Goal: Find specific page/section: Find specific page/section

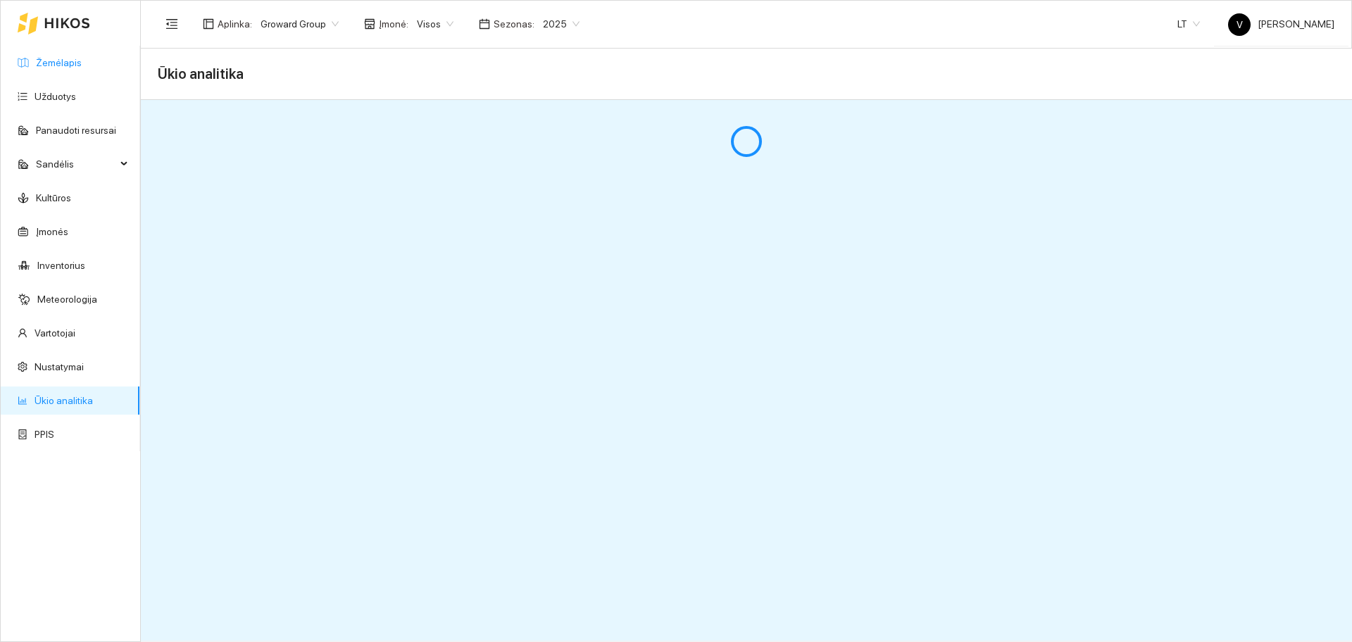
click at [63, 64] on link "Žemėlapis" at bounding box center [59, 62] width 46 height 11
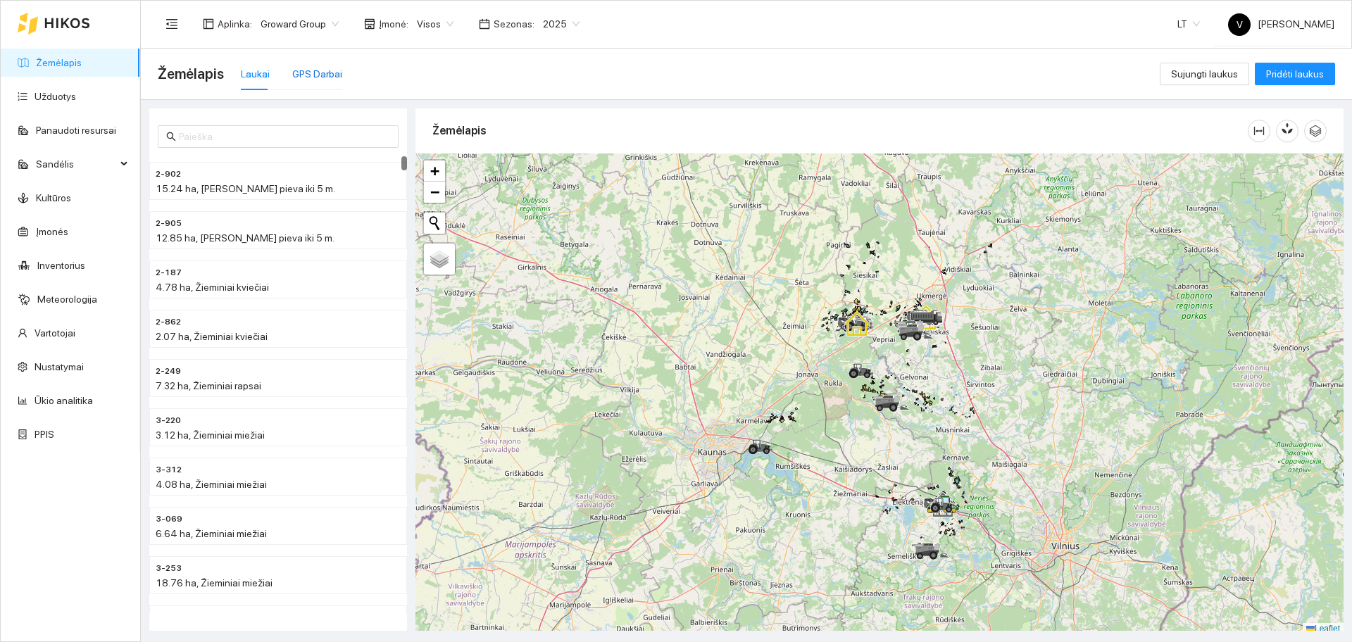
click at [309, 68] on div "GPS Darbai" at bounding box center [317, 73] width 50 height 15
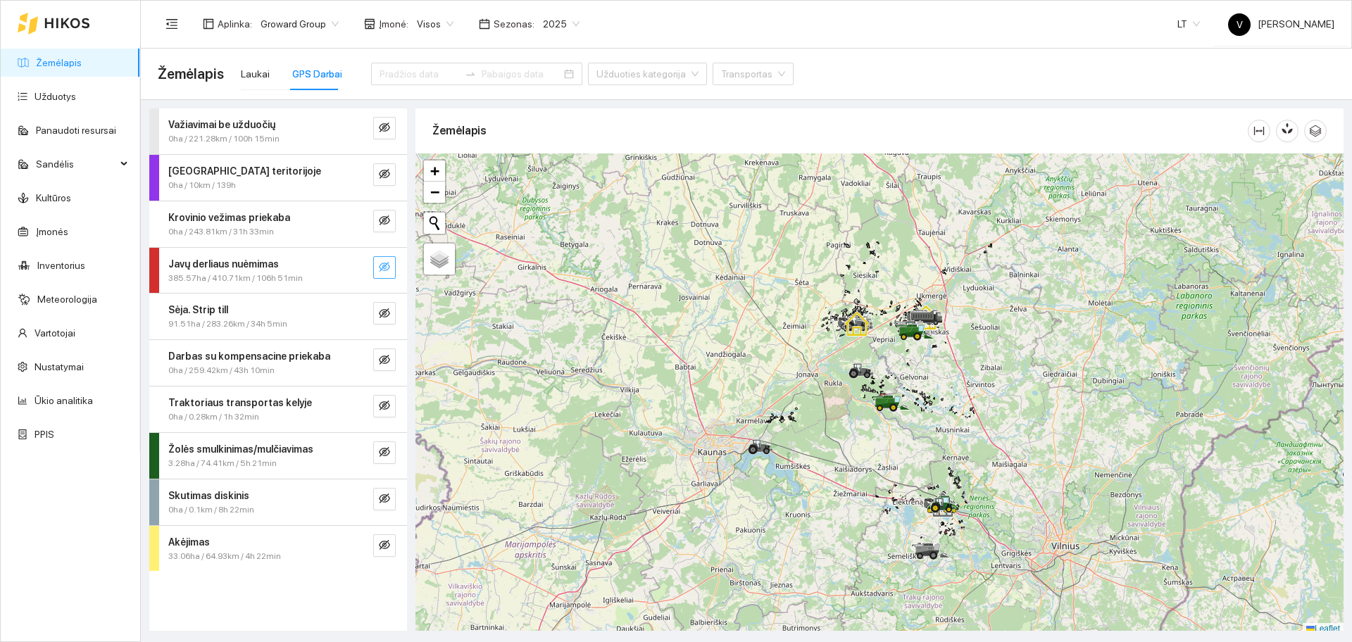
click at [381, 268] on icon "eye-invisible" at bounding box center [384, 266] width 11 height 11
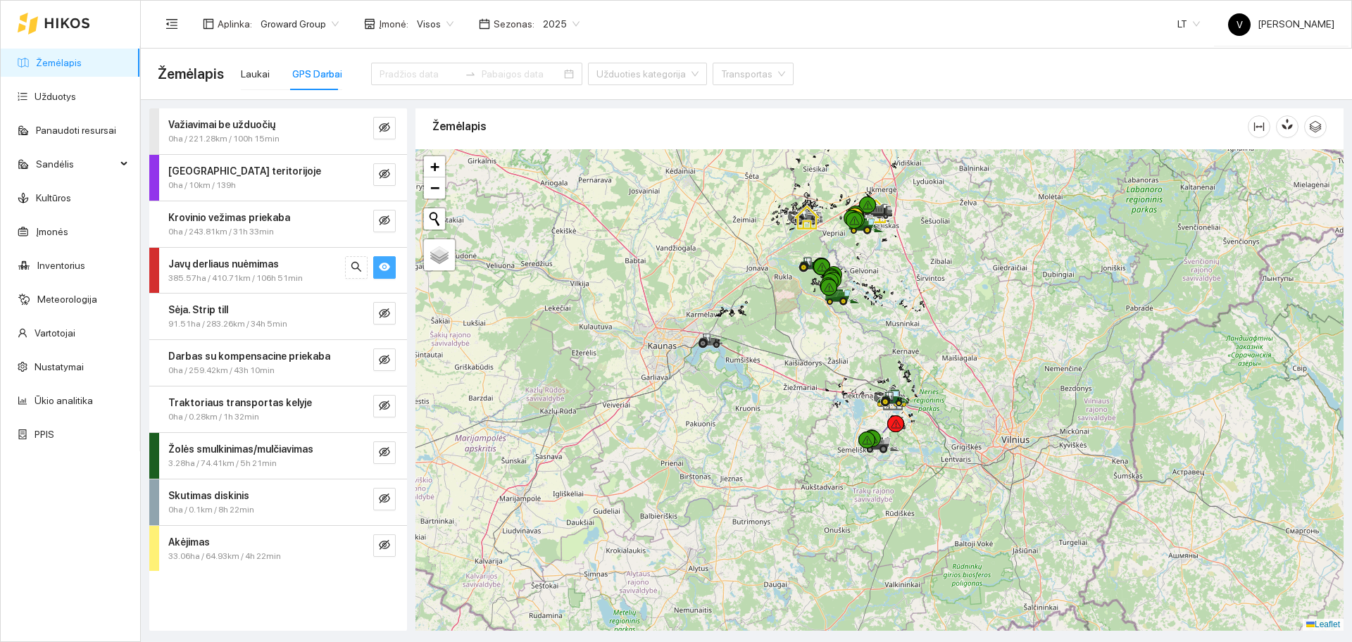
drag, startPoint x: 894, startPoint y: 477, endPoint x: 866, endPoint y: 413, distance: 70.0
click at [866, 415] on div at bounding box center [880, 390] width 928 height 482
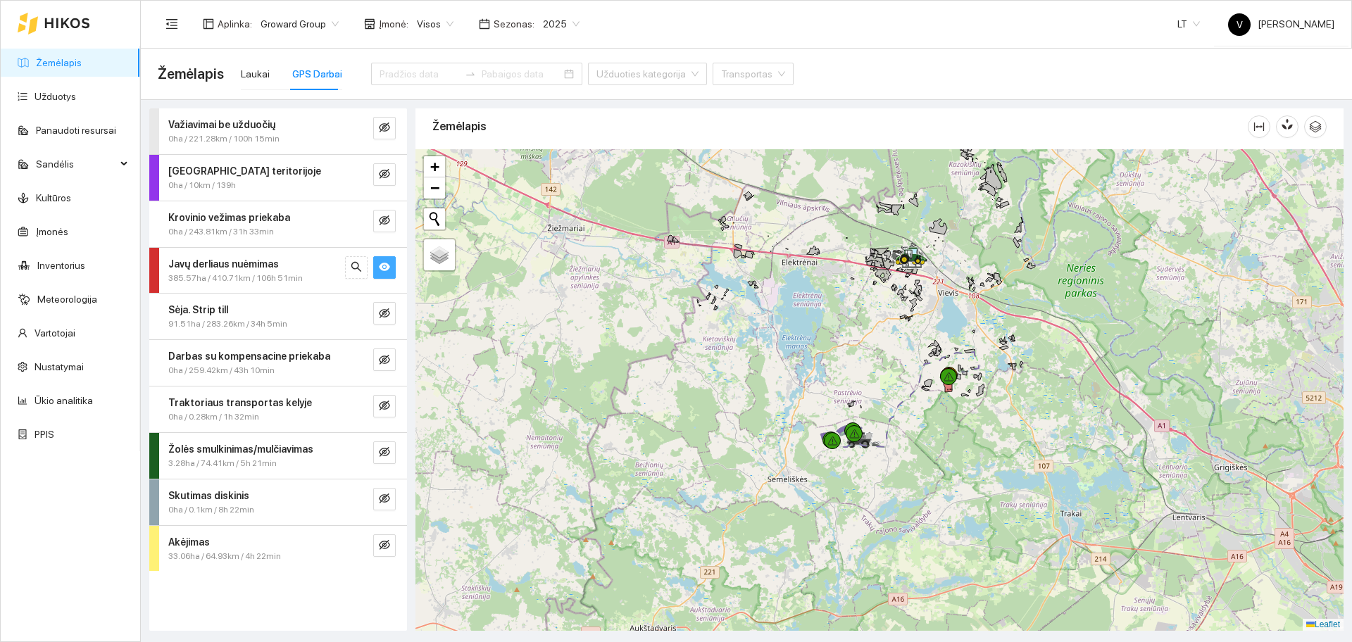
drag, startPoint x: 913, startPoint y: 469, endPoint x: 879, endPoint y: 435, distance: 47.8
click at [905, 424] on div at bounding box center [880, 390] width 928 height 482
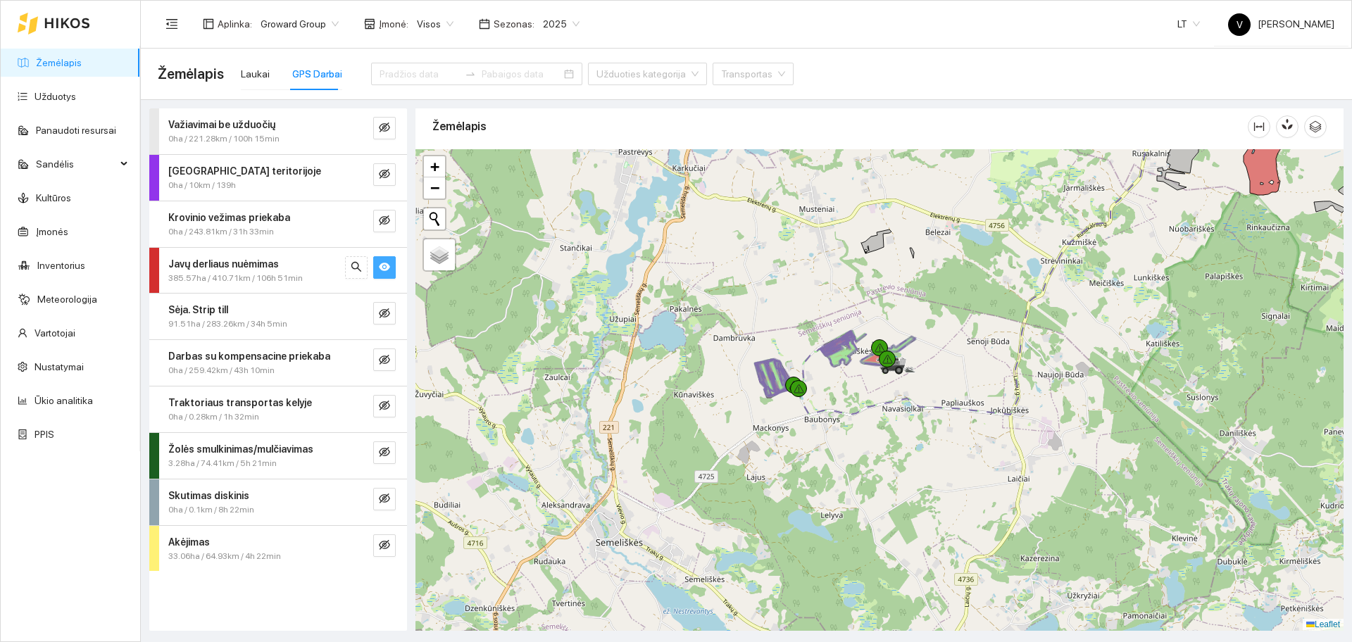
drag, startPoint x: 875, startPoint y: 373, endPoint x: 861, endPoint y: 381, distance: 15.5
click at [861, 381] on div at bounding box center [880, 390] width 928 height 482
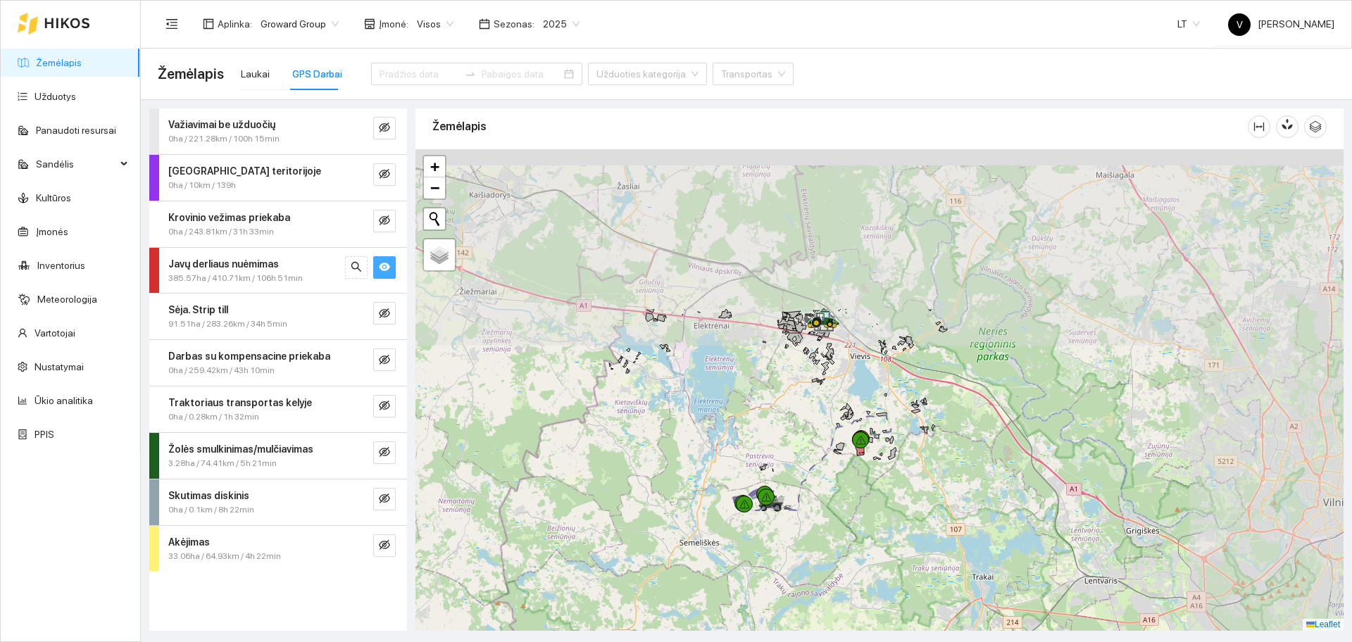
drag, startPoint x: 1094, startPoint y: 287, endPoint x: 844, endPoint y: 497, distance: 326.4
click at [844, 497] on div at bounding box center [880, 390] width 928 height 482
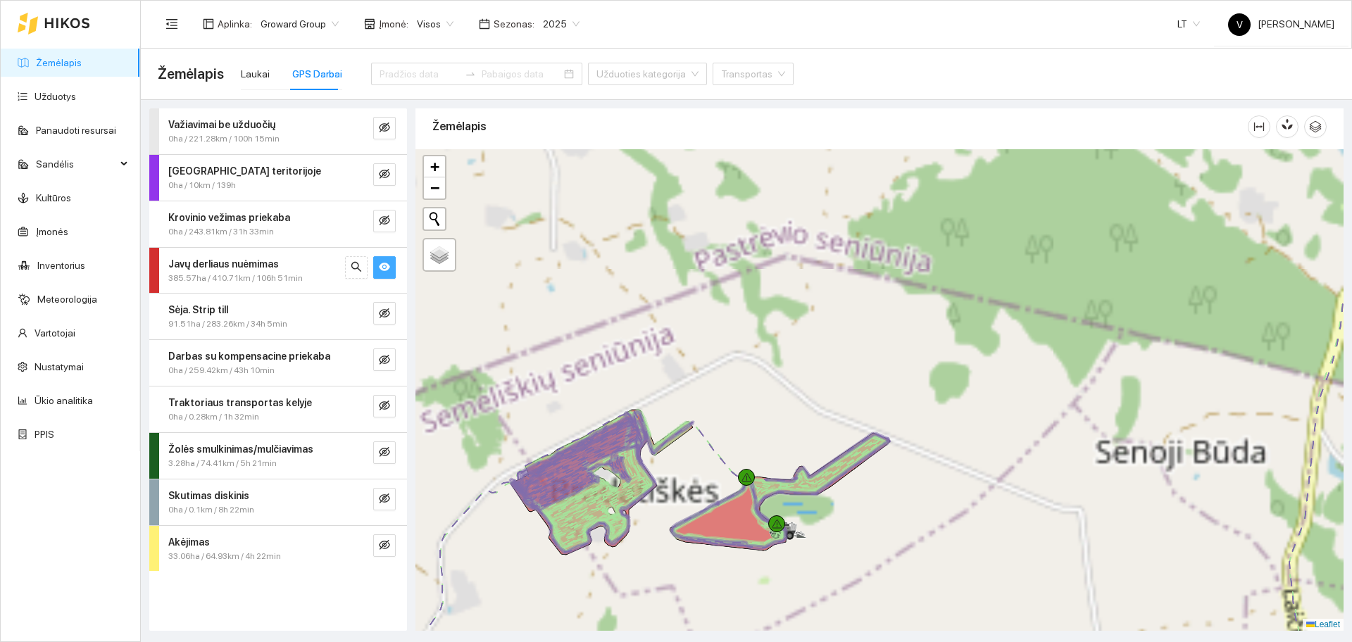
drag, startPoint x: 747, startPoint y: 401, endPoint x: 1110, endPoint y: 234, distance: 399.9
click at [1110, 234] on div at bounding box center [880, 390] width 928 height 482
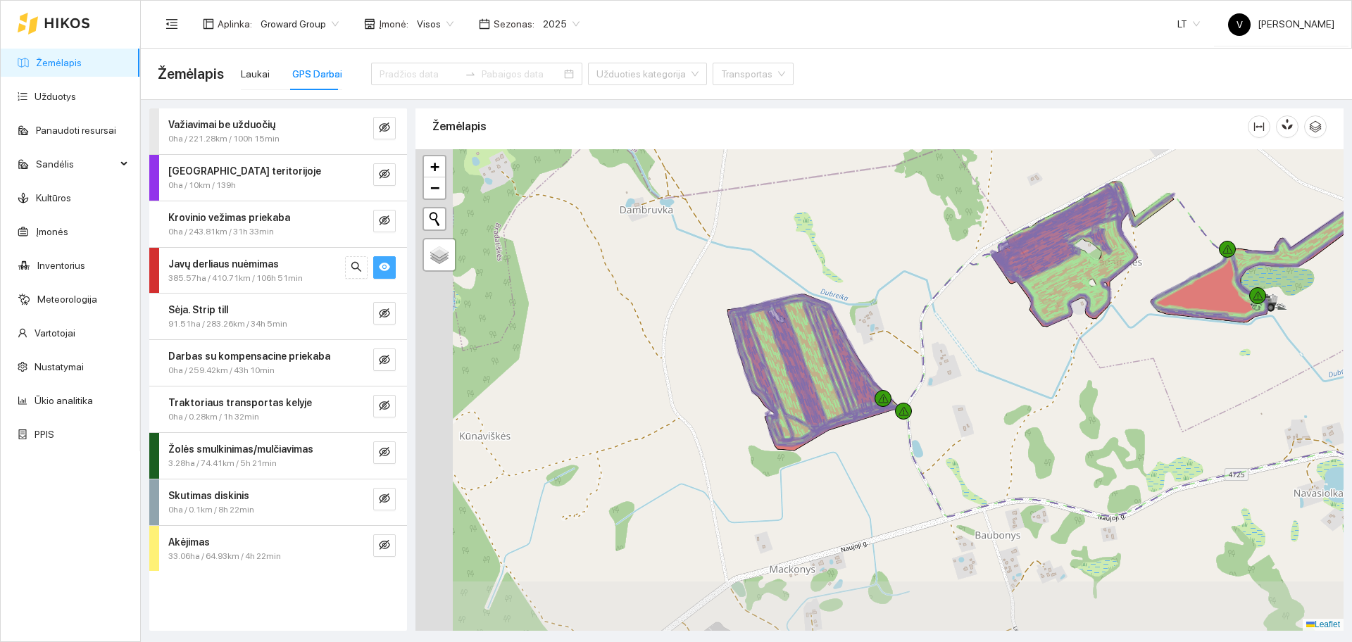
drag, startPoint x: 749, startPoint y: 374, endPoint x: 848, endPoint y: 328, distance: 108.7
click at [848, 328] on div at bounding box center [880, 390] width 928 height 482
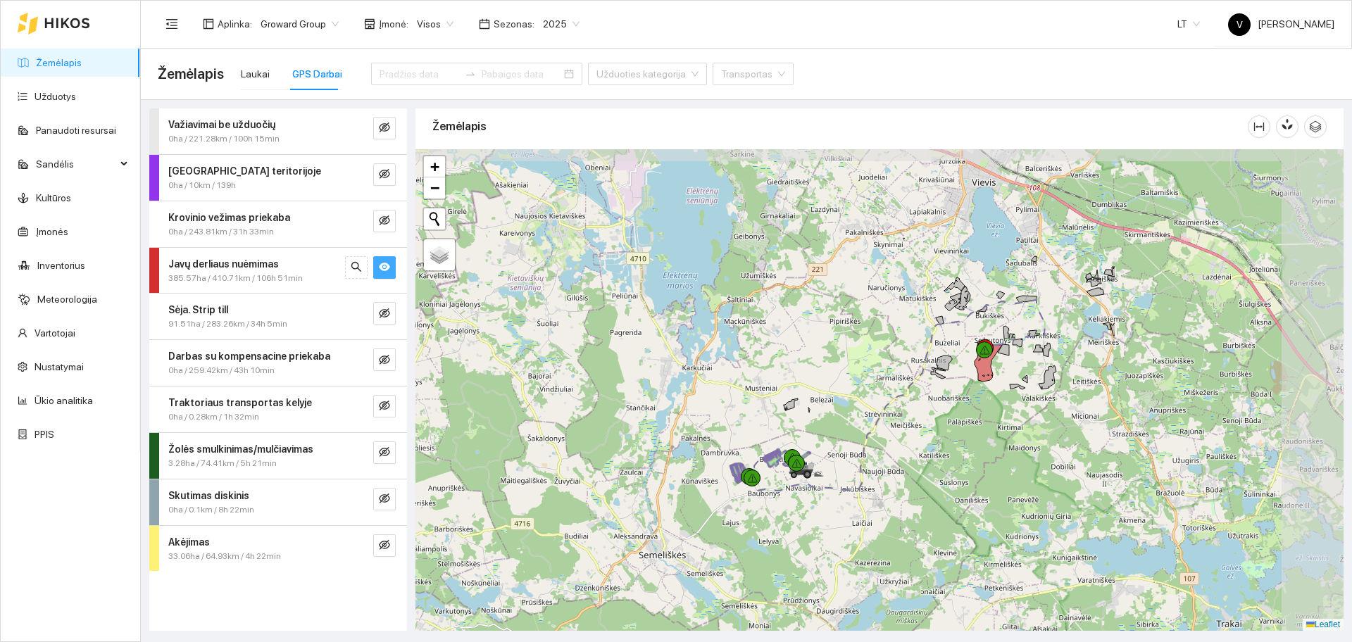
drag, startPoint x: 1232, startPoint y: 294, endPoint x: 913, endPoint y: 432, distance: 348.3
click at [913, 432] on div at bounding box center [880, 390] width 928 height 482
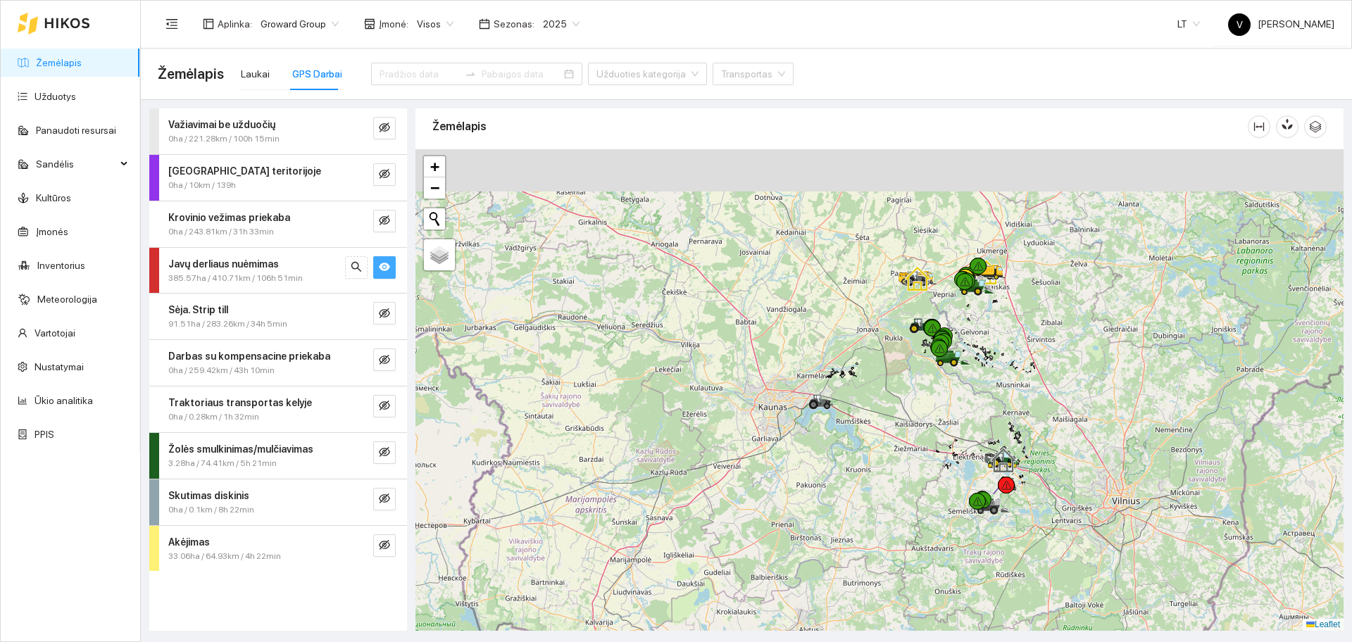
drag, startPoint x: 863, startPoint y: 251, endPoint x: 934, endPoint y: 445, distance: 206.1
click at [937, 449] on div at bounding box center [880, 390] width 928 height 482
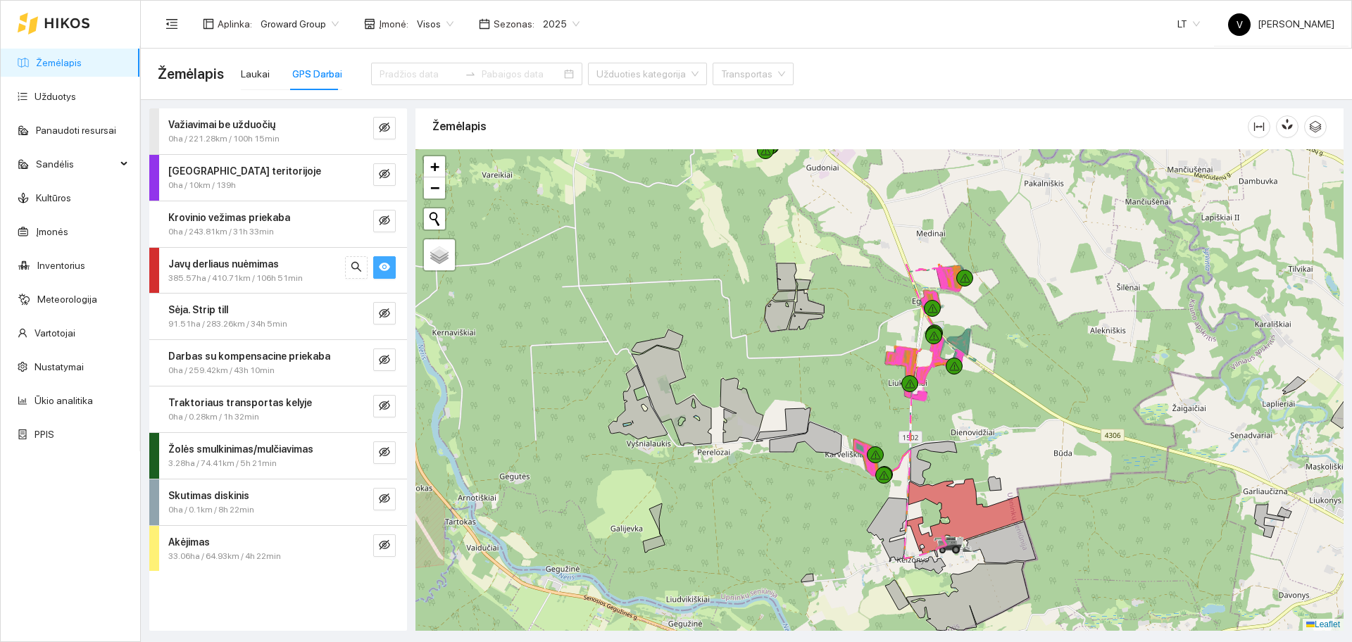
drag, startPoint x: 963, startPoint y: 287, endPoint x: 968, endPoint y: 422, distance: 135.3
click at [968, 422] on div at bounding box center [880, 390] width 928 height 482
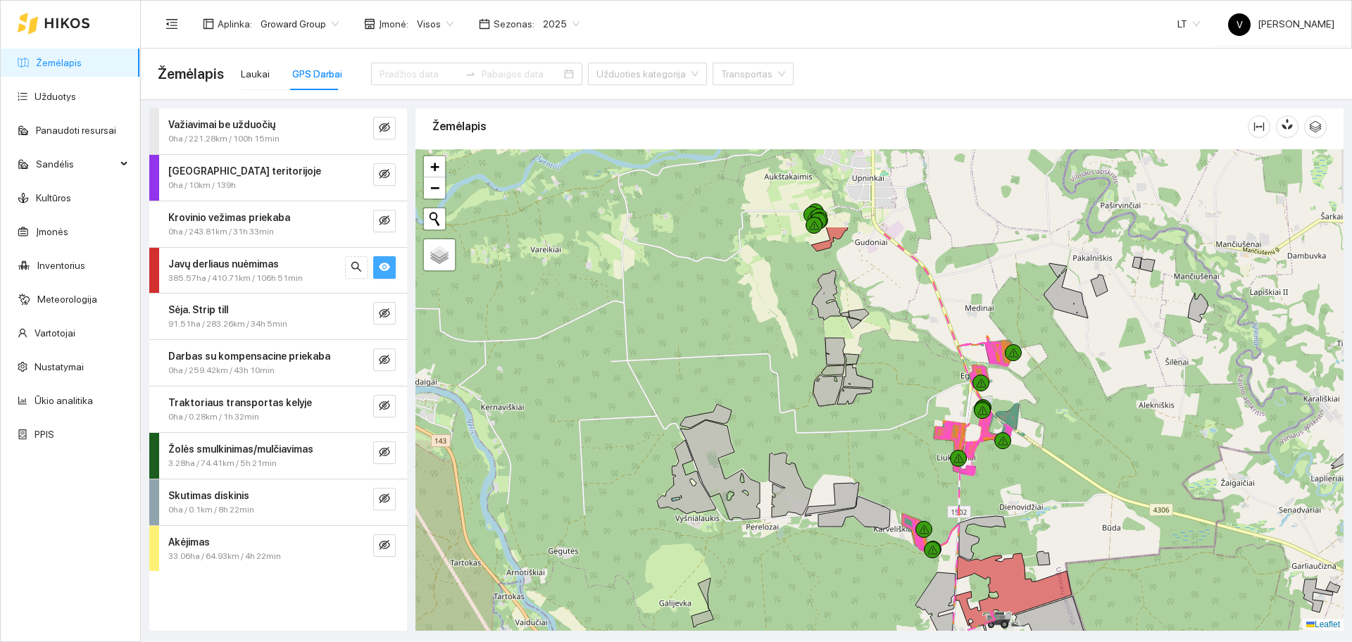
drag, startPoint x: 868, startPoint y: 320, endPoint x: 894, endPoint y: 435, distance: 118.4
click at [894, 435] on div at bounding box center [880, 390] width 928 height 482
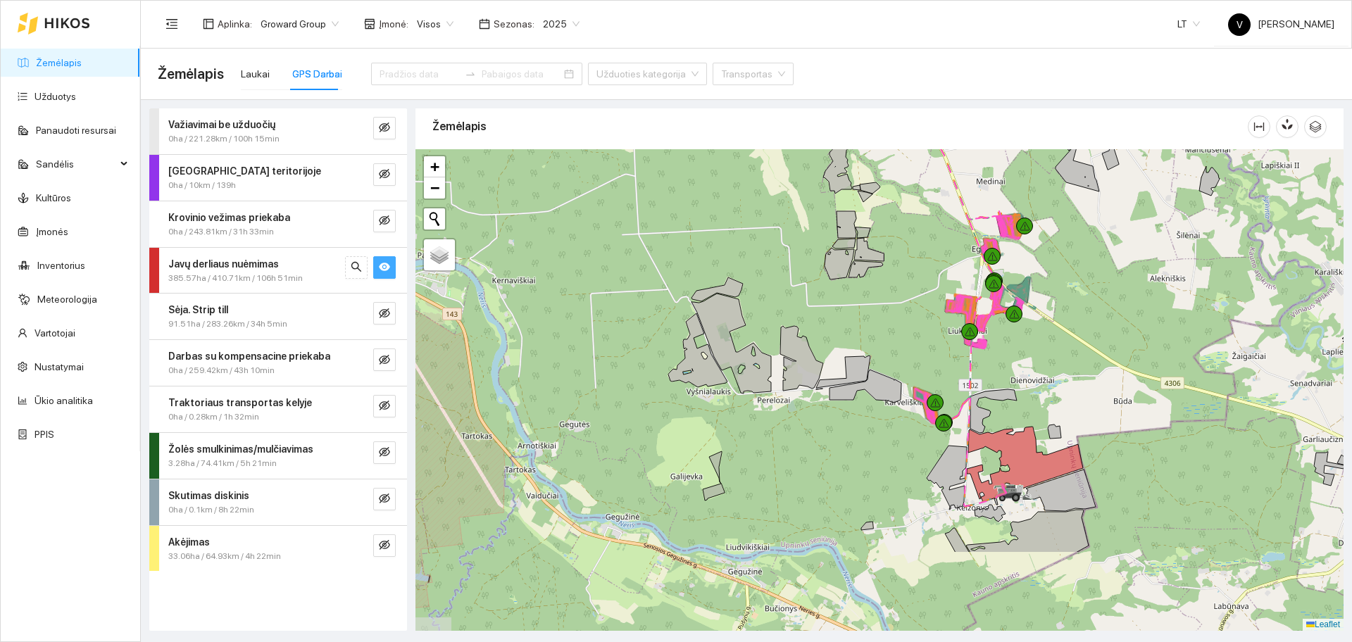
drag, startPoint x: 904, startPoint y: 445, endPoint x: 915, endPoint y: 318, distance: 128.0
click at [915, 318] on div at bounding box center [880, 390] width 928 height 482
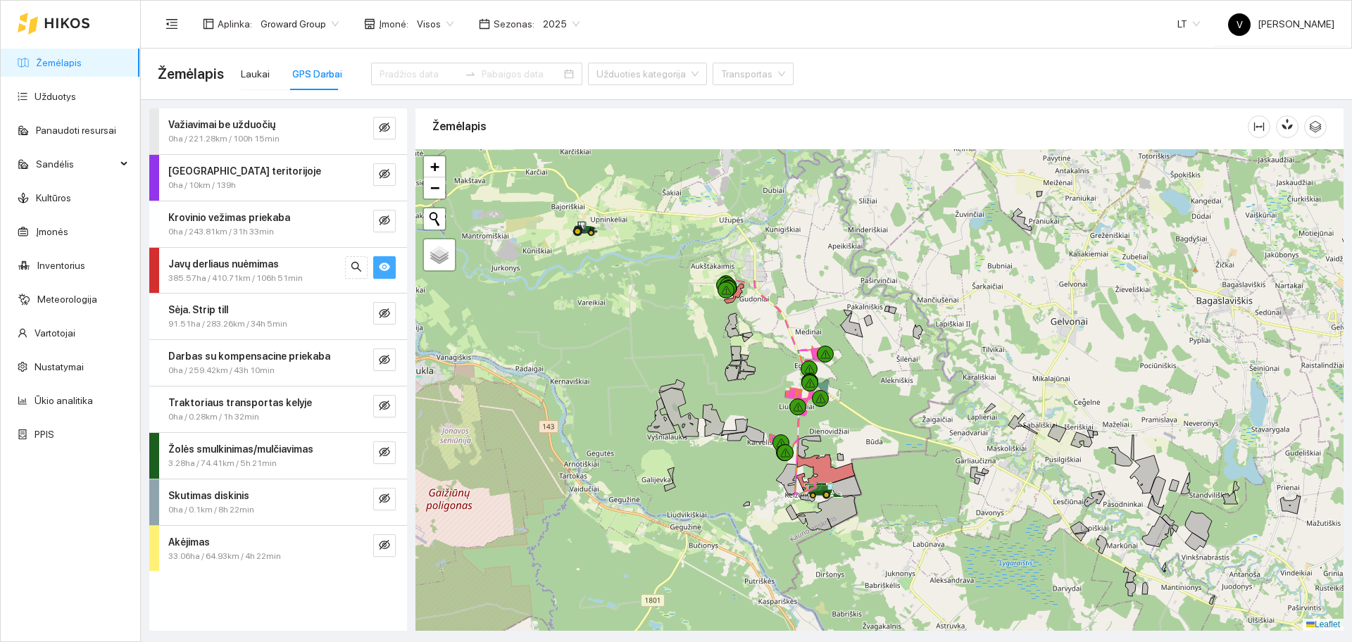
drag, startPoint x: 906, startPoint y: 422, endPoint x: 888, endPoint y: 415, distance: 19.6
click at [888, 415] on div at bounding box center [880, 390] width 928 height 482
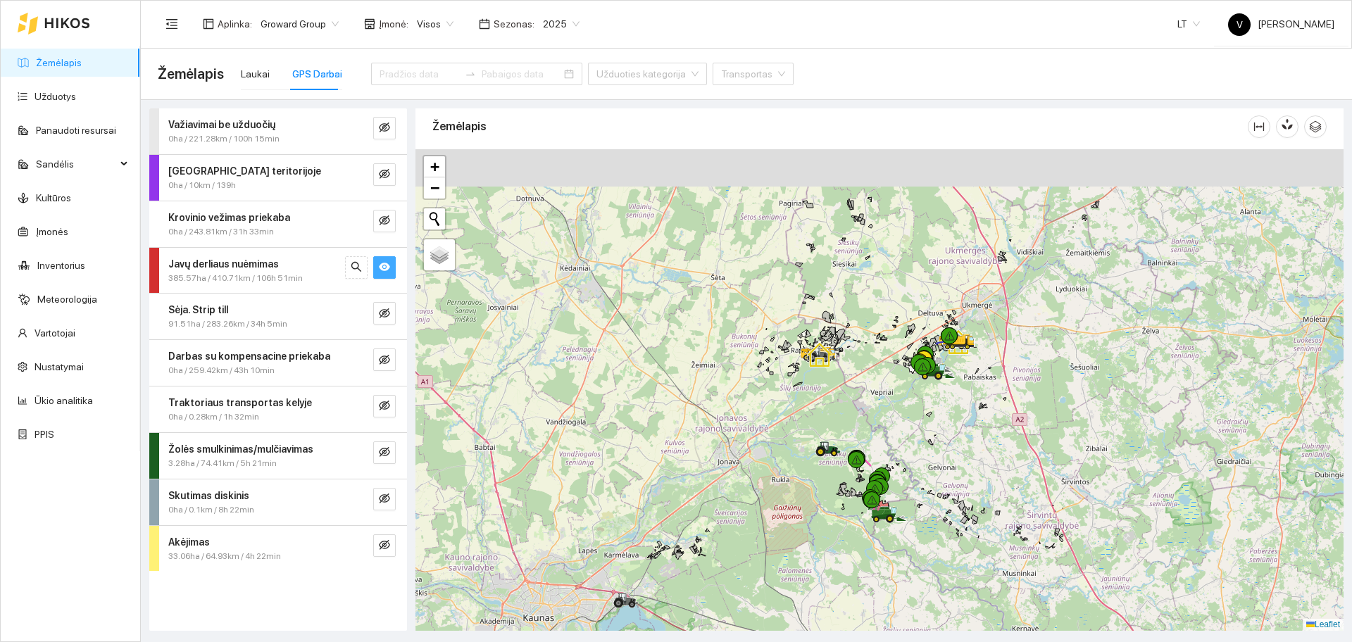
drag, startPoint x: 929, startPoint y: 298, endPoint x: 937, endPoint y: 345, distance: 47.9
click at [937, 345] on icon at bounding box center [937, 345] width 1 height 3
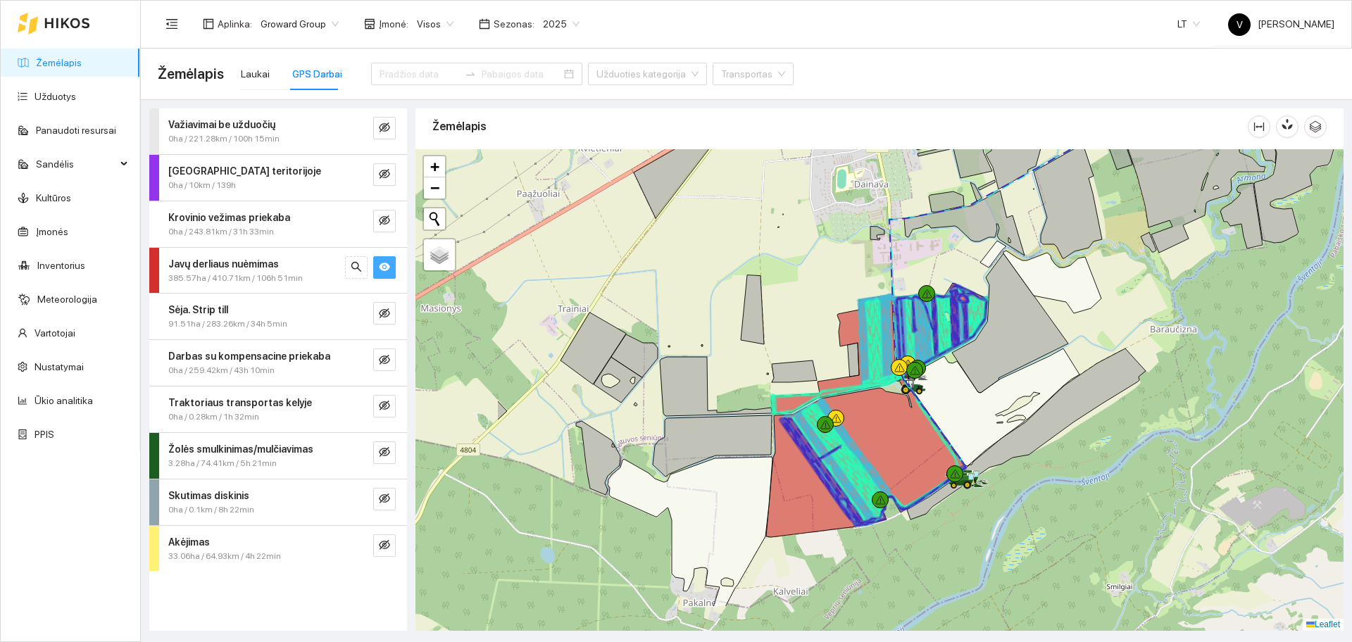
drag, startPoint x: 918, startPoint y: 408, endPoint x: 1093, endPoint y: 335, distance: 190.0
click at [1093, 335] on div at bounding box center [880, 390] width 928 height 482
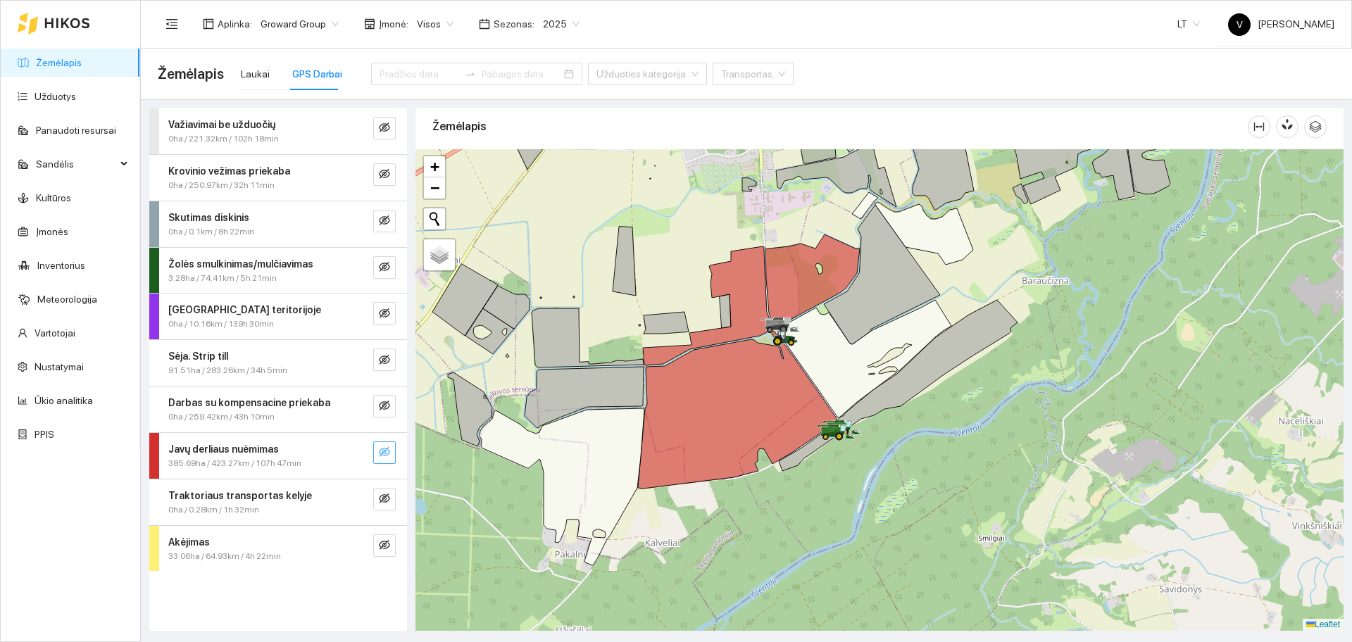
click at [389, 449] on icon "eye-invisible" at bounding box center [384, 452] width 11 height 11
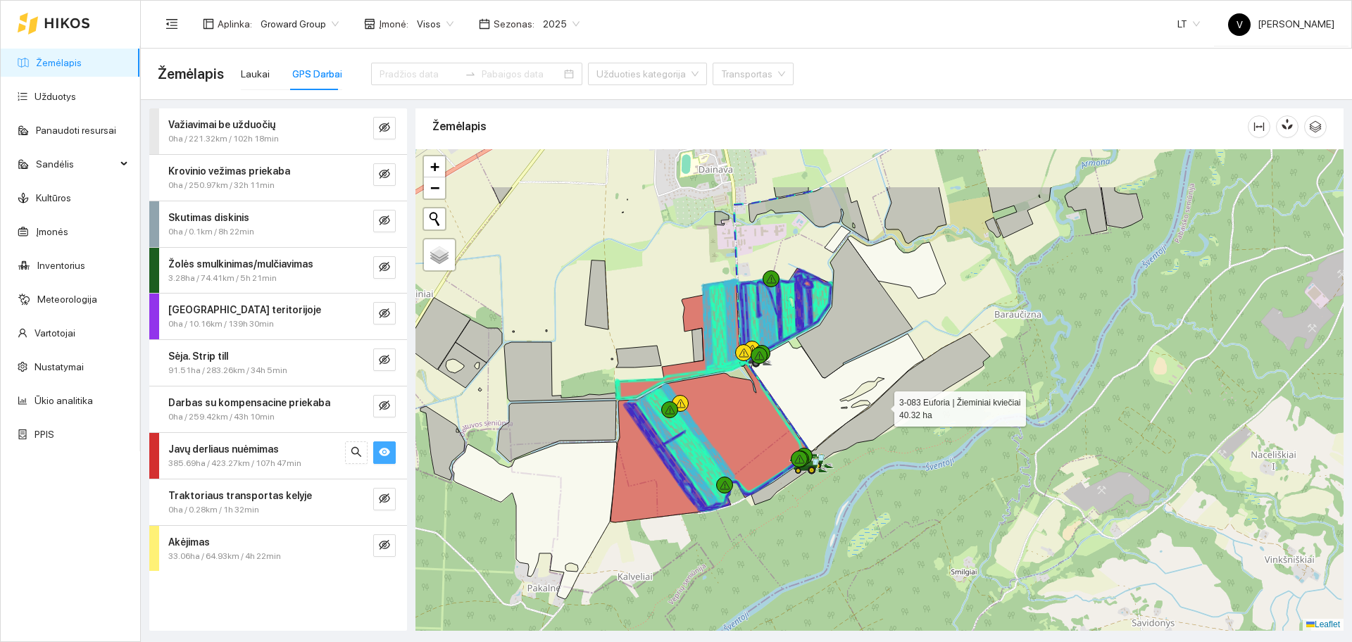
drag, startPoint x: 920, startPoint y: 332, endPoint x: 868, endPoint y: 383, distance: 73.2
click at [880, 404] on icon at bounding box center [870, 419] width 239 height 171
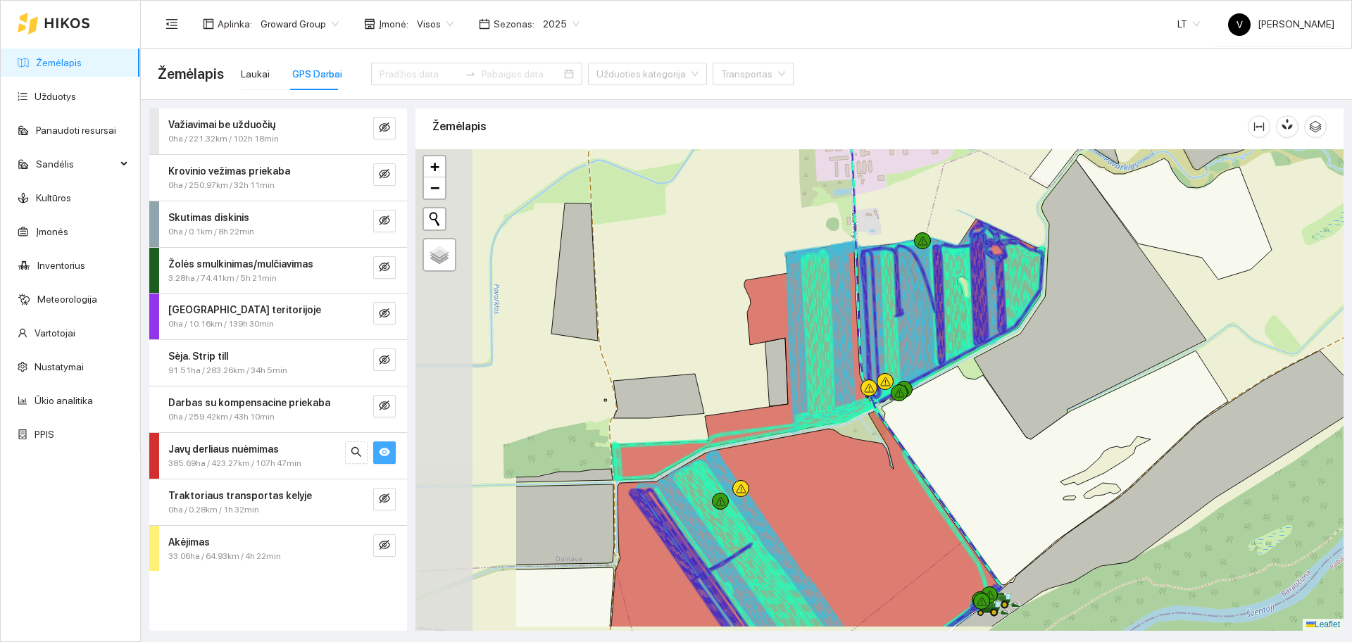
drag, startPoint x: 739, startPoint y: 366, endPoint x: 934, endPoint y: 297, distance: 206.0
click at [933, 299] on icon at bounding box center [892, 320] width 89 height 162
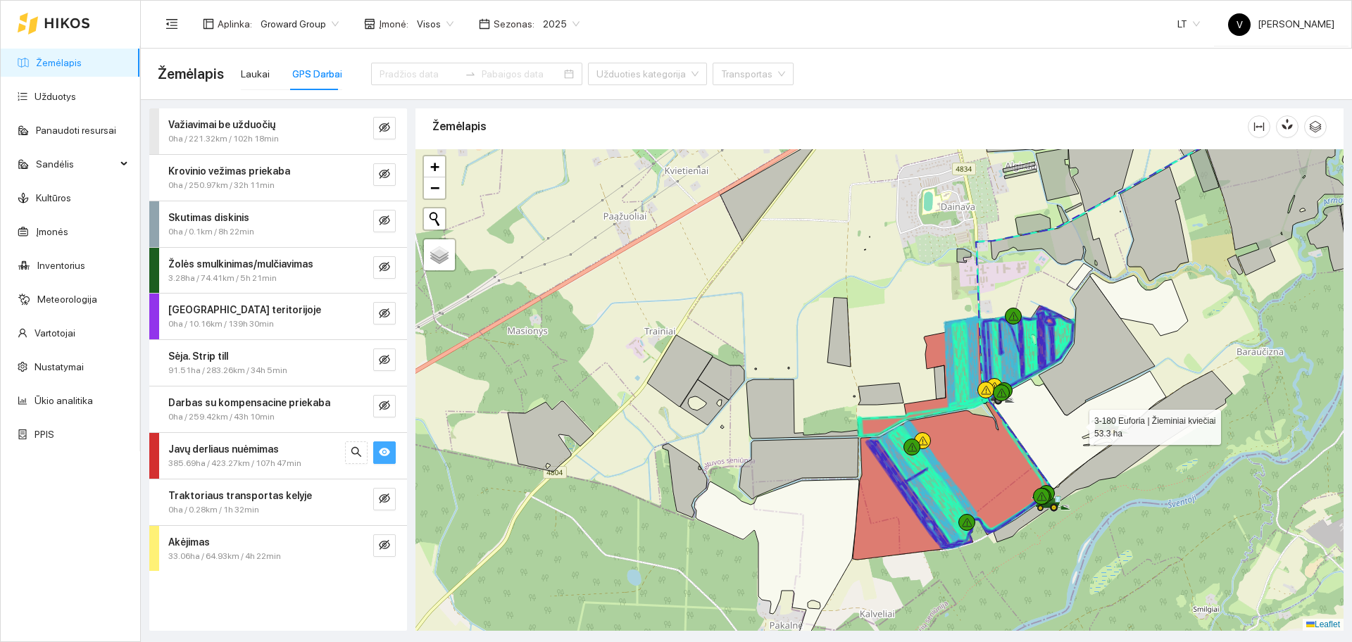
drag, startPoint x: 1078, startPoint y: 431, endPoint x: 1077, endPoint y: 415, distance: 16.2
click at [1077, 415] on icon at bounding box center [1079, 430] width 173 height 118
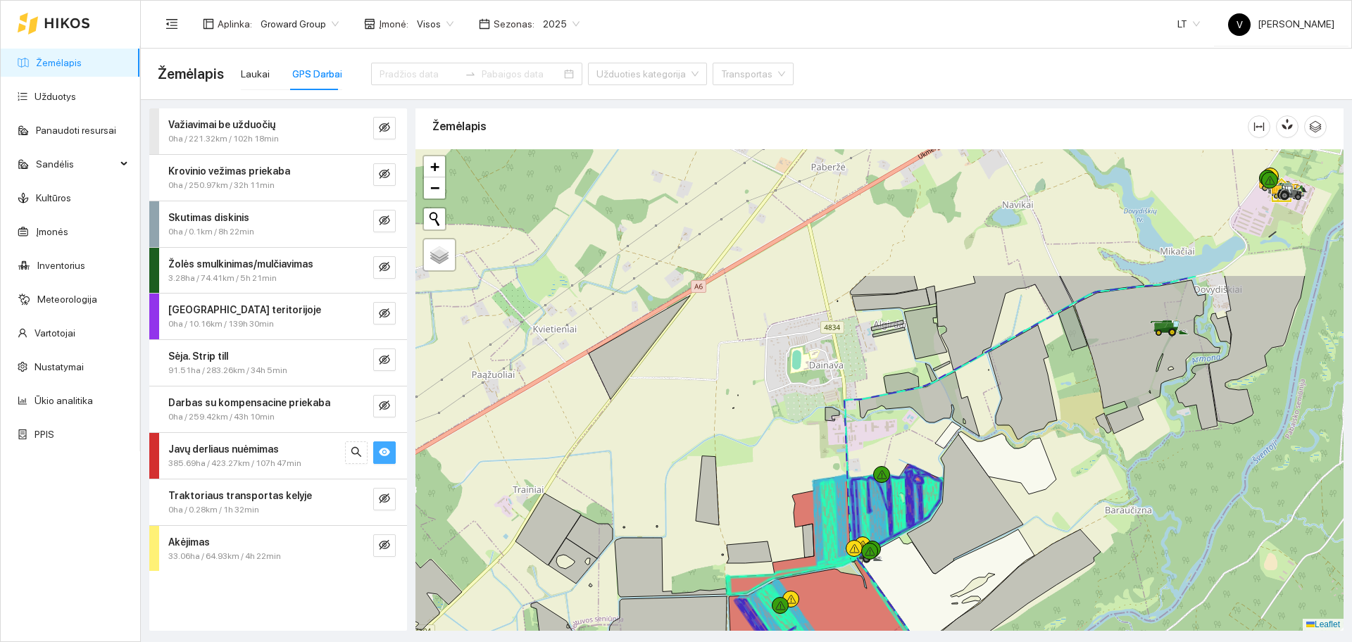
drag, startPoint x: 1212, startPoint y: 221, endPoint x: 1050, endPoint y: 444, distance: 275.8
click at [1050, 444] on div at bounding box center [880, 390] width 928 height 482
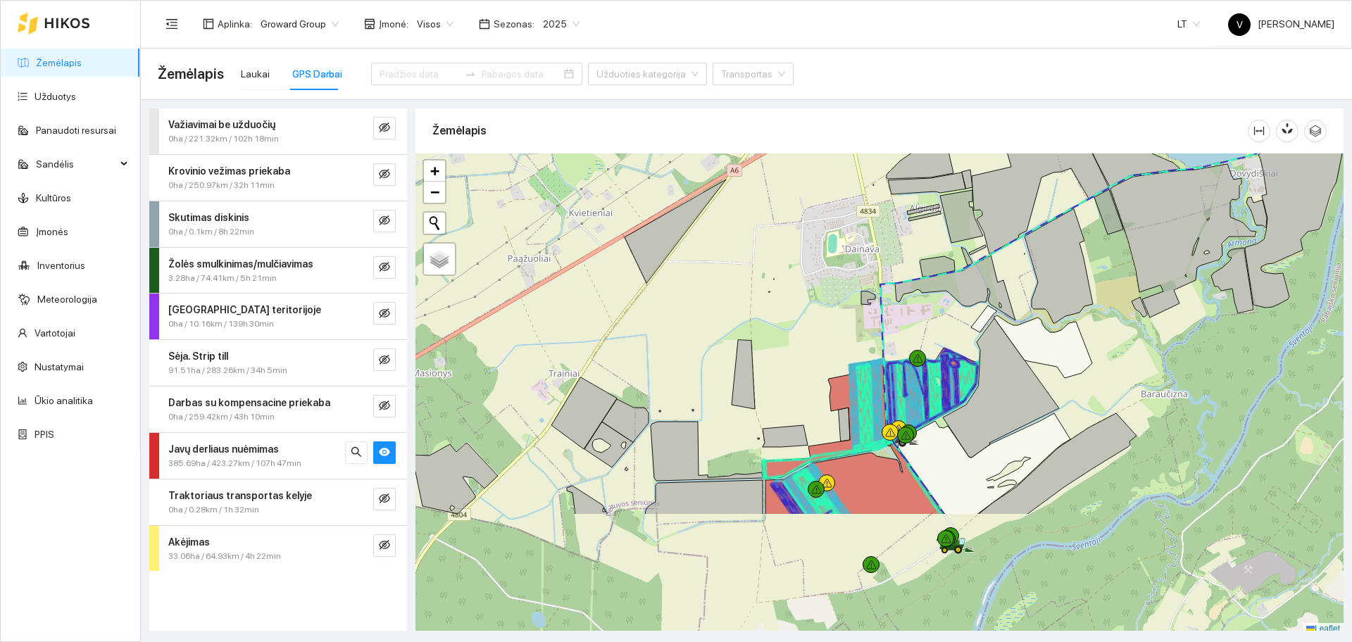
click at [1206, 254] on div at bounding box center [880, 395] width 928 height 482
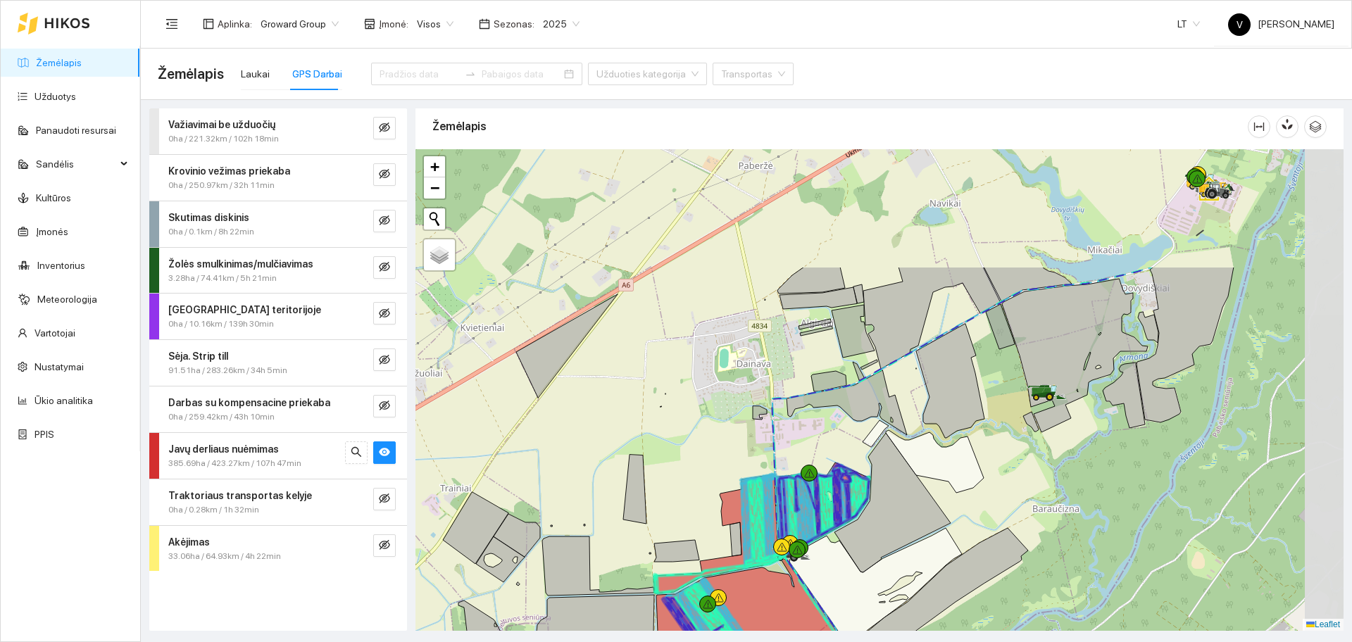
drag, startPoint x: 1137, startPoint y: 327, endPoint x: 993, endPoint y: 532, distance: 250.1
click at [993, 532] on div at bounding box center [880, 390] width 928 height 482
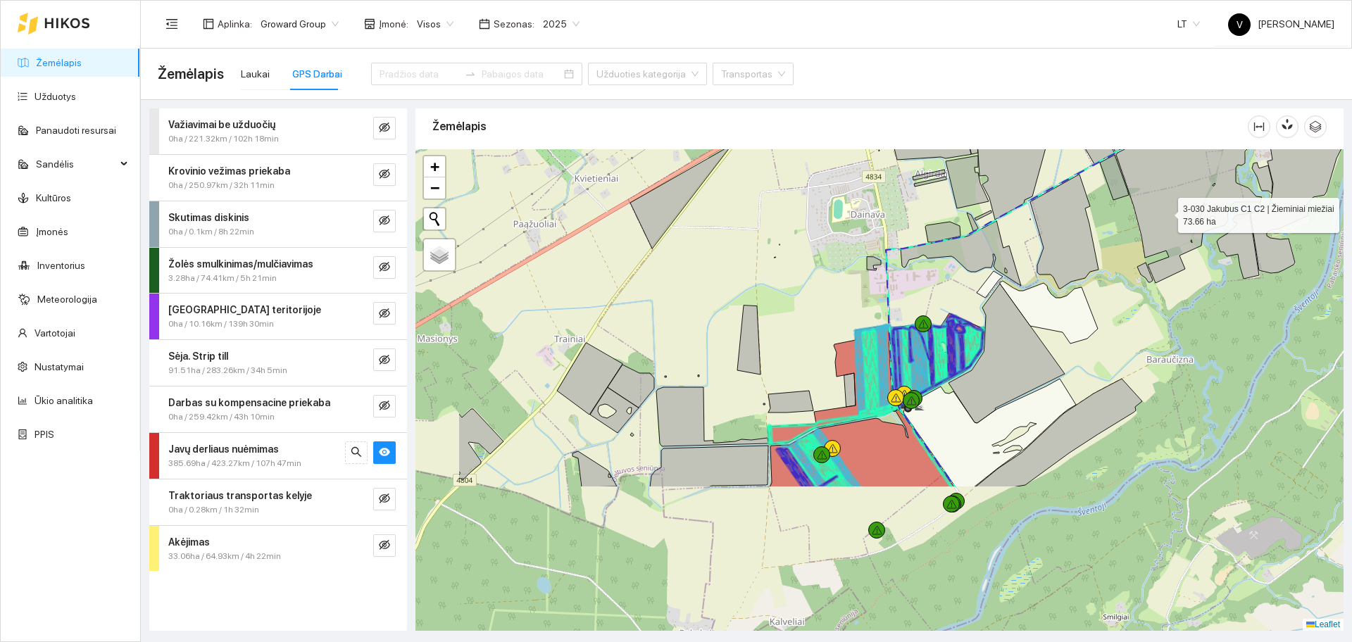
drag, startPoint x: 1029, startPoint y: 406, endPoint x: 1166, endPoint y: 213, distance: 236.4
click at [1166, 213] on icon at bounding box center [1189, 207] width 146 height 154
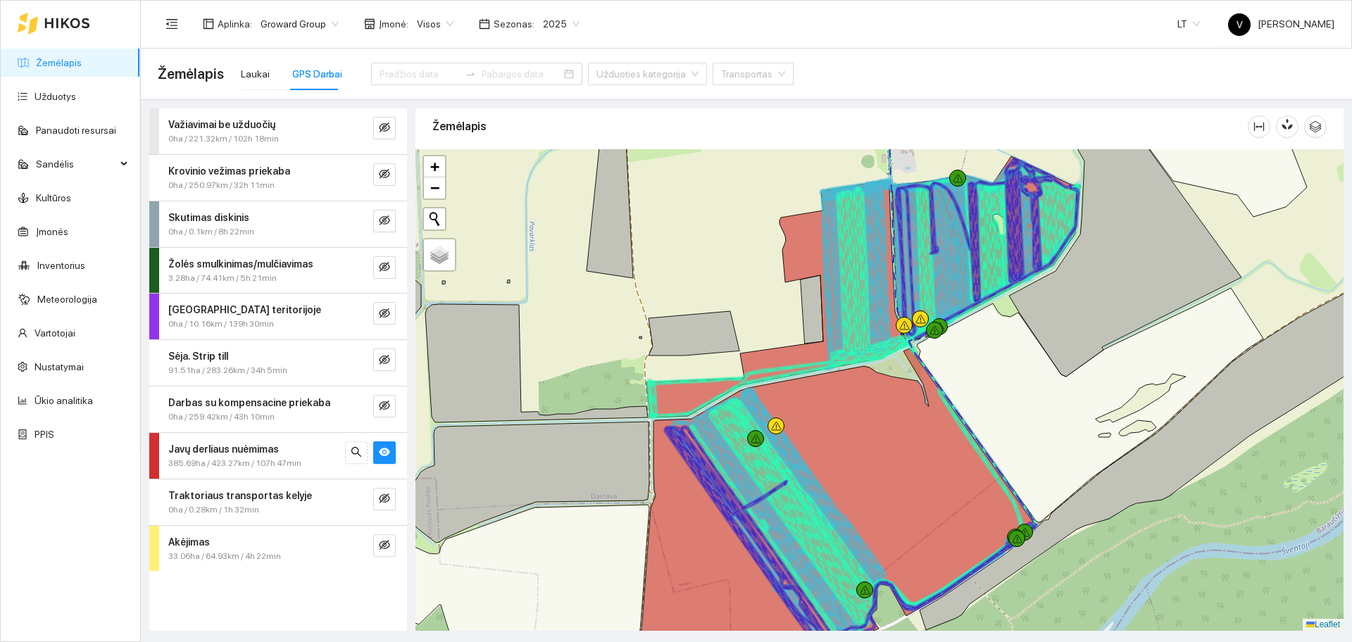
drag, startPoint x: 807, startPoint y: 315, endPoint x: 774, endPoint y: 282, distance: 46.8
click at [774, 282] on div at bounding box center [880, 390] width 928 height 482
click at [53, 102] on link "Užduotys" at bounding box center [56, 96] width 42 height 11
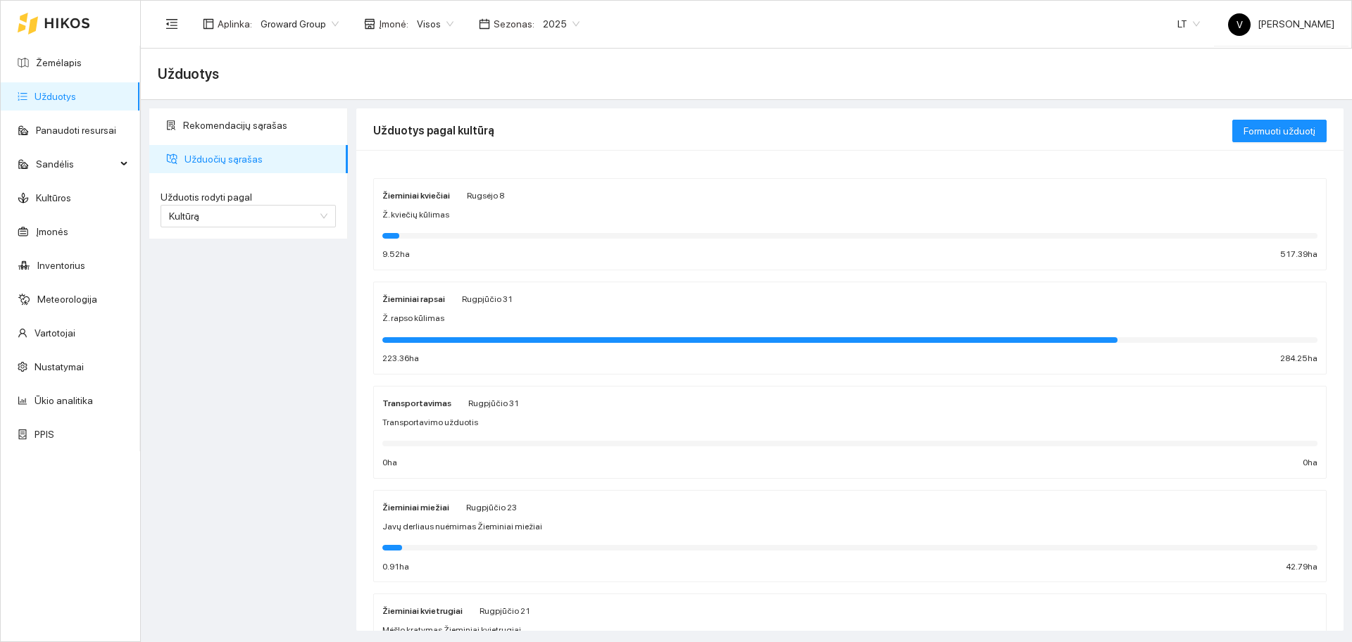
scroll to position [88, 0]
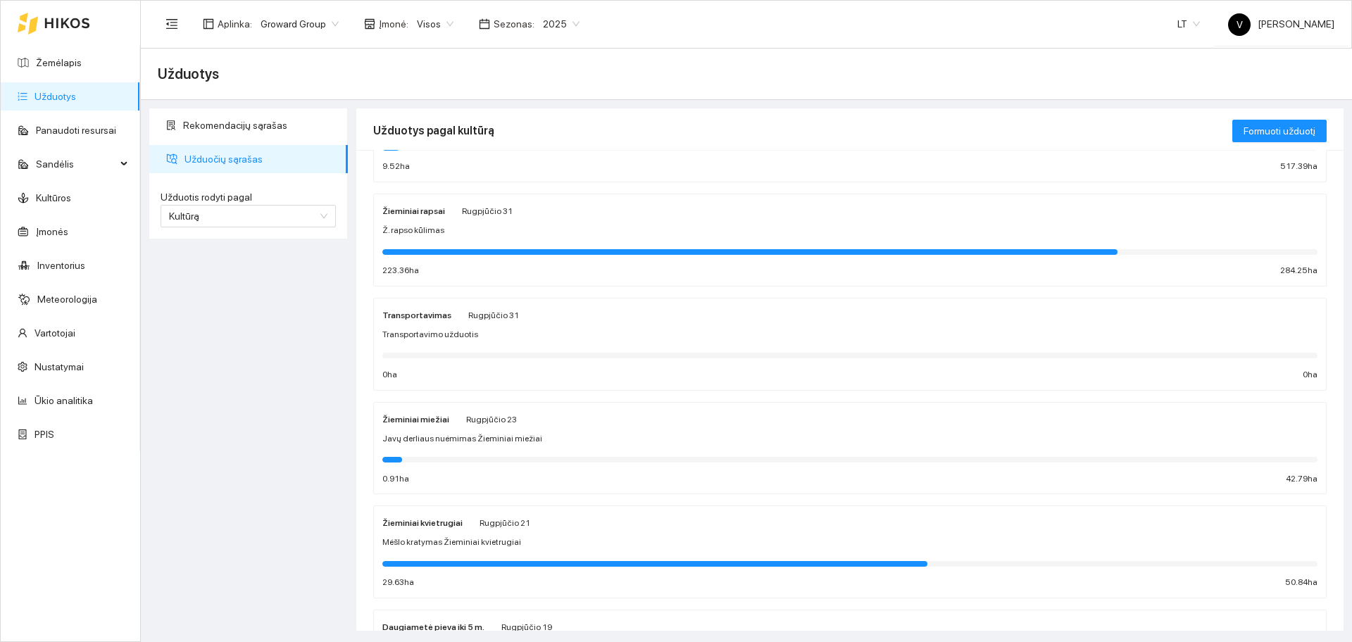
click at [423, 521] on strong "Žieminiai kvietrugiai" at bounding box center [422, 523] width 80 height 10
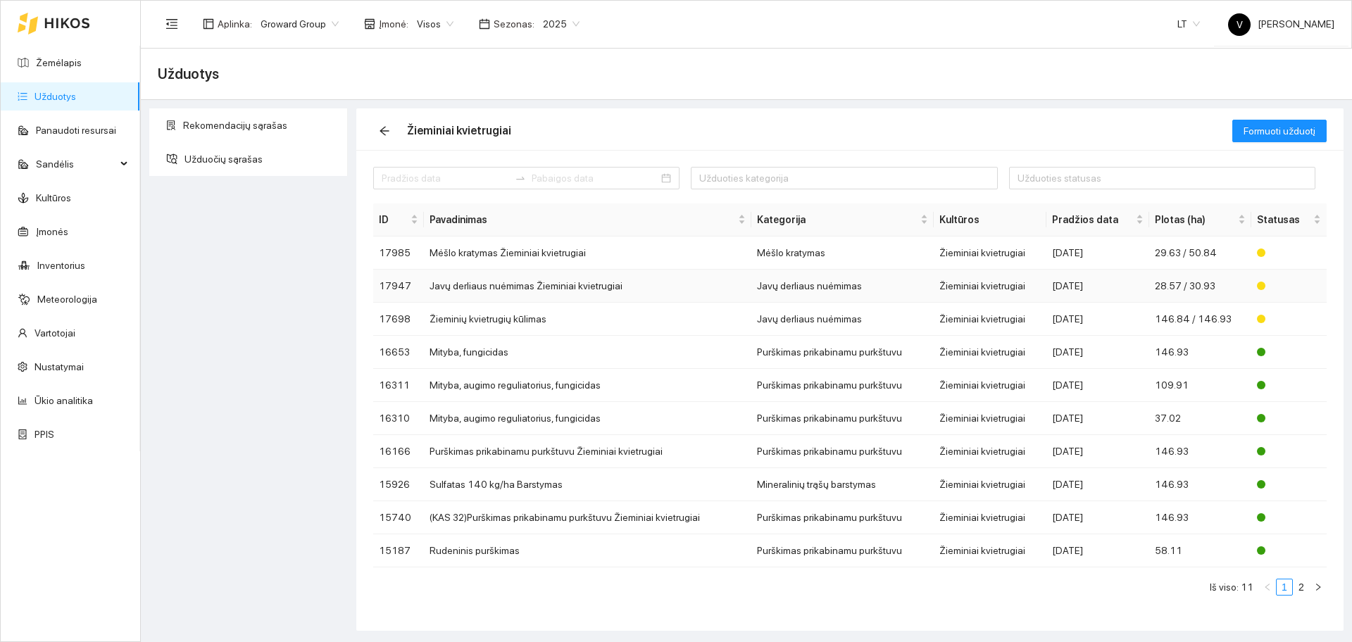
click at [493, 283] on td "Javų derliaus nuėmimas Žieminiai kvietrugiai" at bounding box center [587, 286] width 327 height 33
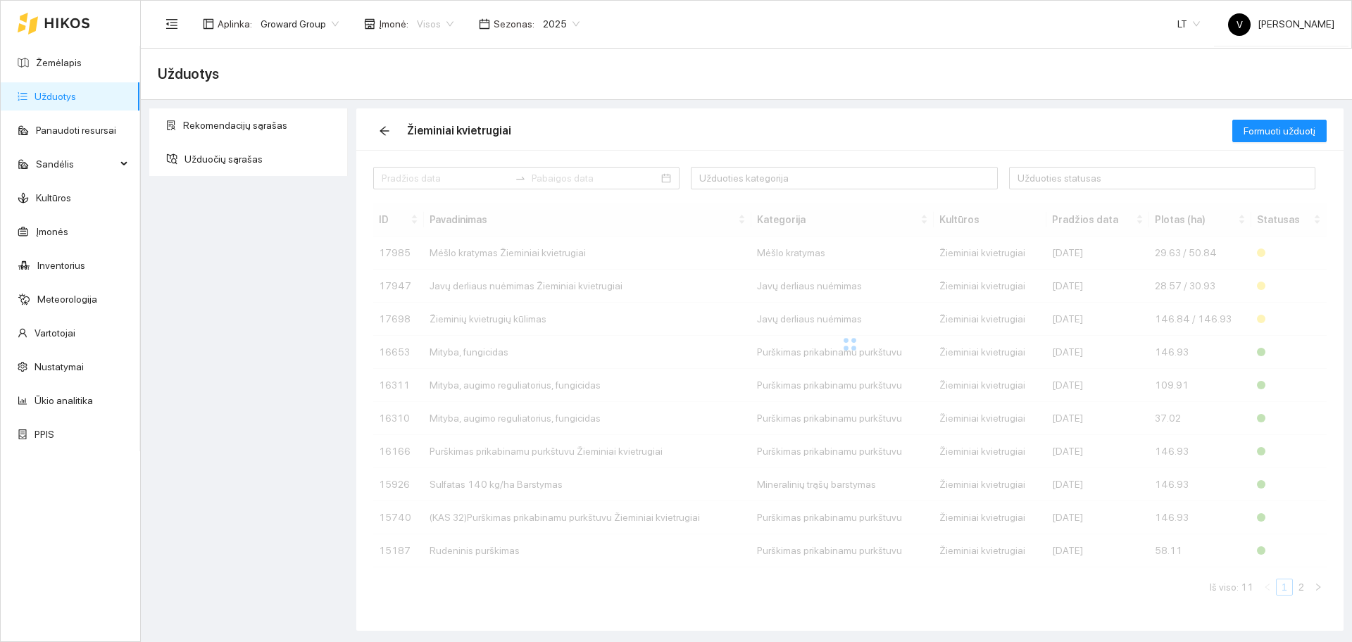
click at [420, 18] on span "Visos" at bounding box center [435, 23] width 37 height 21
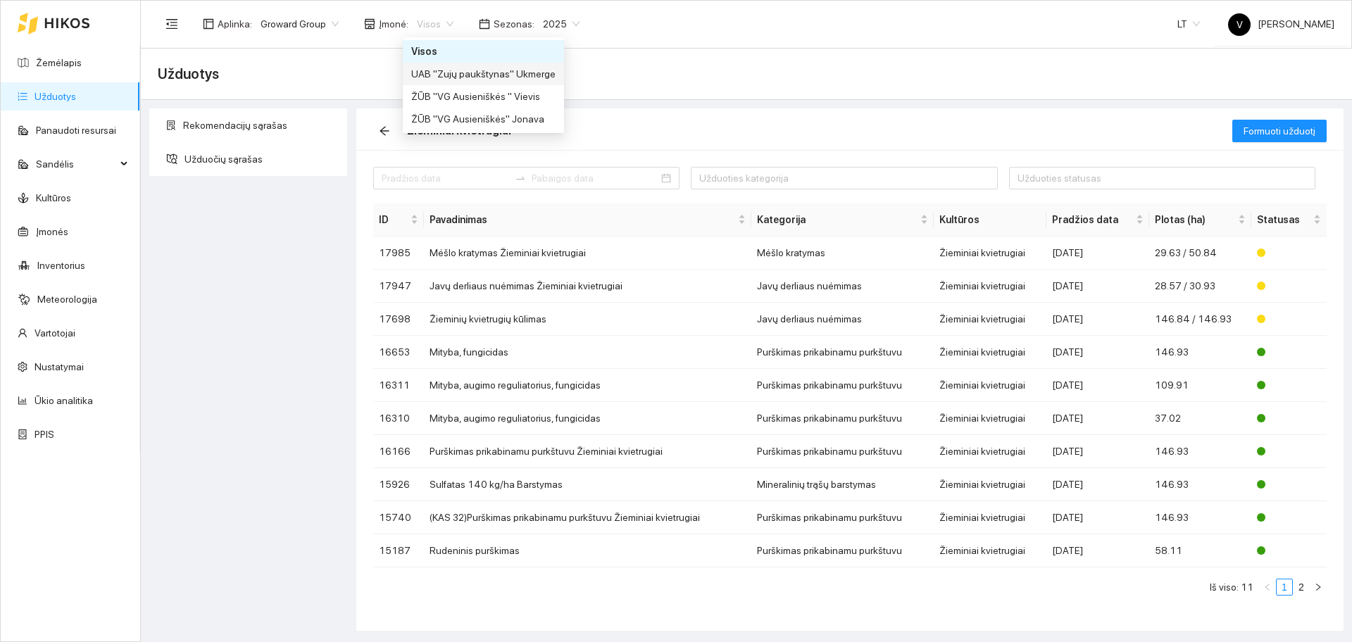
click at [492, 63] on div "UAB "Zujų paukštynas" Ukmerge" at bounding box center [483, 74] width 161 height 23
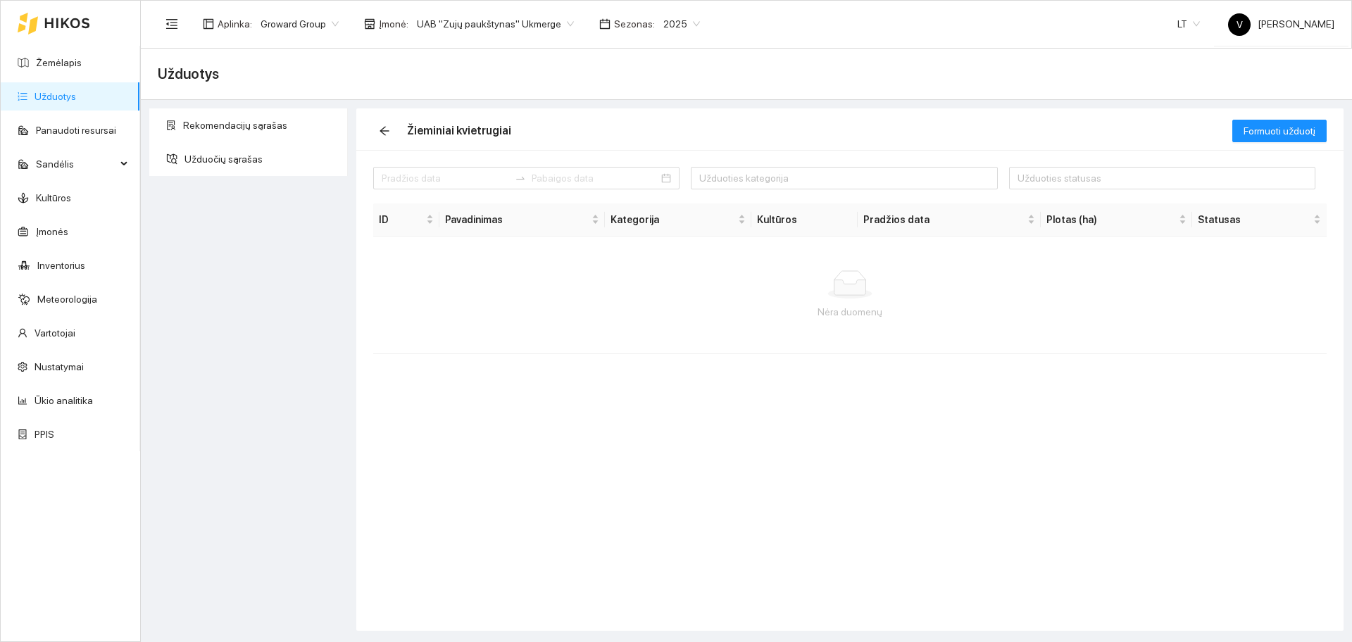
click at [61, 97] on link "Užduotys" at bounding box center [56, 96] width 42 height 11
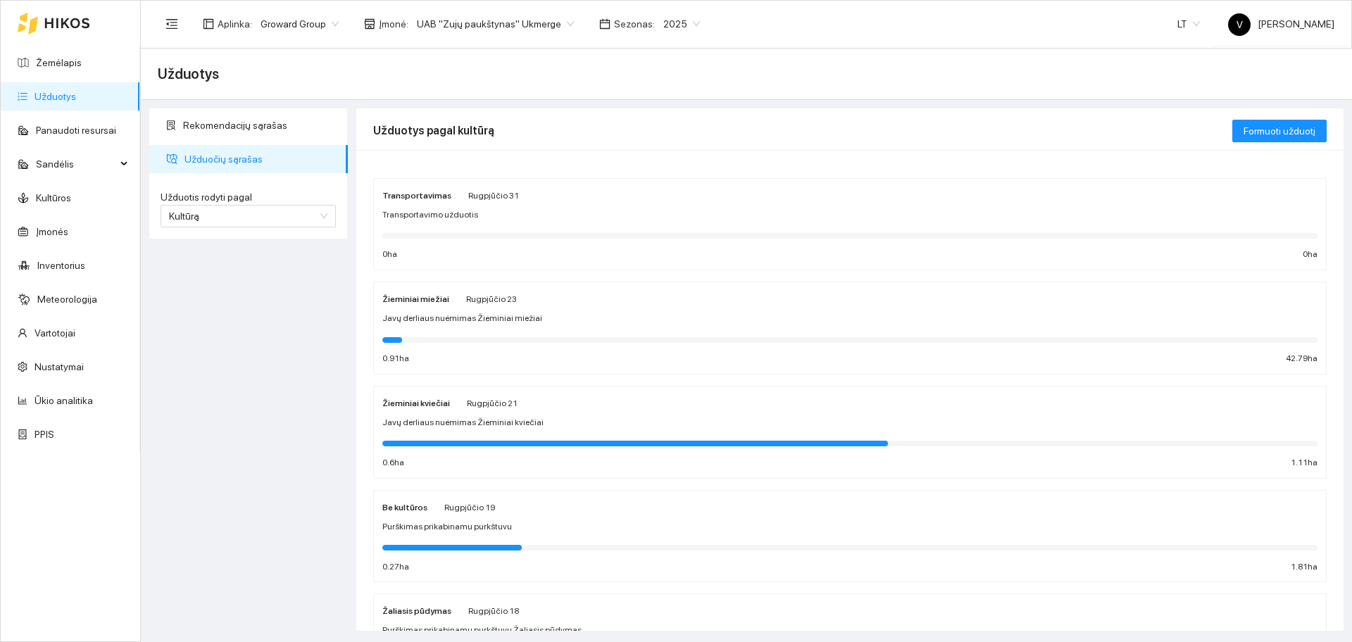
click at [422, 404] on strong "Žieminiai kviečiai" at bounding box center [416, 404] width 68 height 10
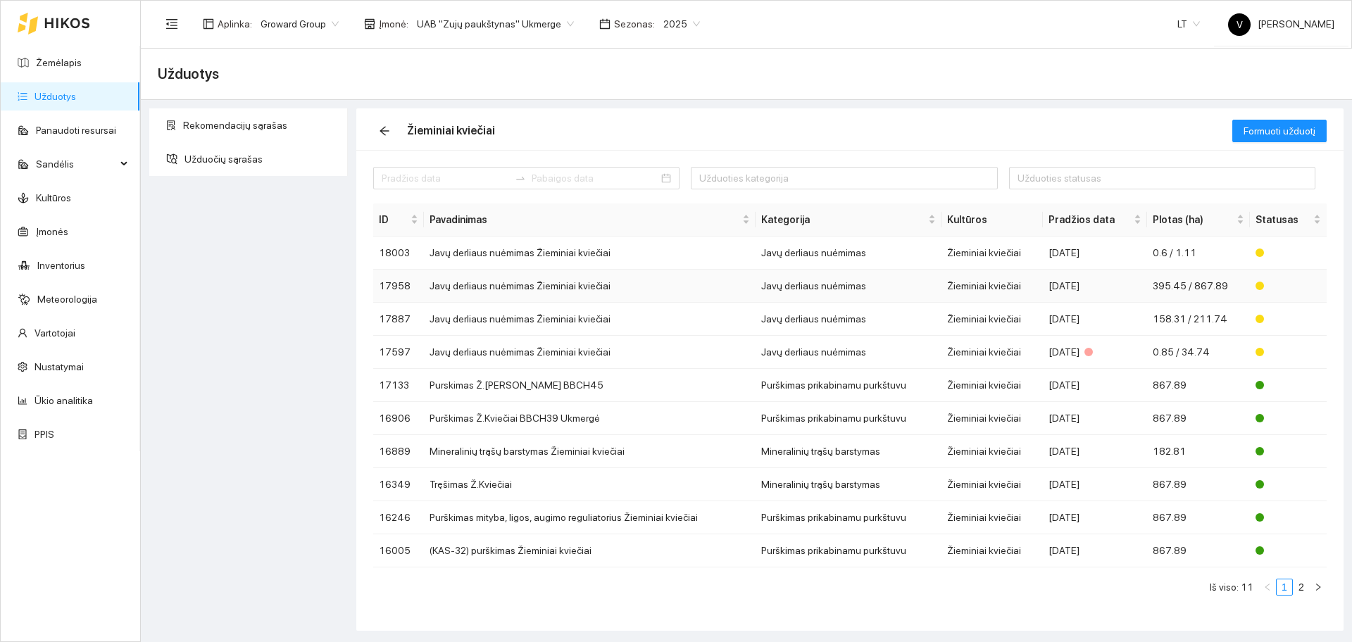
click at [546, 295] on td "Javų derliaus nuėmimas Žieminiai kviečiai" at bounding box center [590, 286] width 332 height 33
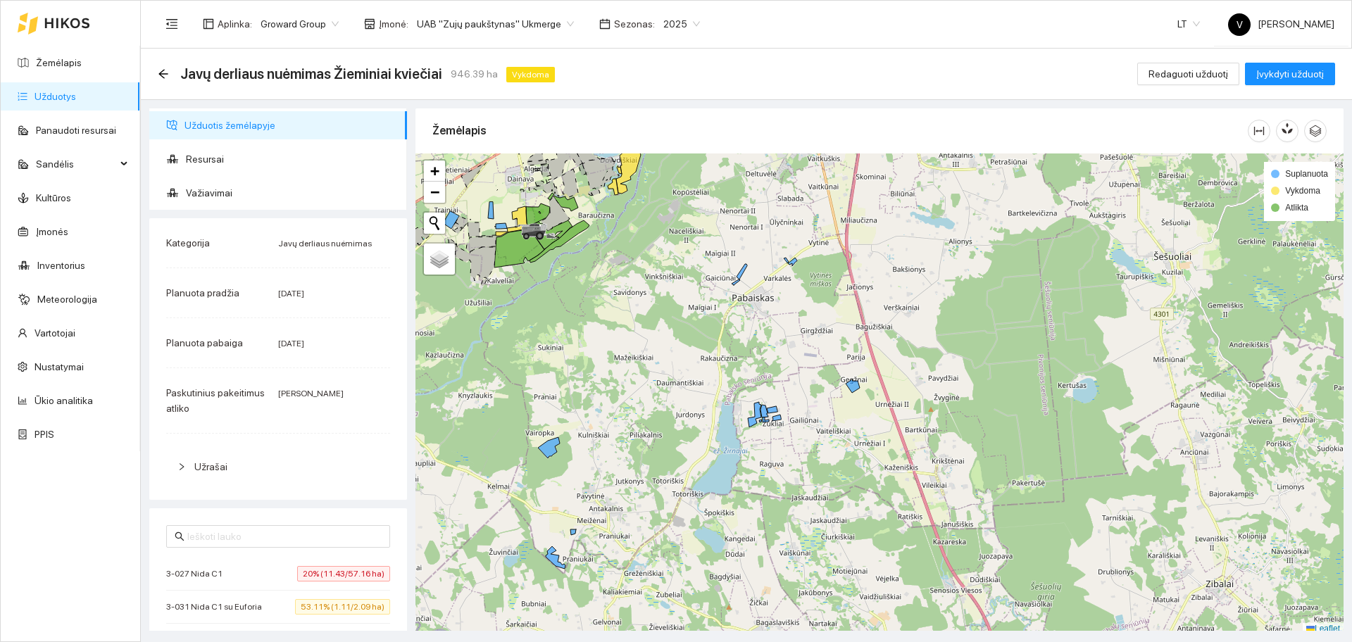
scroll to position [4, 0]
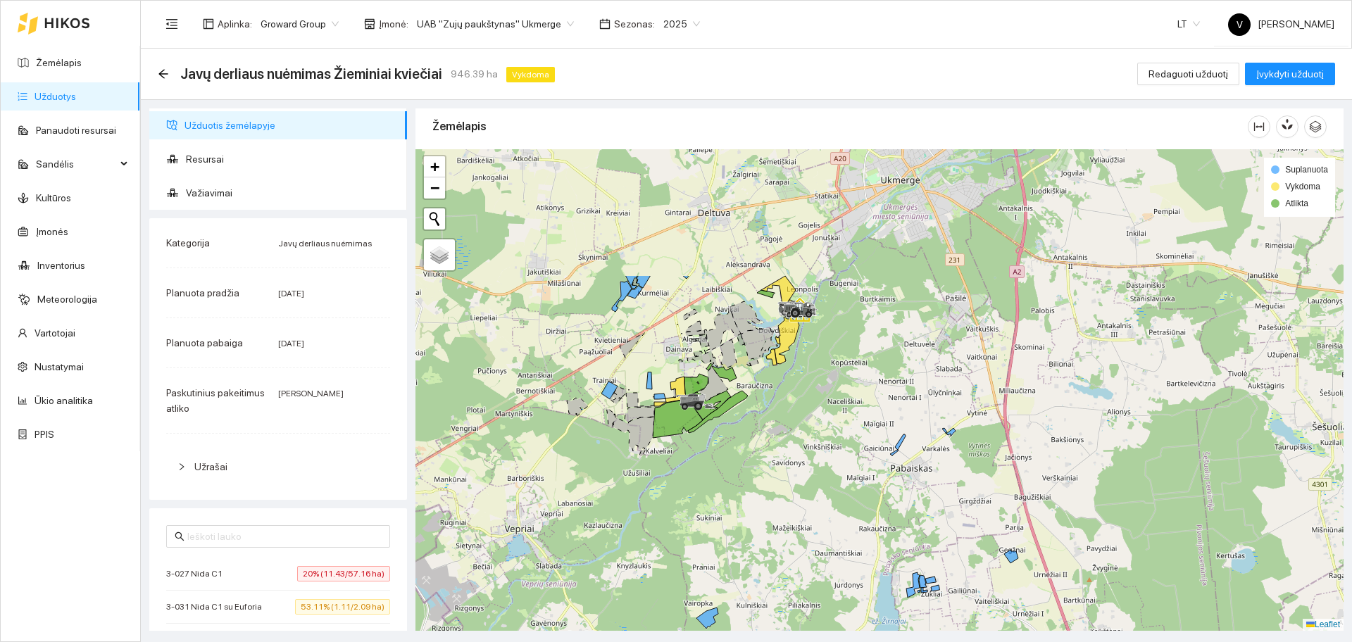
drag, startPoint x: 658, startPoint y: 348, endPoint x: 791, endPoint y: 466, distance: 177.6
click at [791, 466] on div at bounding box center [880, 390] width 928 height 482
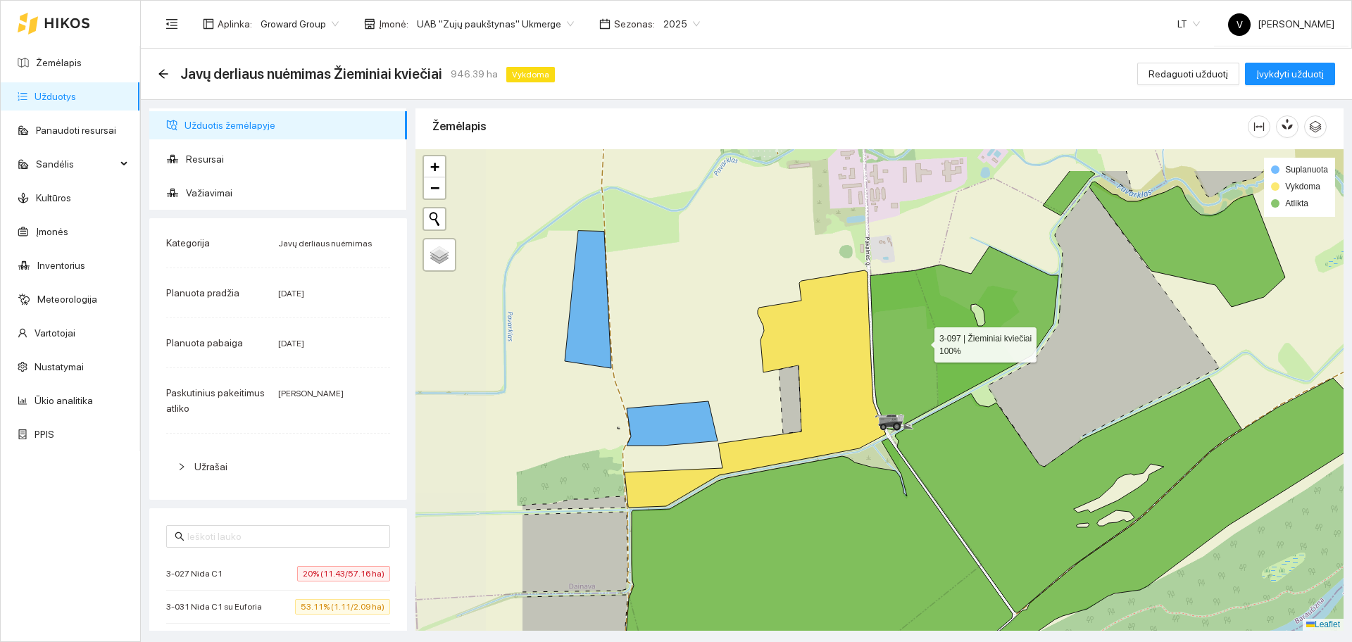
drag, startPoint x: 720, startPoint y: 271, endPoint x: 920, endPoint y: 341, distance: 211.8
click at [920, 341] on icon at bounding box center [964, 338] width 188 height 184
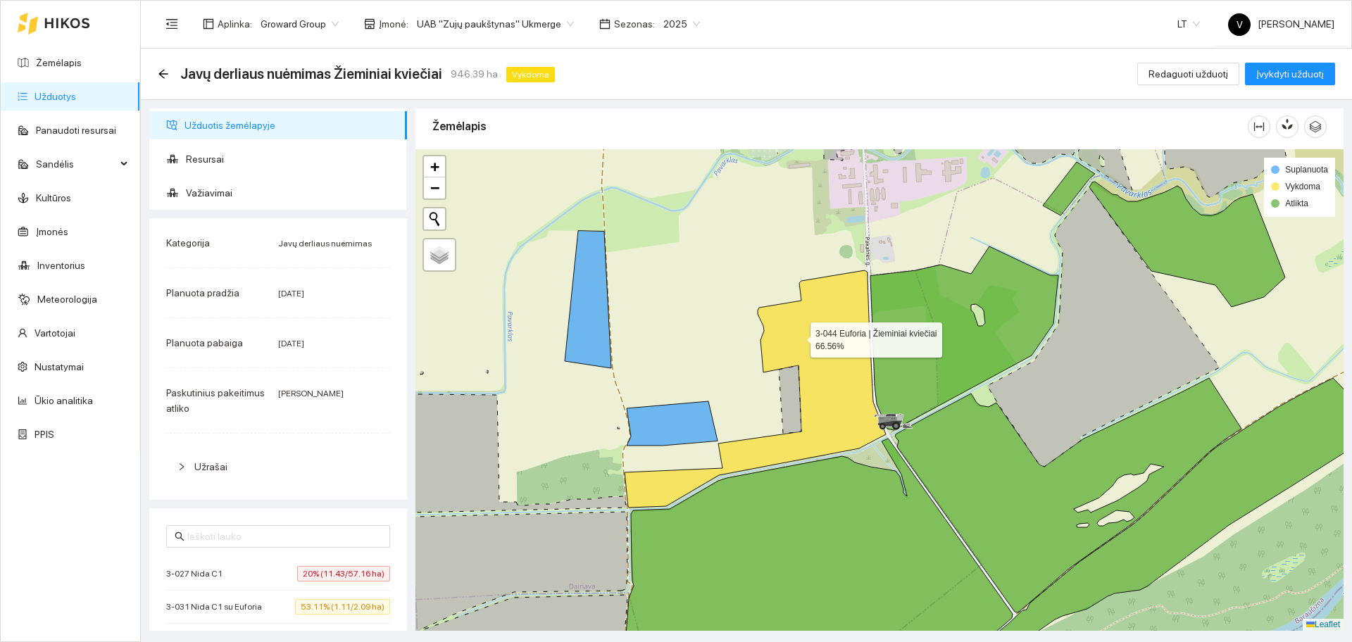
click at [798, 337] on icon at bounding box center [755, 388] width 261 height 237
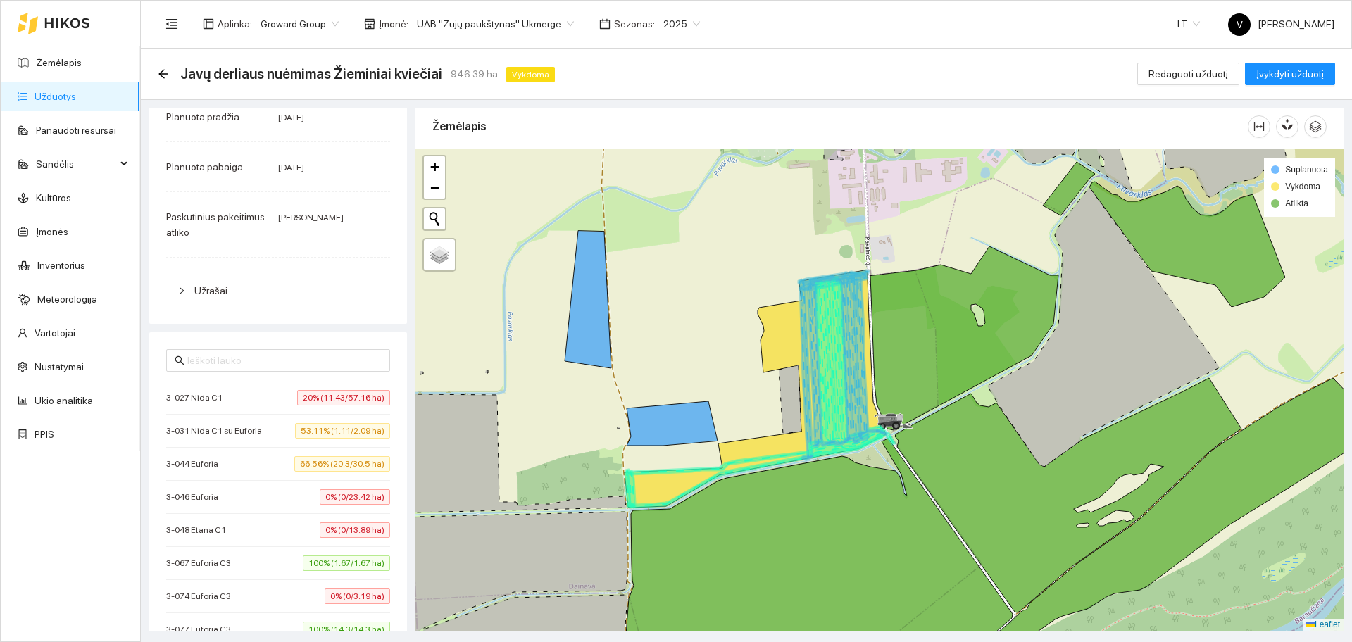
scroll to position [264, 0]
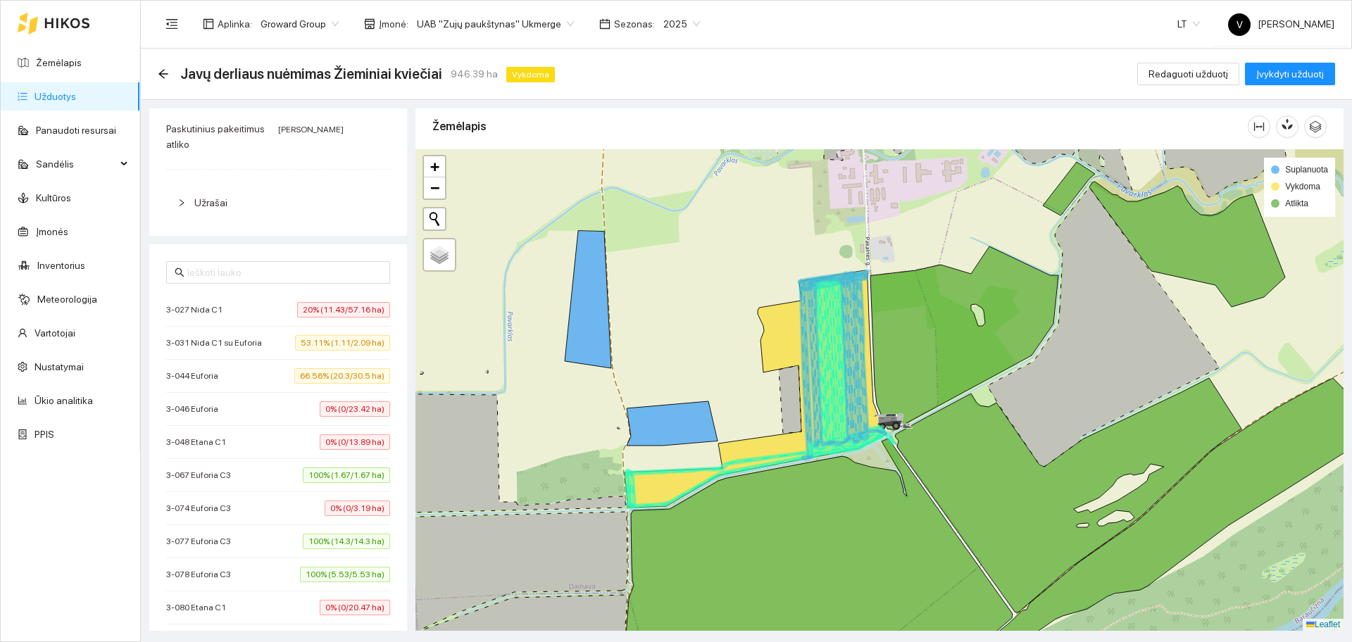
click at [215, 370] on span "3-044 Euforia" at bounding box center [195, 376] width 59 height 14
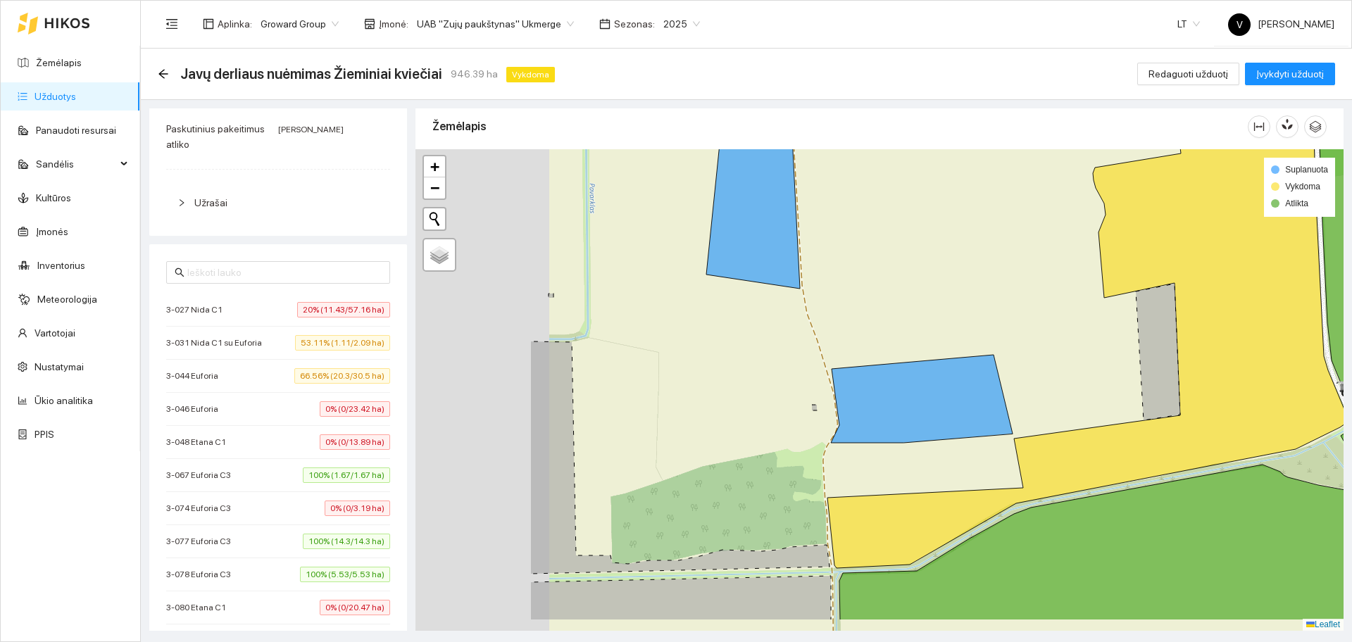
drag, startPoint x: 797, startPoint y: 271, endPoint x: 820, endPoint y: 279, distance: 23.8
click at [804, 270] on div at bounding box center [880, 390] width 928 height 482
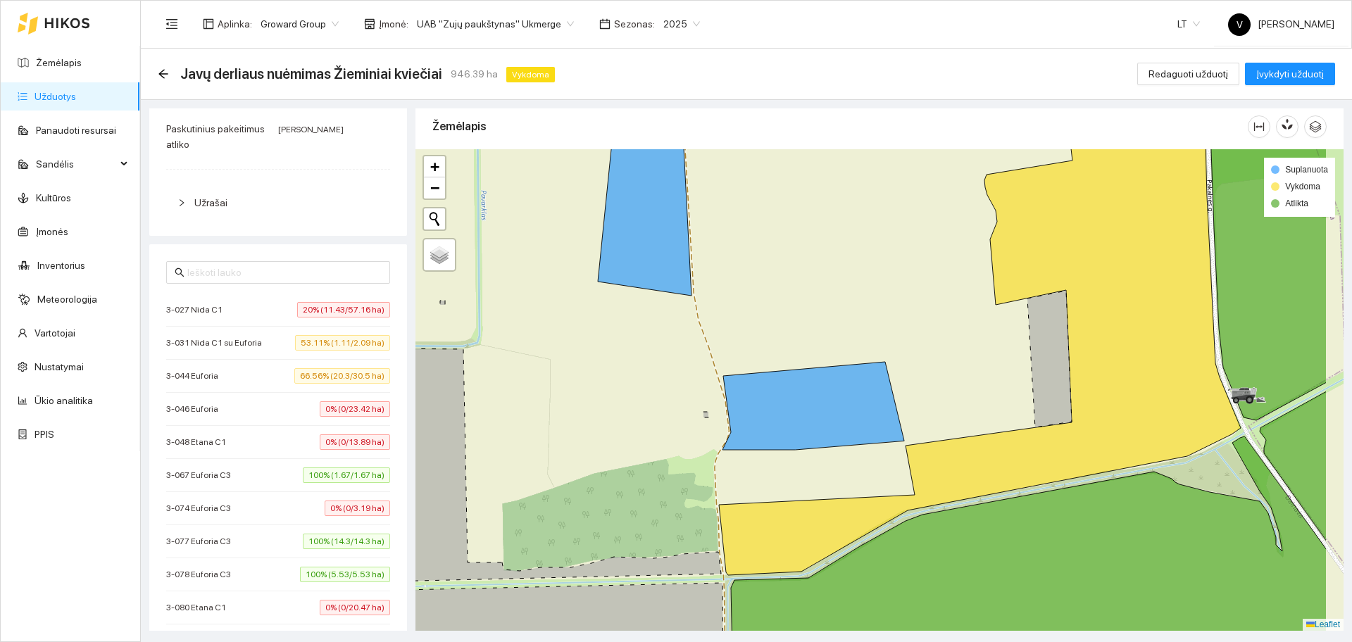
drag, startPoint x: 1010, startPoint y: 301, endPoint x: 900, endPoint y: 308, distance: 110.1
click at [900, 308] on div at bounding box center [880, 390] width 928 height 482
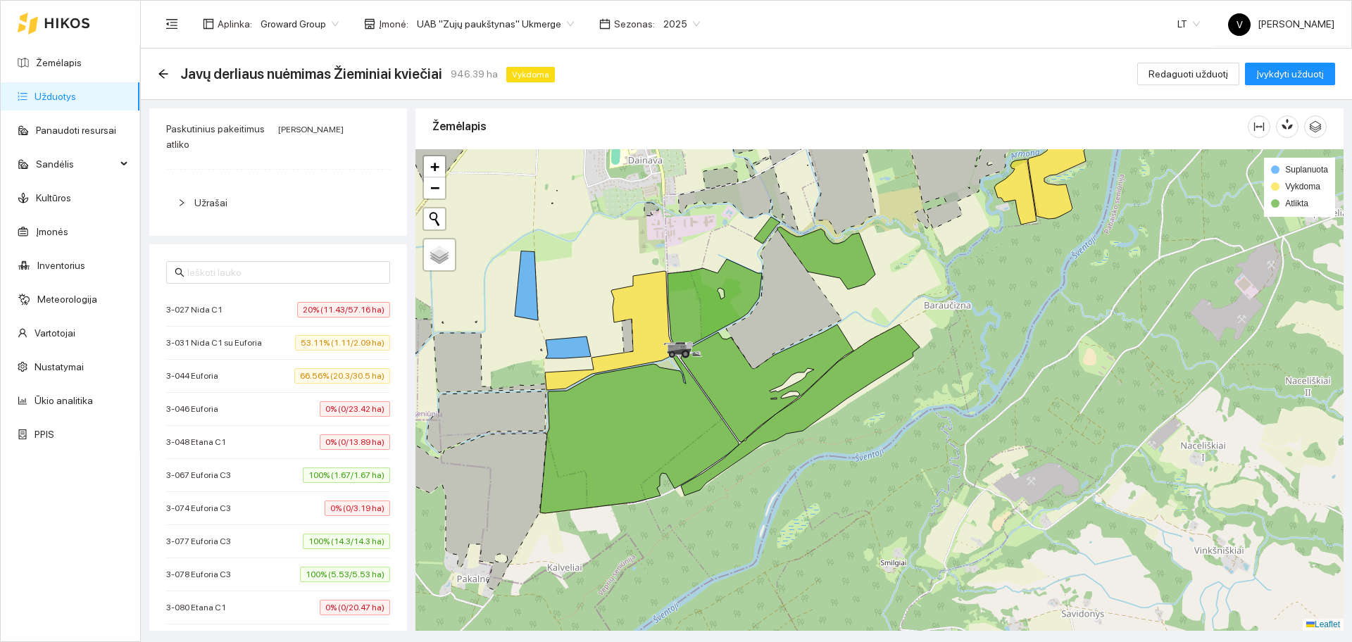
click at [513, 18] on span "UAB "Zujų paukštynas" Ukmerge" at bounding box center [495, 23] width 157 height 21
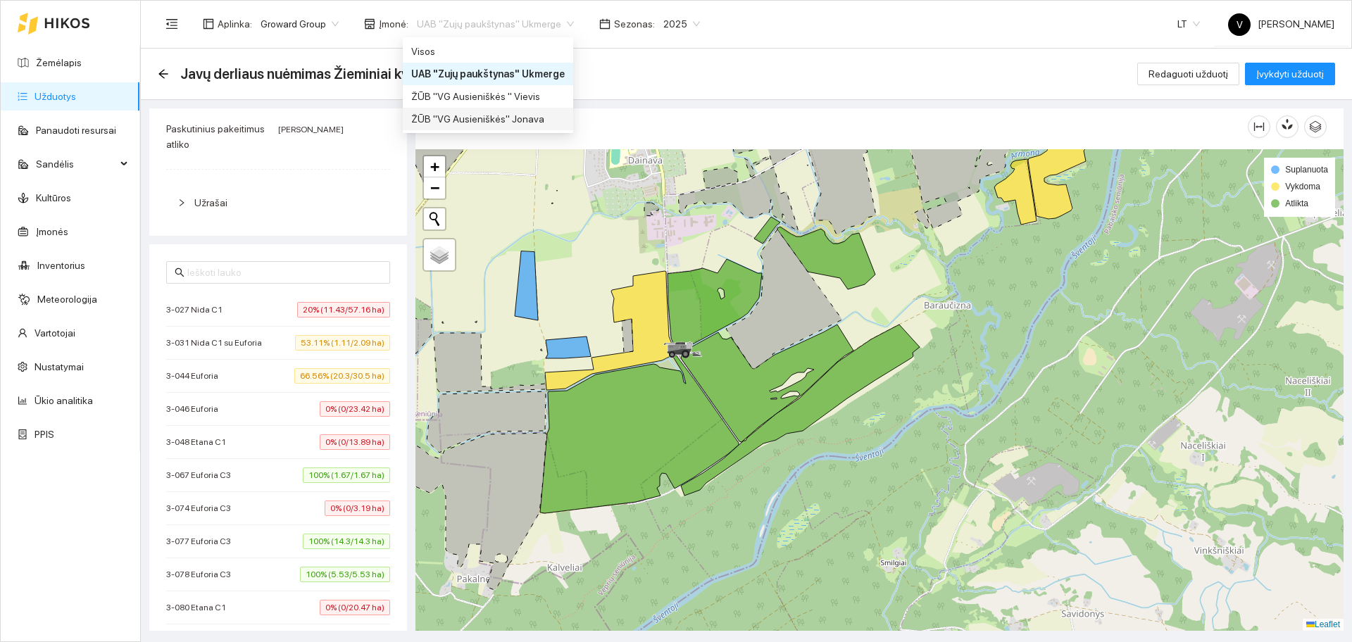
click at [513, 115] on div "ŽŪB "VG Ausieniškės" Jonava" at bounding box center [488, 118] width 154 height 15
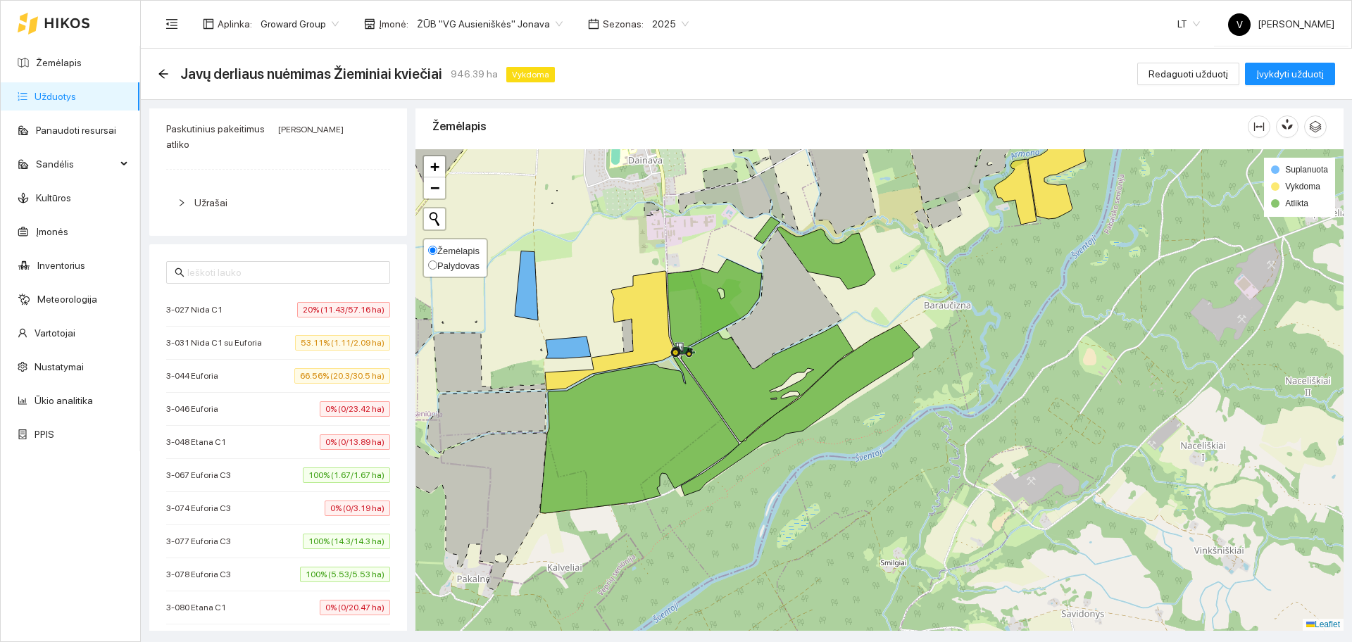
scroll to position [264, 0]
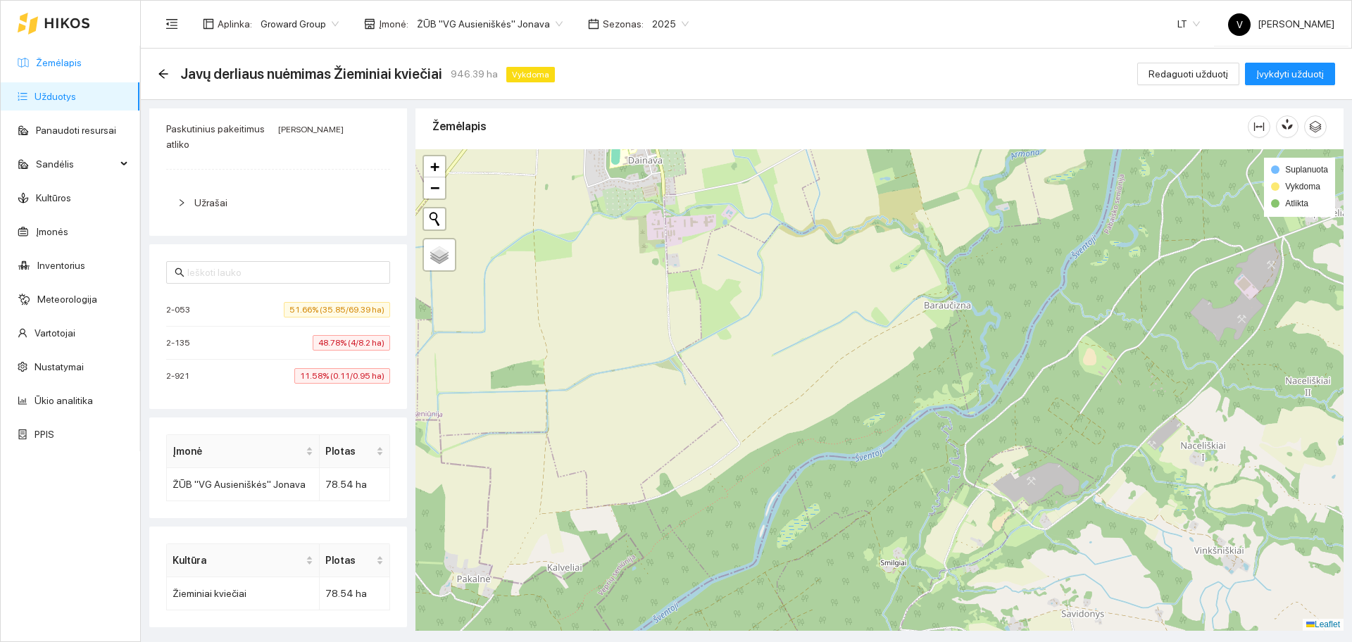
click at [82, 65] on link "Žemėlapis" at bounding box center [59, 62] width 46 height 11
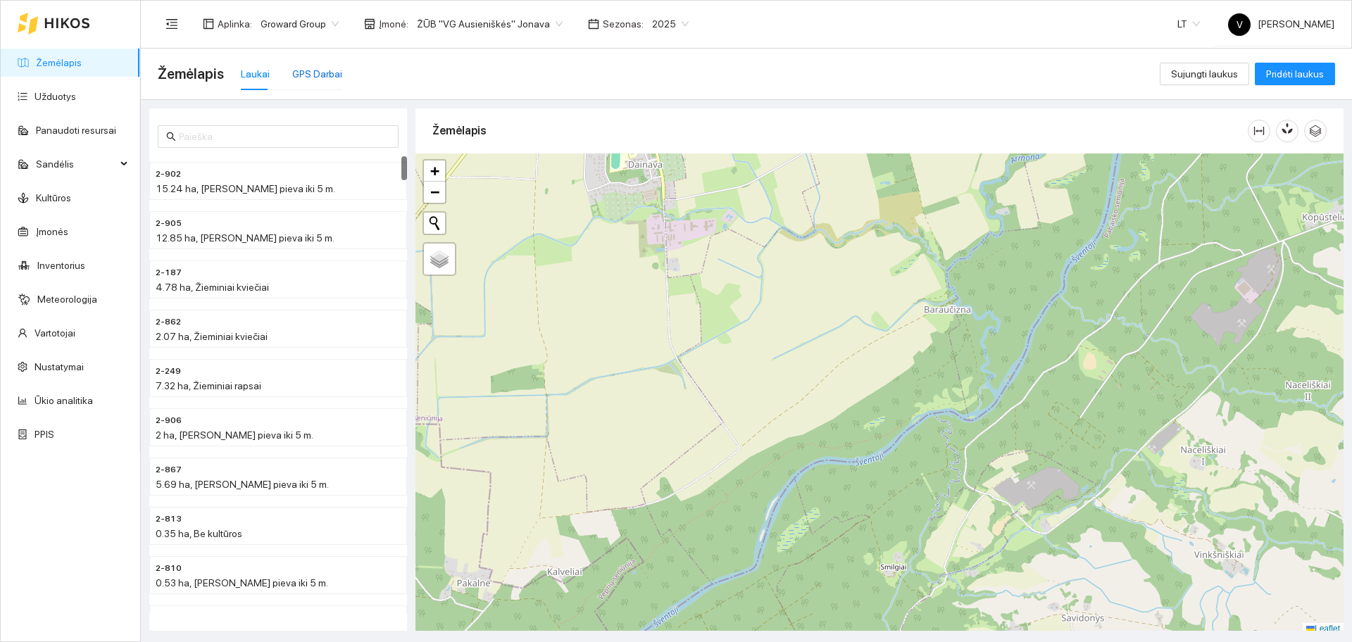
click at [325, 73] on div "GPS Darbai" at bounding box center [317, 73] width 50 height 15
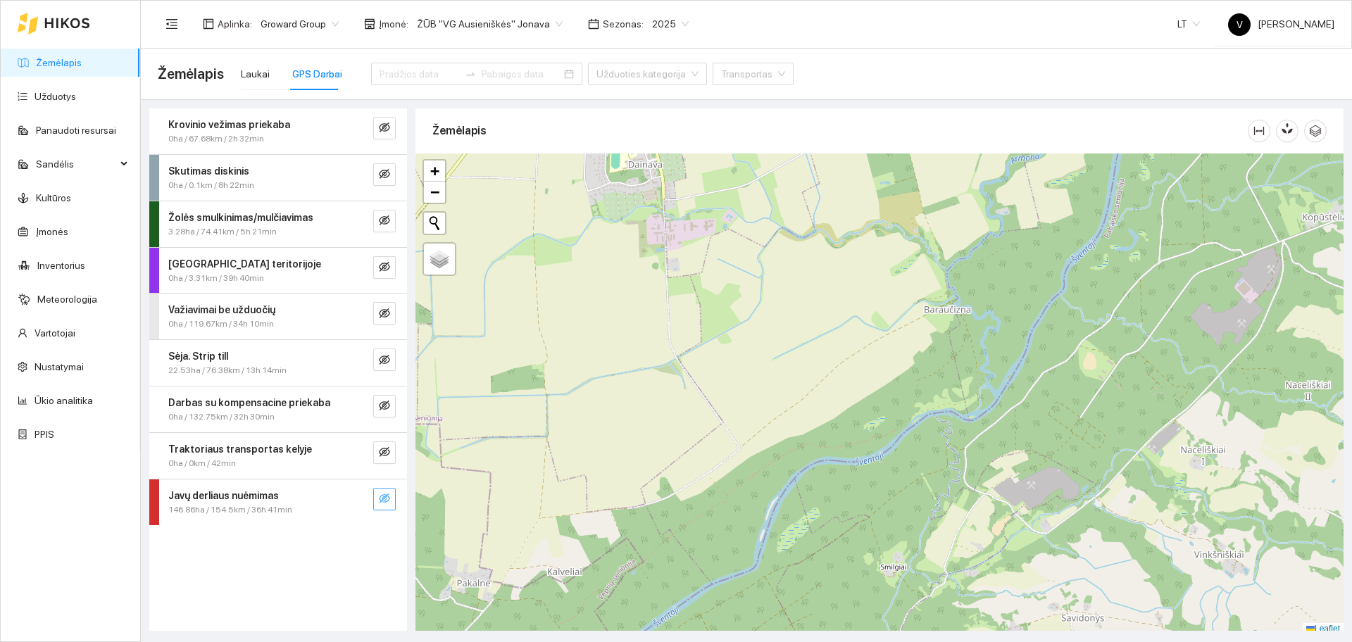
click at [383, 494] on icon "eye-invisible" at bounding box center [384, 498] width 11 height 11
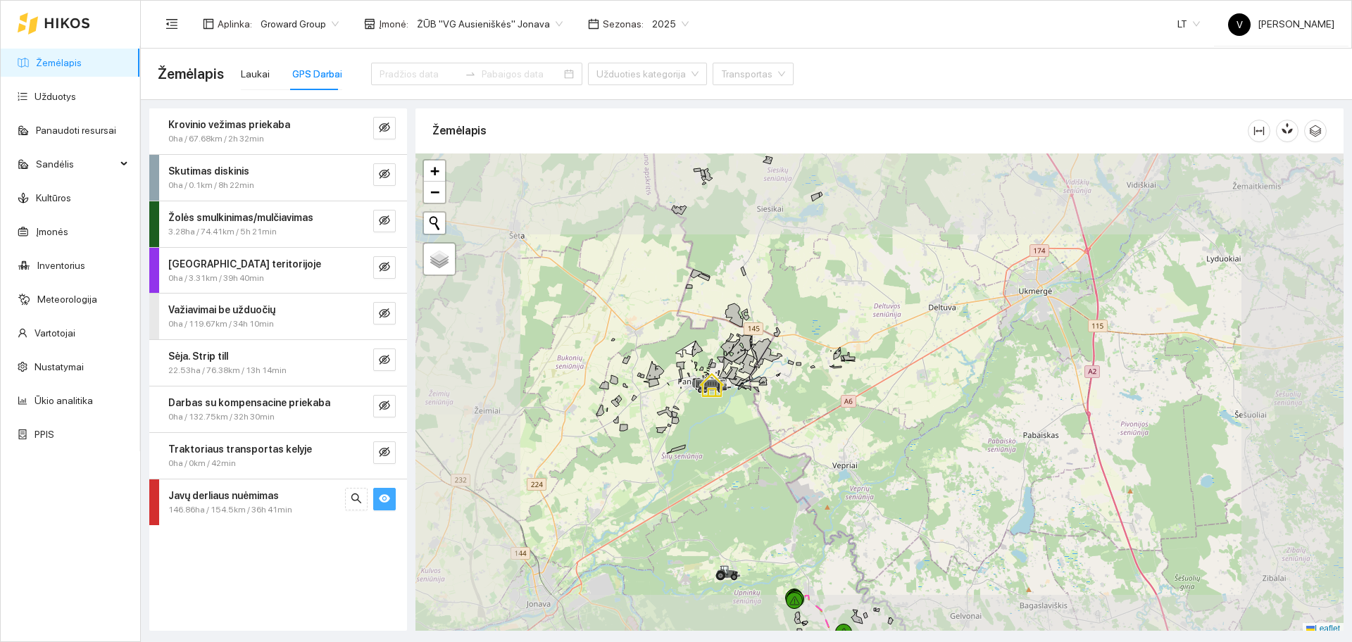
scroll to position [4, 0]
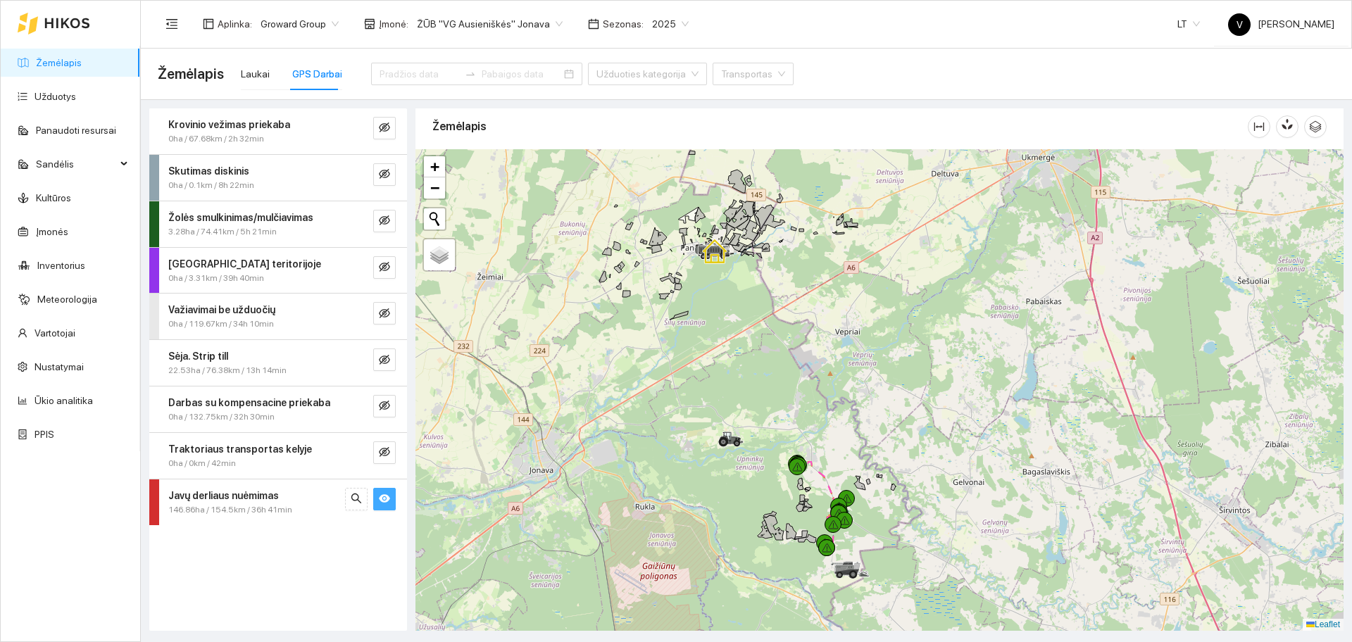
drag, startPoint x: 866, startPoint y: 488, endPoint x: 896, endPoint y: 316, distance: 175.2
click at [896, 316] on div at bounding box center [880, 390] width 928 height 482
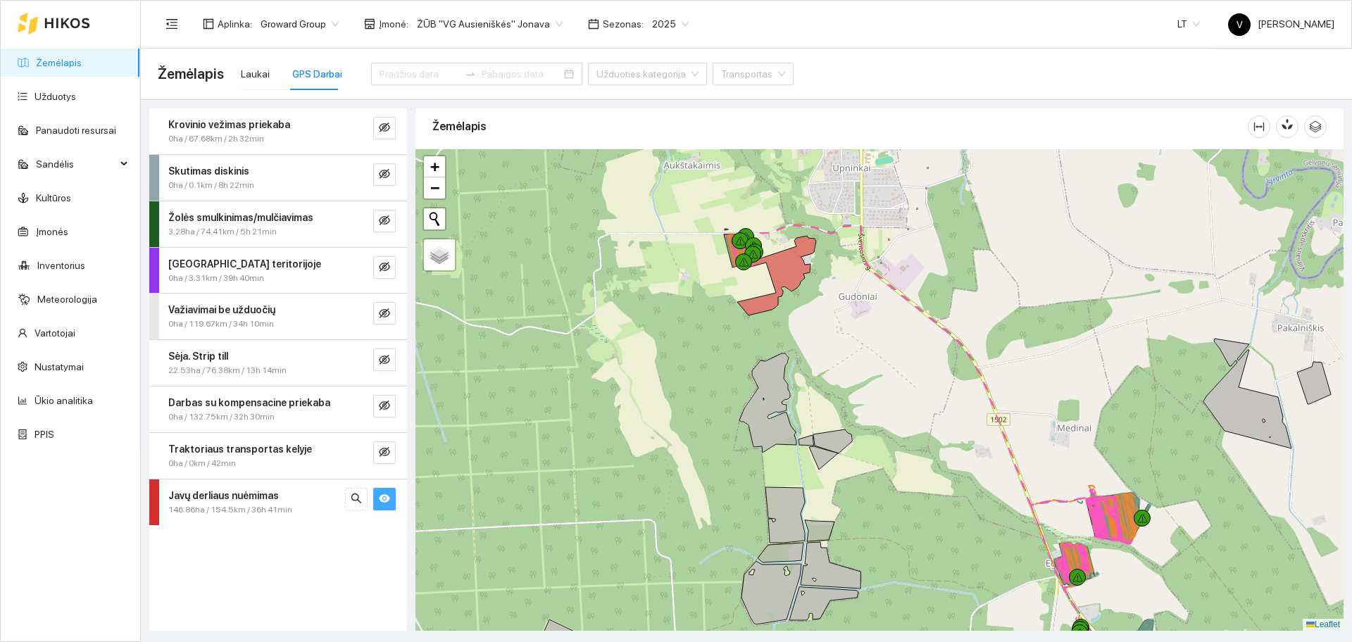
click at [847, 351] on div at bounding box center [880, 390] width 928 height 482
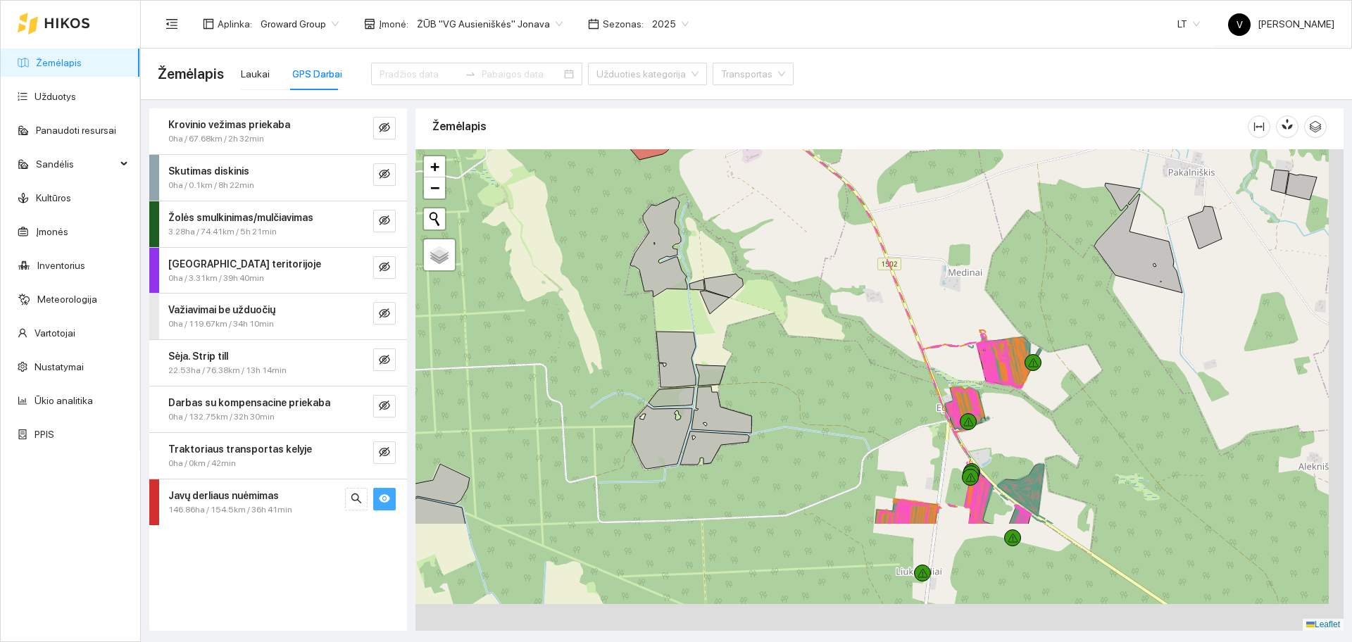
drag, startPoint x: 868, startPoint y: 321, endPoint x: 732, endPoint y: 144, distance: 223.5
click at [735, 145] on div "Žemėlapis" at bounding box center [880, 365] width 928 height 523
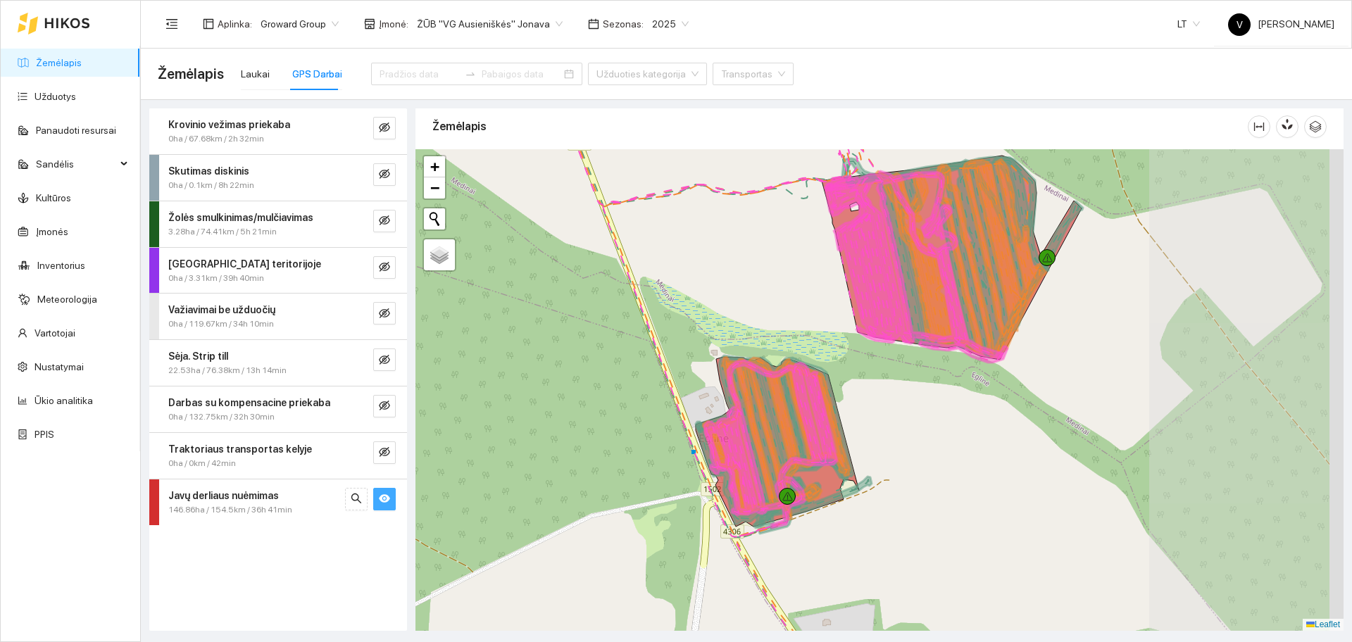
drag, startPoint x: 906, startPoint y: 346, endPoint x: 866, endPoint y: 327, distance: 44.1
click at [815, 326] on div at bounding box center [880, 390] width 928 height 482
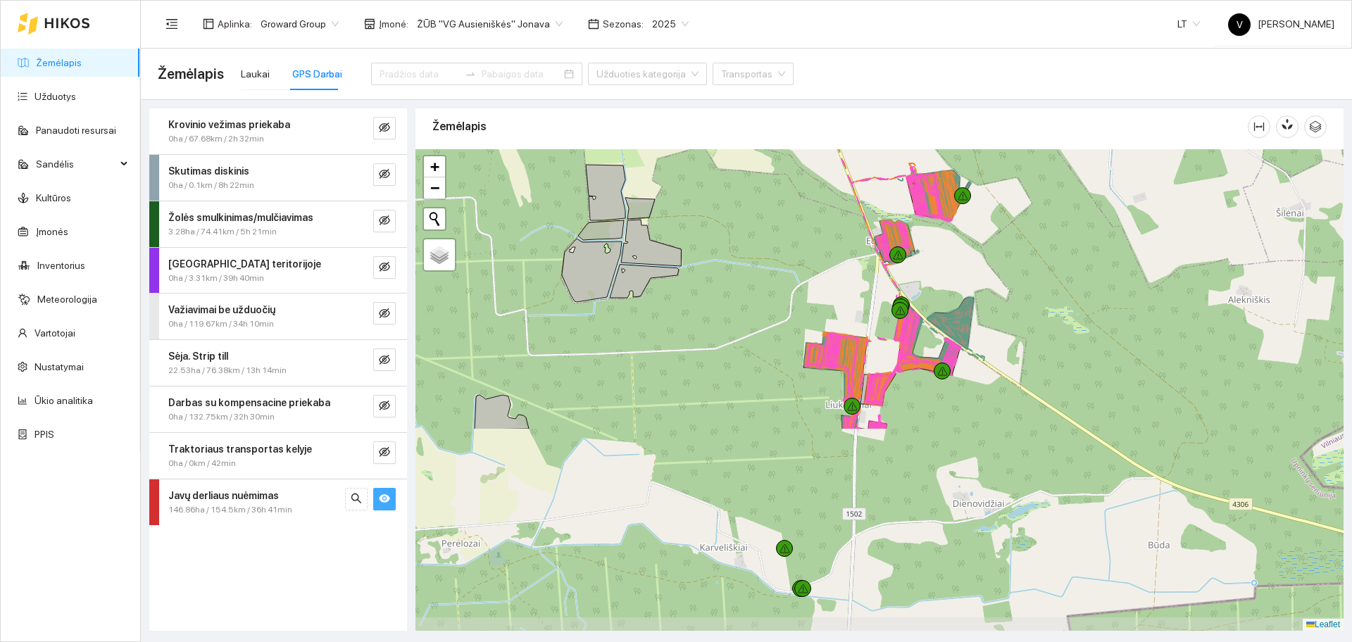
drag, startPoint x: 833, startPoint y: 501, endPoint x: 958, endPoint y: 258, distance: 273.1
click at [958, 258] on div at bounding box center [880, 390] width 928 height 482
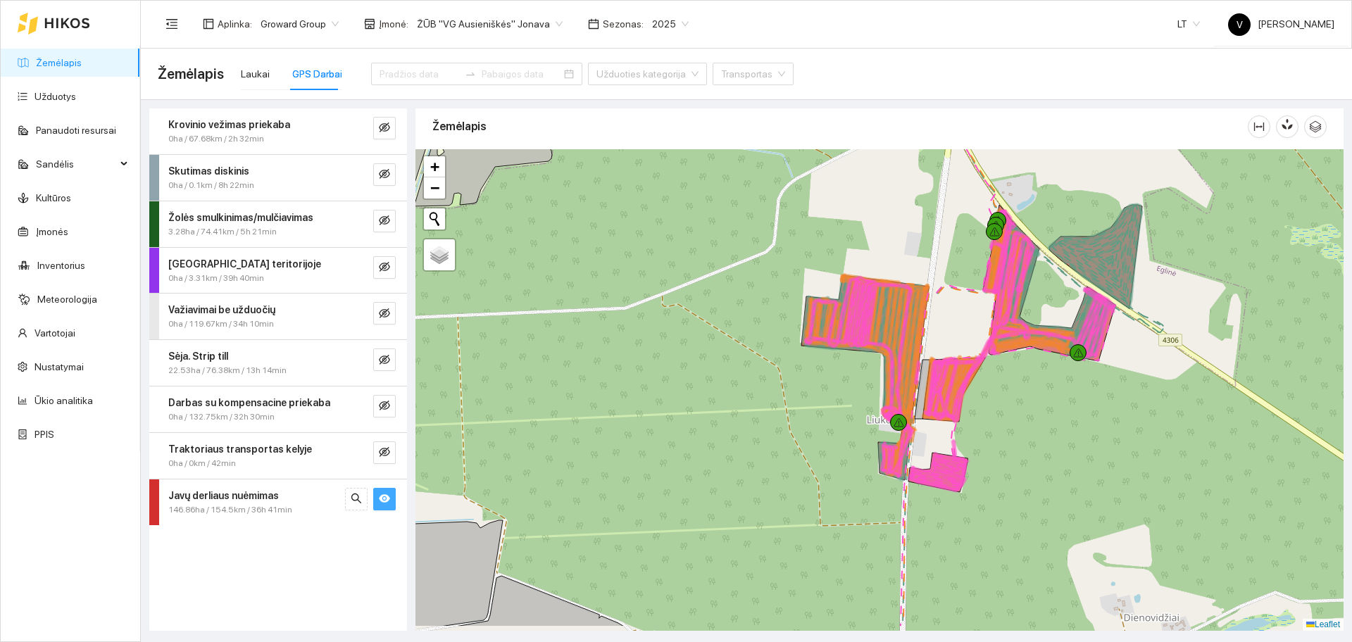
drag, startPoint x: 1016, startPoint y: 368, endPoint x: 970, endPoint y: 318, distance: 68.3
click at [970, 318] on div at bounding box center [880, 390] width 928 height 482
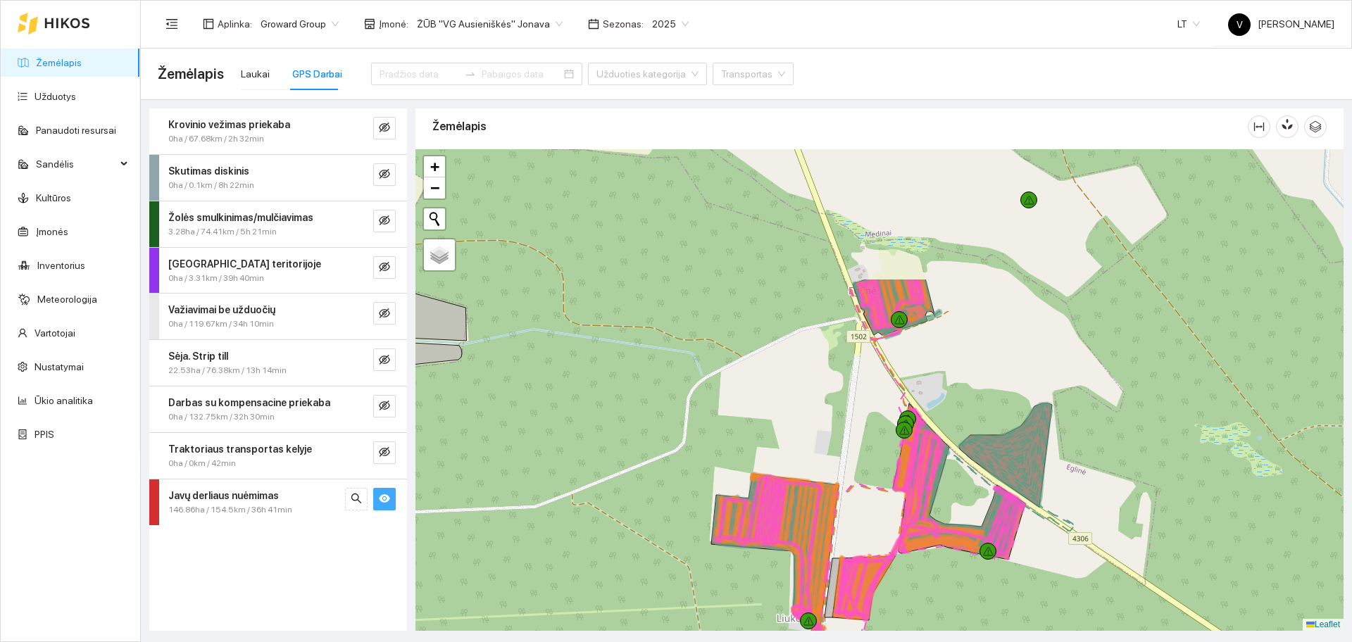
drag, startPoint x: 948, startPoint y: 282, endPoint x: 866, endPoint y: 470, distance: 205.7
click at [866, 470] on div at bounding box center [880, 390] width 928 height 482
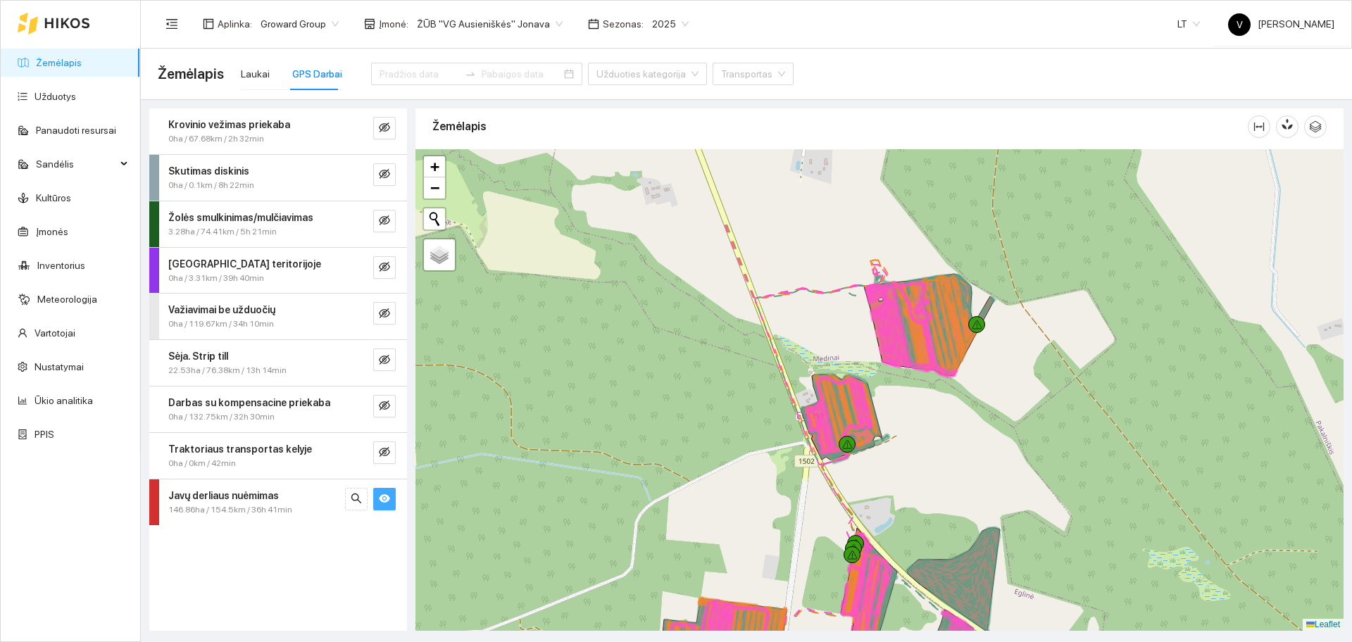
drag, startPoint x: 1015, startPoint y: 367, endPoint x: 967, endPoint y: 480, distance: 123.1
click at [968, 482] on div at bounding box center [880, 390] width 928 height 482
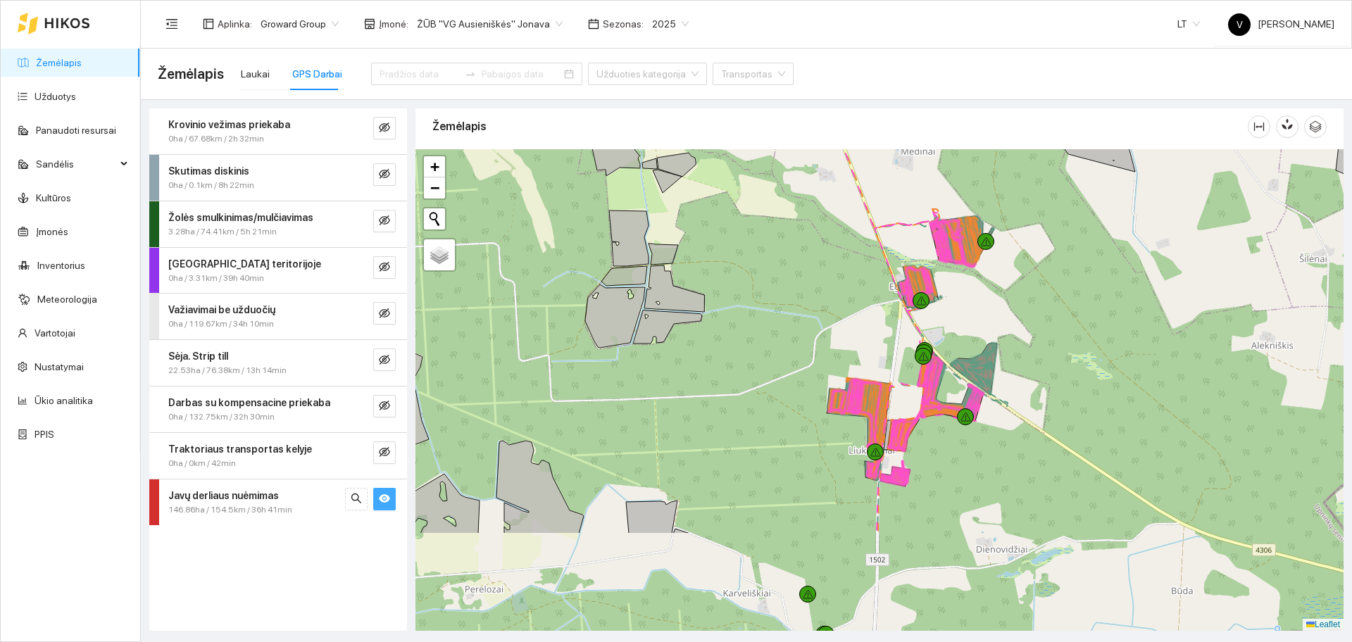
drag, startPoint x: 975, startPoint y: 496, endPoint x: 989, endPoint y: 348, distance: 148.5
click at [989, 348] on icon at bounding box center [974, 368] width 46 height 51
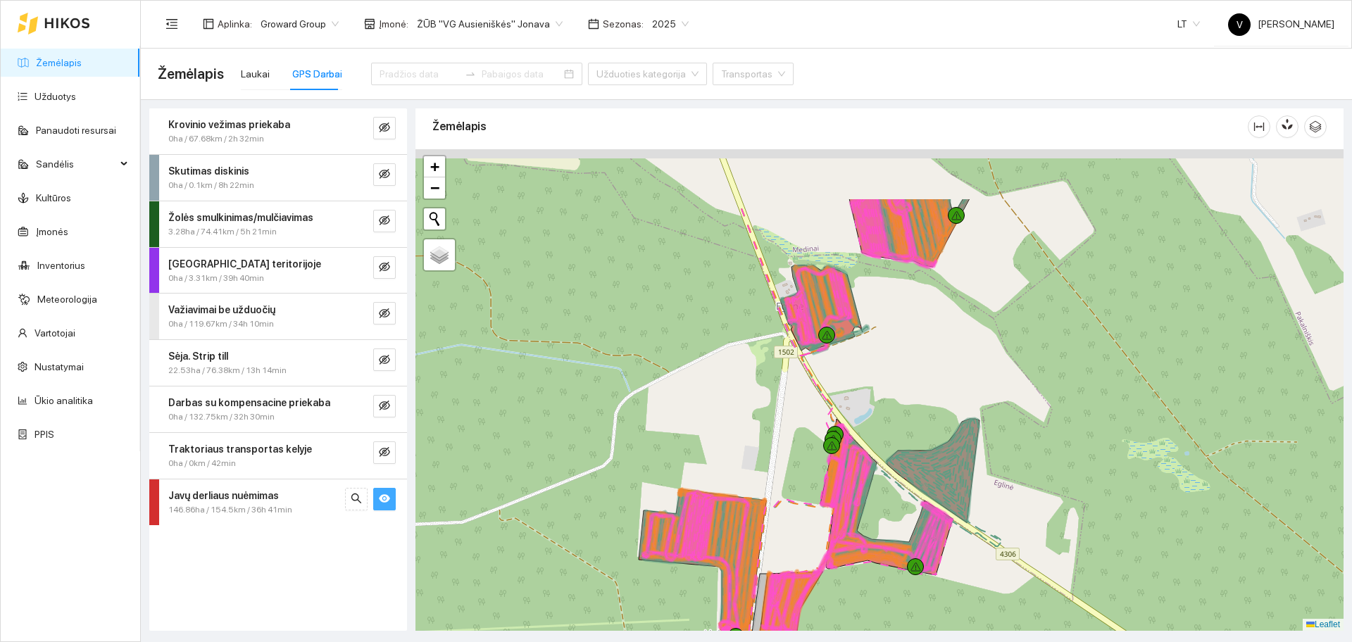
drag, startPoint x: 977, startPoint y: 218, endPoint x: 943, endPoint y: 343, distance: 129.2
click at [943, 348] on div at bounding box center [880, 390] width 928 height 482
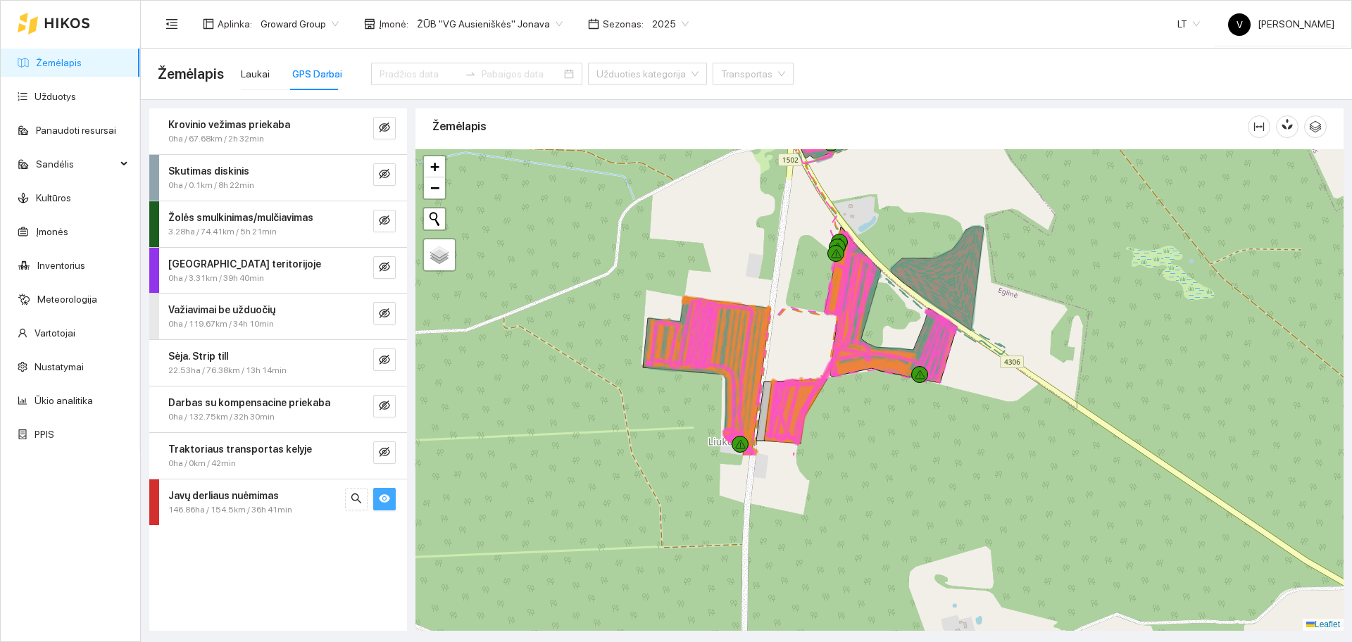
drag, startPoint x: 925, startPoint y: 448, endPoint x: 932, endPoint y: 230, distance: 217.7
click at [932, 230] on div at bounding box center [880, 390] width 928 height 482
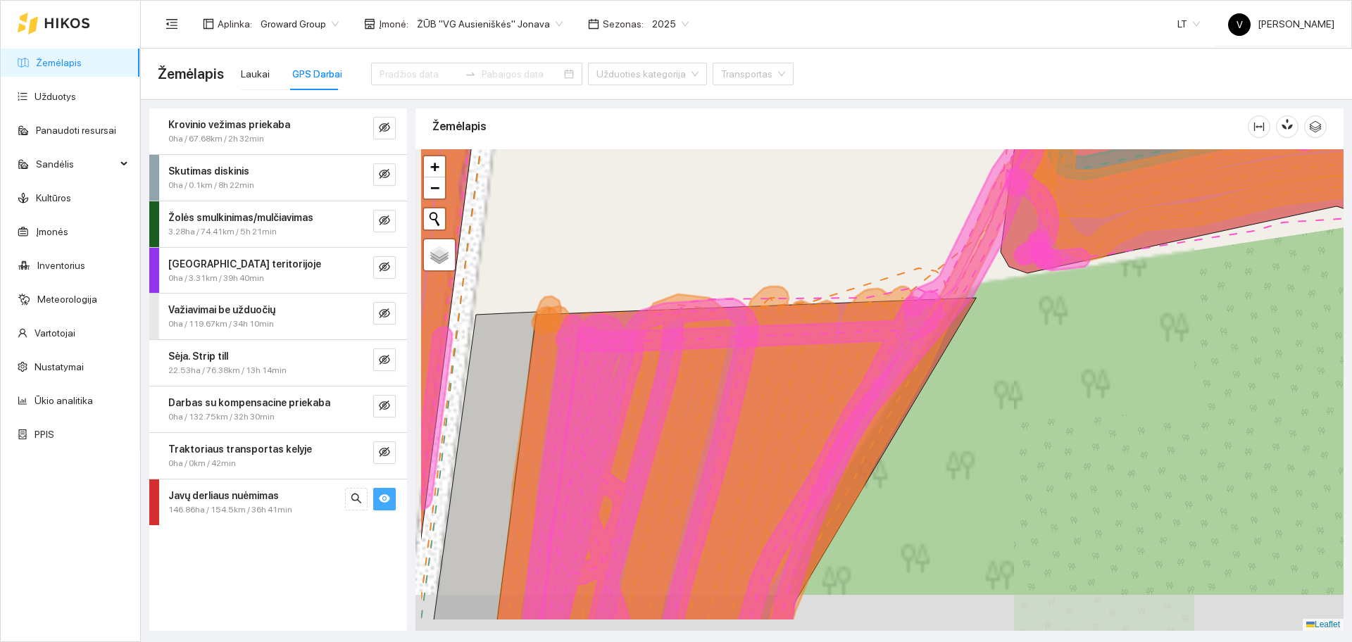
drag, startPoint x: 794, startPoint y: 532, endPoint x: 875, endPoint y: 463, distance: 106.5
click at [875, 463] on div at bounding box center [880, 390] width 928 height 482
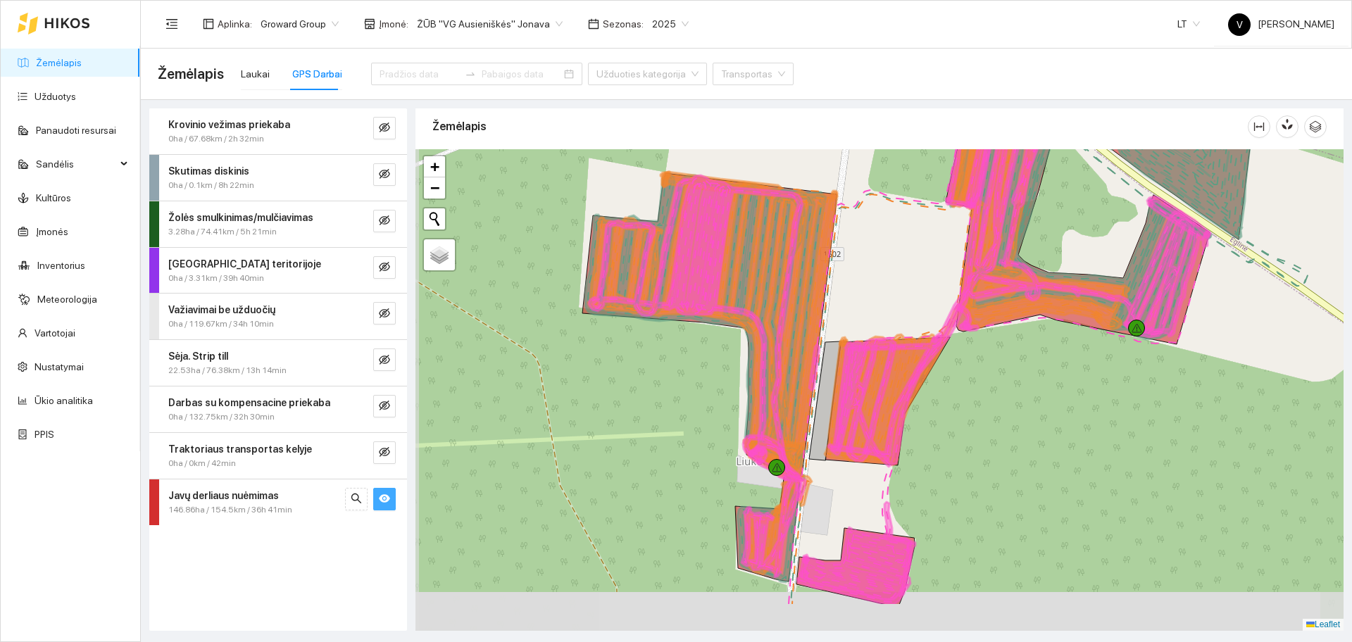
drag, startPoint x: 888, startPoint y: 487, endPoint x: 927, endPoint y: 415, distance: 82.2
click at [929, 416] on div at bounding box center [880, 390] width 928 height 482
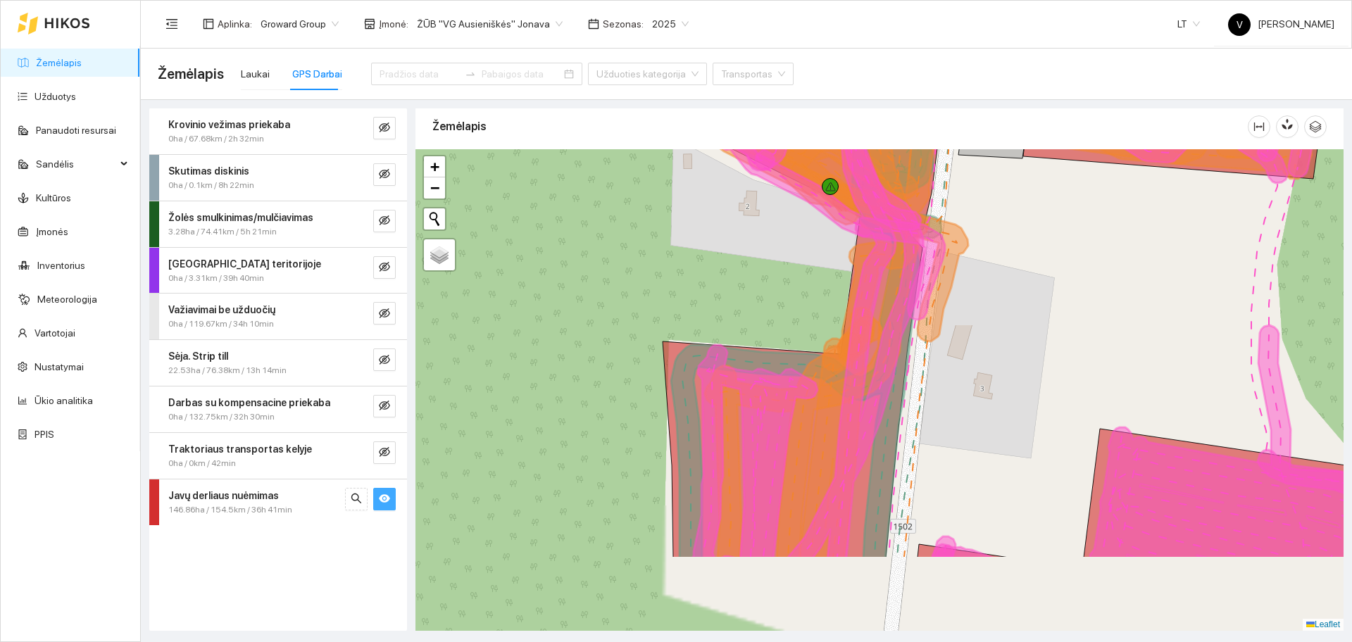
drag, startPoint x: 935, startPoint y: 466, endPoint x: 938, endPoint y: 358, distance: 107.8
click at [962, 389] on div at bounding box center [880, 390] width 928 height 482
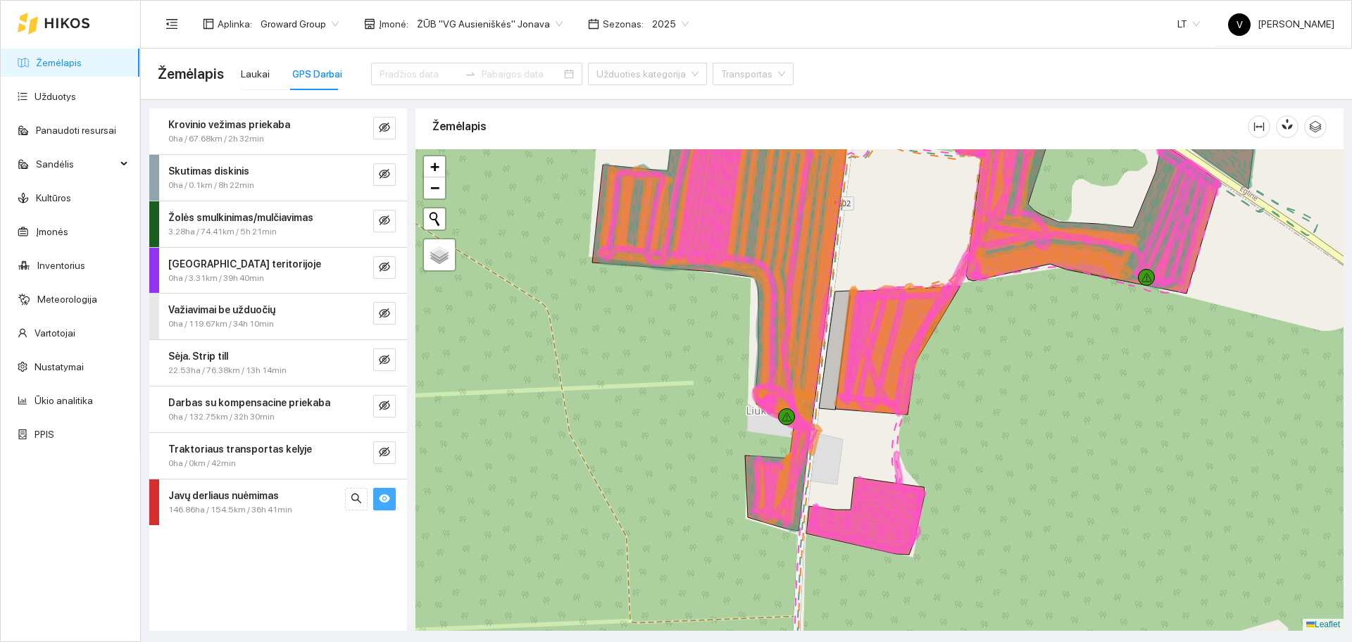
drag, startPoint x: 1054, startPoint y: 552, endPoint x: 1014, endPoint y: 470, distance: 91.0
click at [1029, 480] on div at bounding box center [880, 390] width 928 height 482
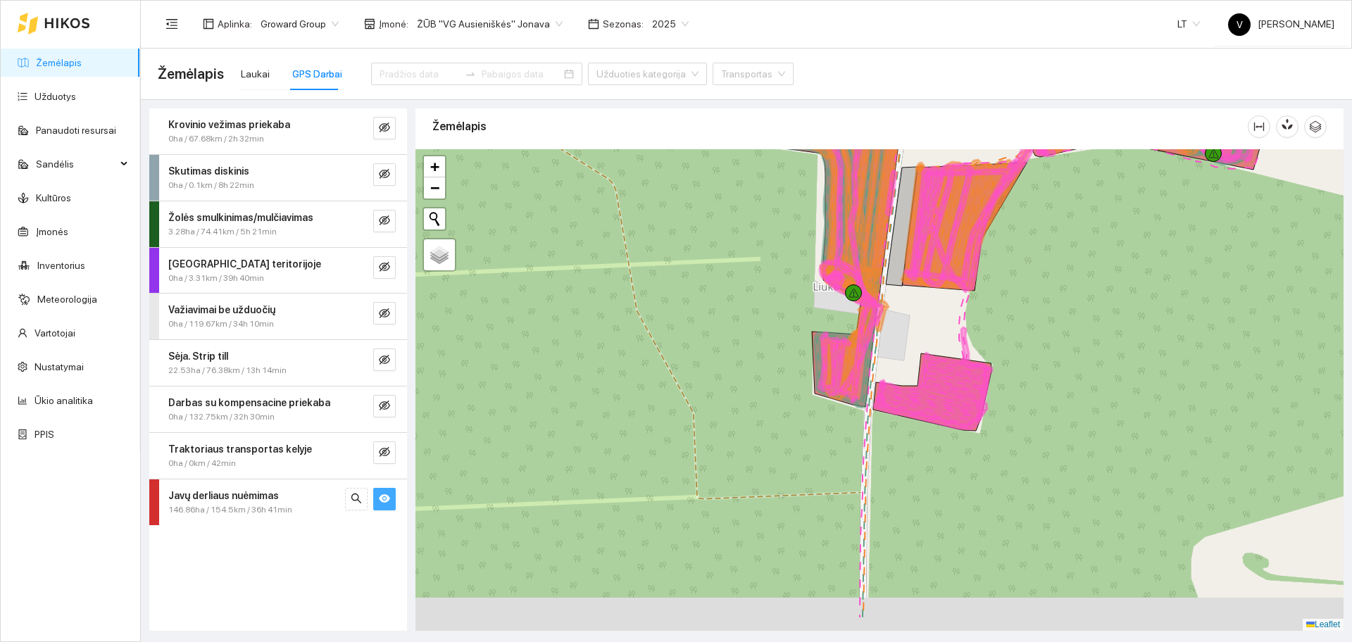
drag, startPoint x: 1140, startPoint y: 416, endPoint x: 1139, endPoint y: 314, distance: 102.1
click at [1139, 314] on div at bounding box center [880, 390] width 928 height 482
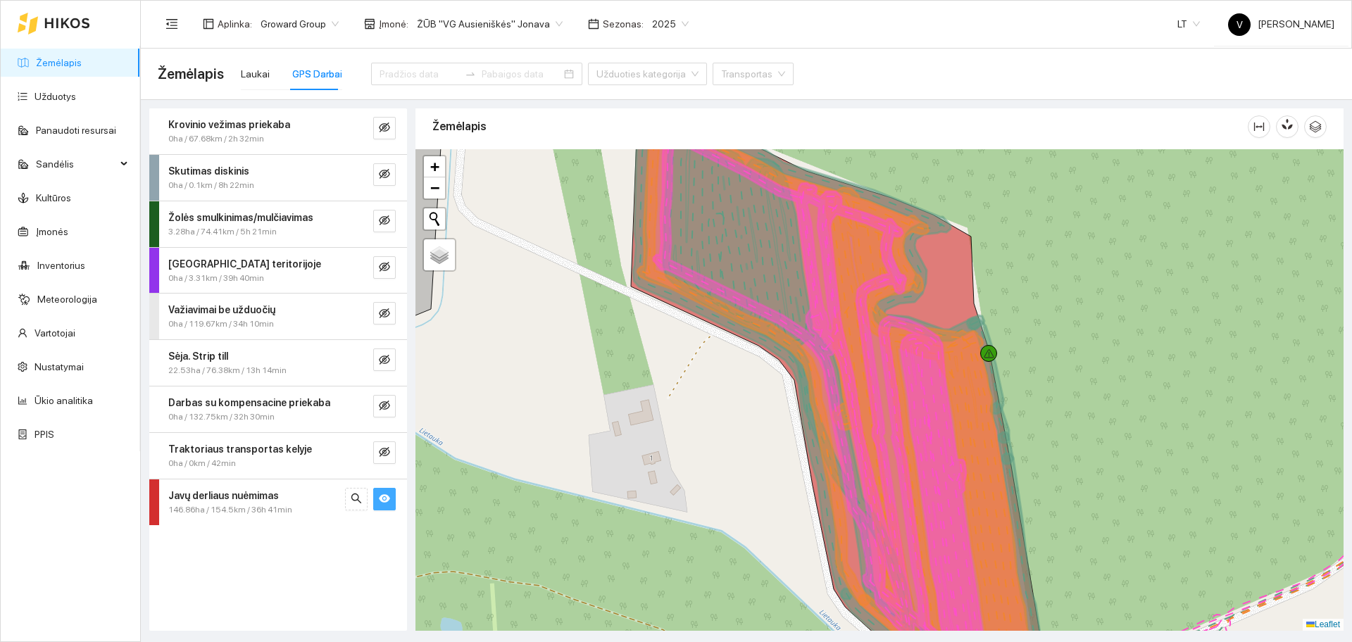
click at [493, 5] on div "Aplinka : Groward Group Įmonė : ŽŪB "VG Ausieniškės" Jonava Sezonas : 2025 LT V…" at bounding box center [746, 24] width 1177 height 46
click at [495, 19] on span "ŽŪB "VG Ausieniškės" Jonava" at bounding box center [490, 23] width 146 height 21
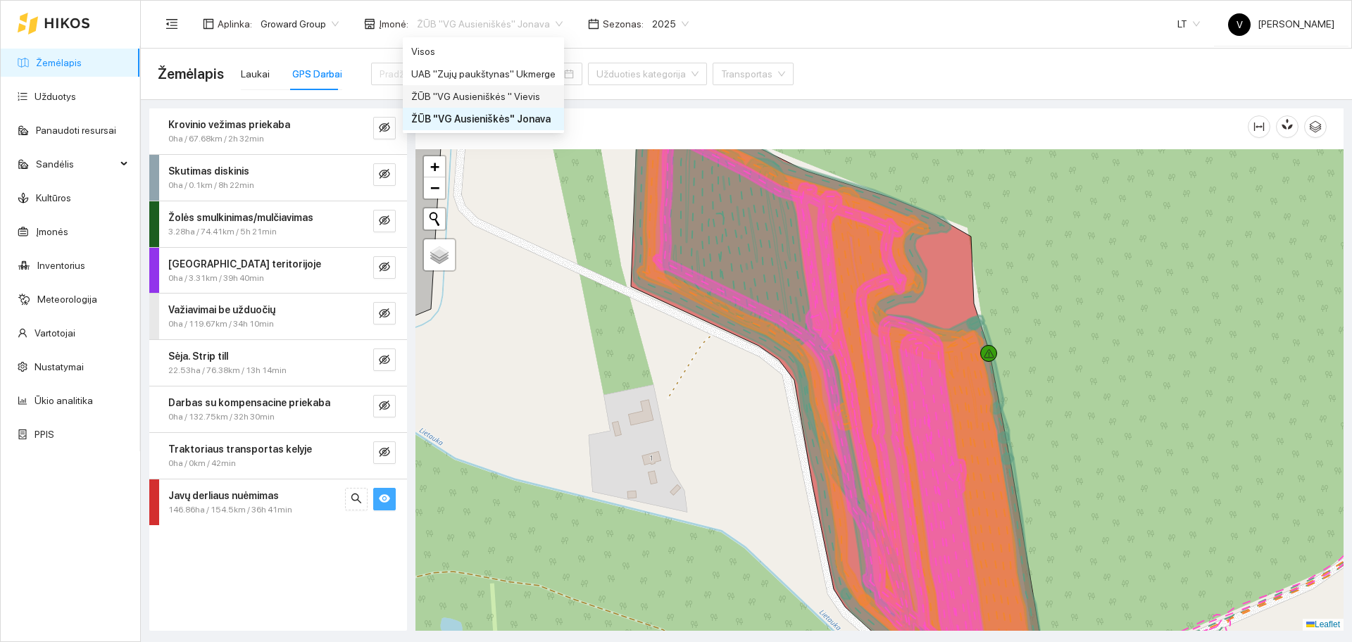
click at [535, 92] on div "ŽŪB "VG Ausieniškės " Vievis" at bounding box center [483, 96] width 144 height 15
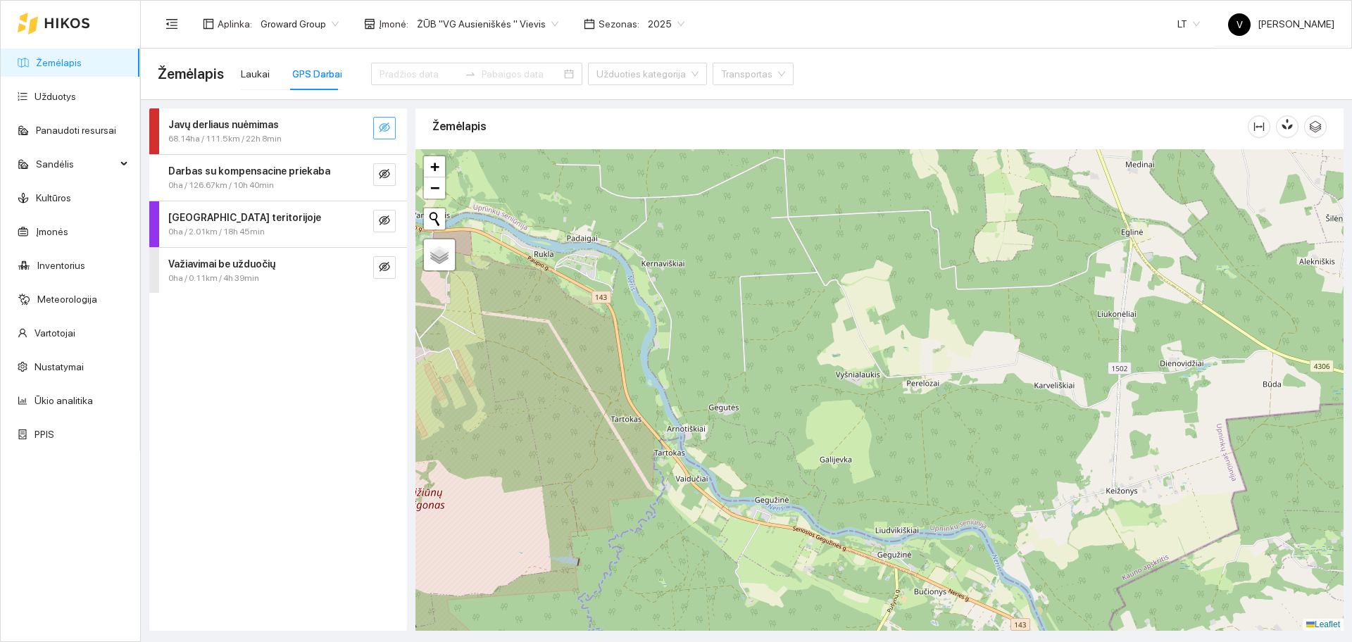
drag, startPoint x: 1154, startPoint y: 532, endPoint x: 918, endPoint y: 300, distance: 331.2
click at [918, 300] on div at bounding box center [880, 390] width 928 height 482
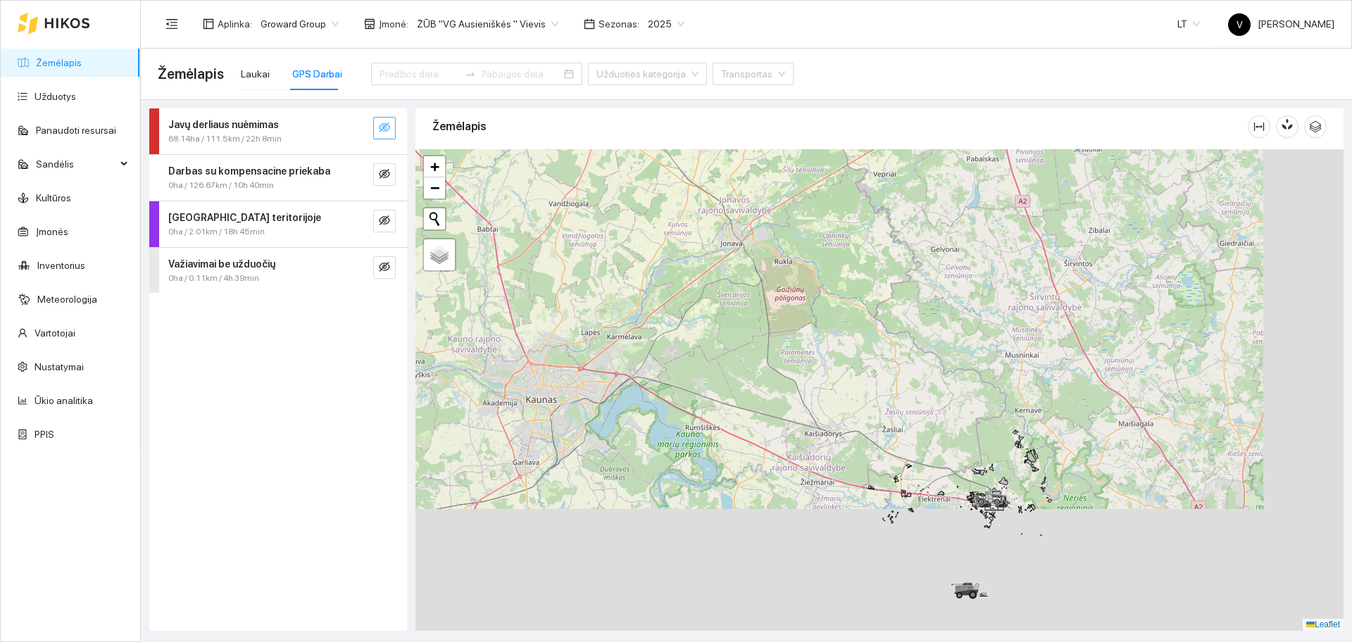
drag, startPoint x: 1078, startPoint y: 555, endPoint x: 925, endPoint y: 320, distance: 280.1
click at [926, 337] on div at bounding box center [880, 390] width 928 height 482
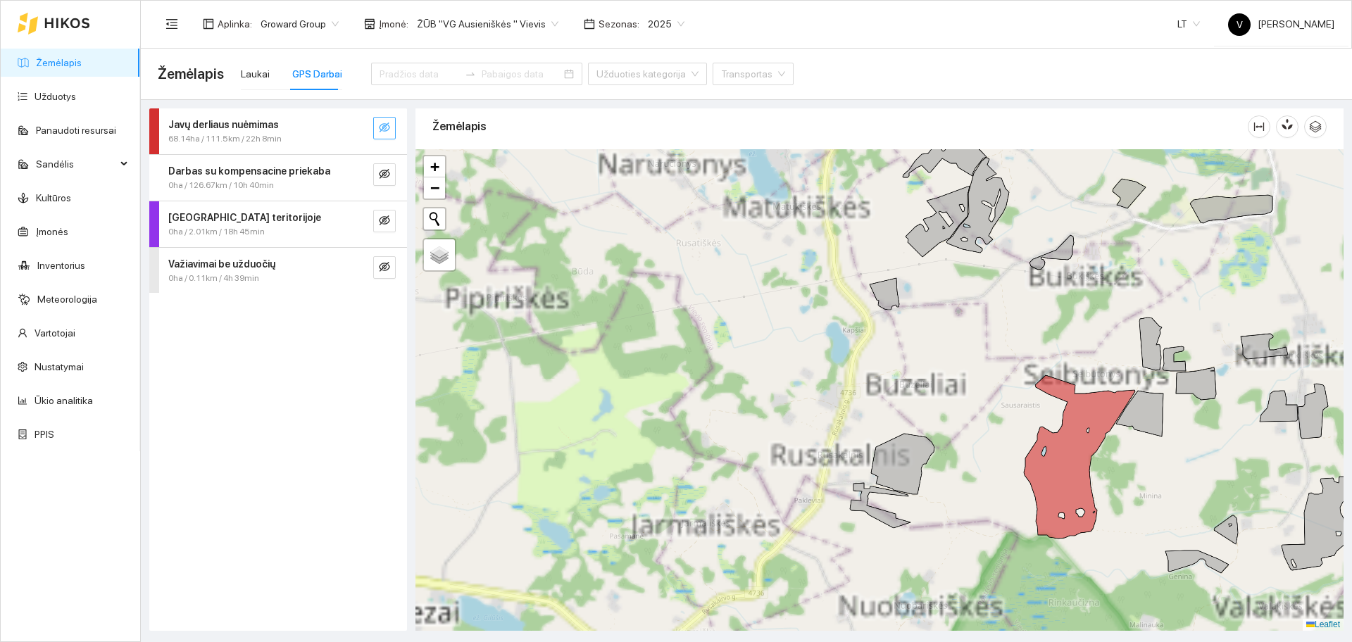
drag, startPoint x: 765, startPoint y: 473, endPoint x: 928, endPoint y: 246, distance: 279.5
click at [930, 251] on div at bounding box center [880, 390] width 928 height 482
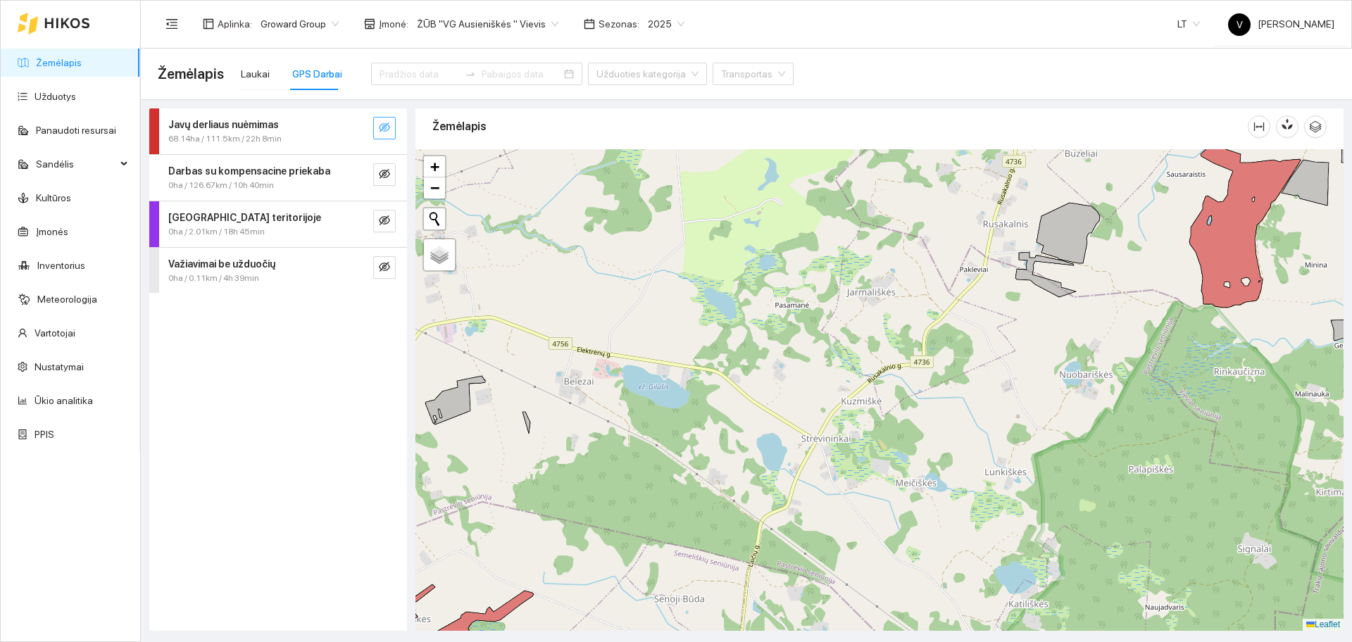
click at [384, 125] on icon "eye-invisible" at bounding box center [384, 127] width 11 height 11
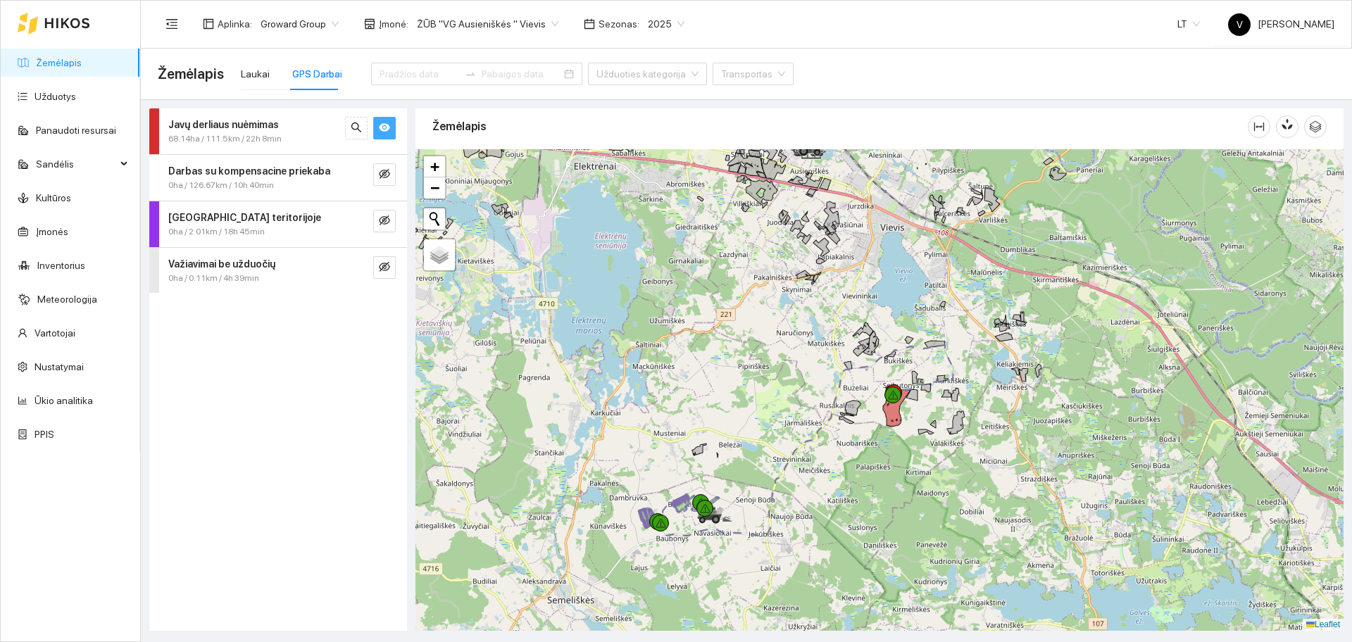
drag, startPoint x: 752, startPoint y: 413, endPoint x: 778, endPoint y: 372, distance: 48.7
click at [778, 372] on div at bounding box center [880, 390] width 928 height 482
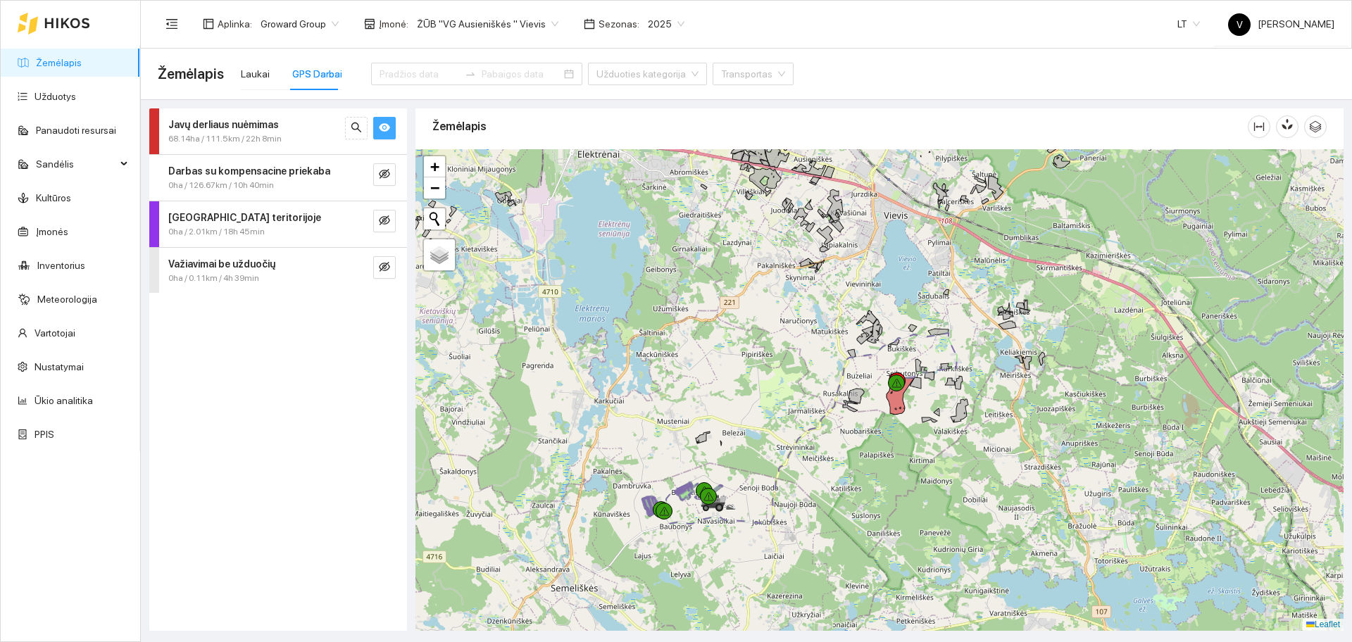
drag, startPoint x: 916, startPoint y: 426, endPoint x: 926, endPoint y: 411, distance: 18.2
click at [926, 411] on div at bounding box center [880, 390] width 928 height 482
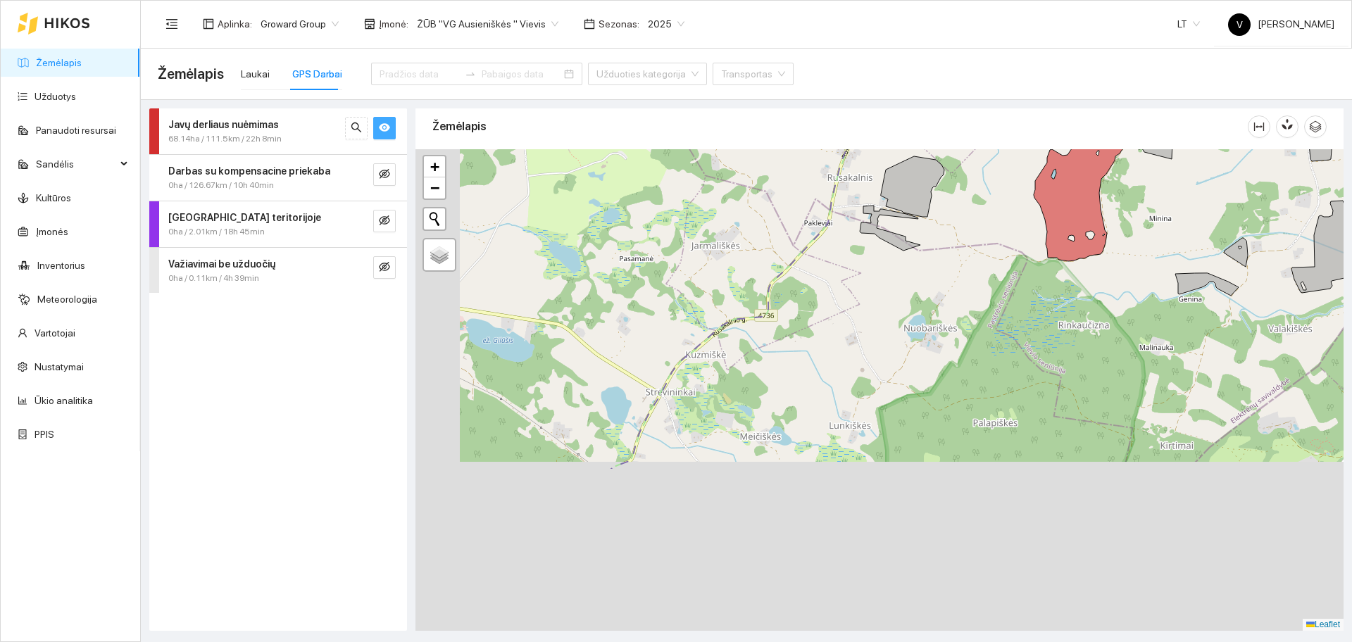
drag, startPoint x: 712, startPoint y: 489, endPoint x: 930, endPoint y: 282, distance: 300.4
click at [926, 275] on div at bounding box center [880, 390] width 928 height 482
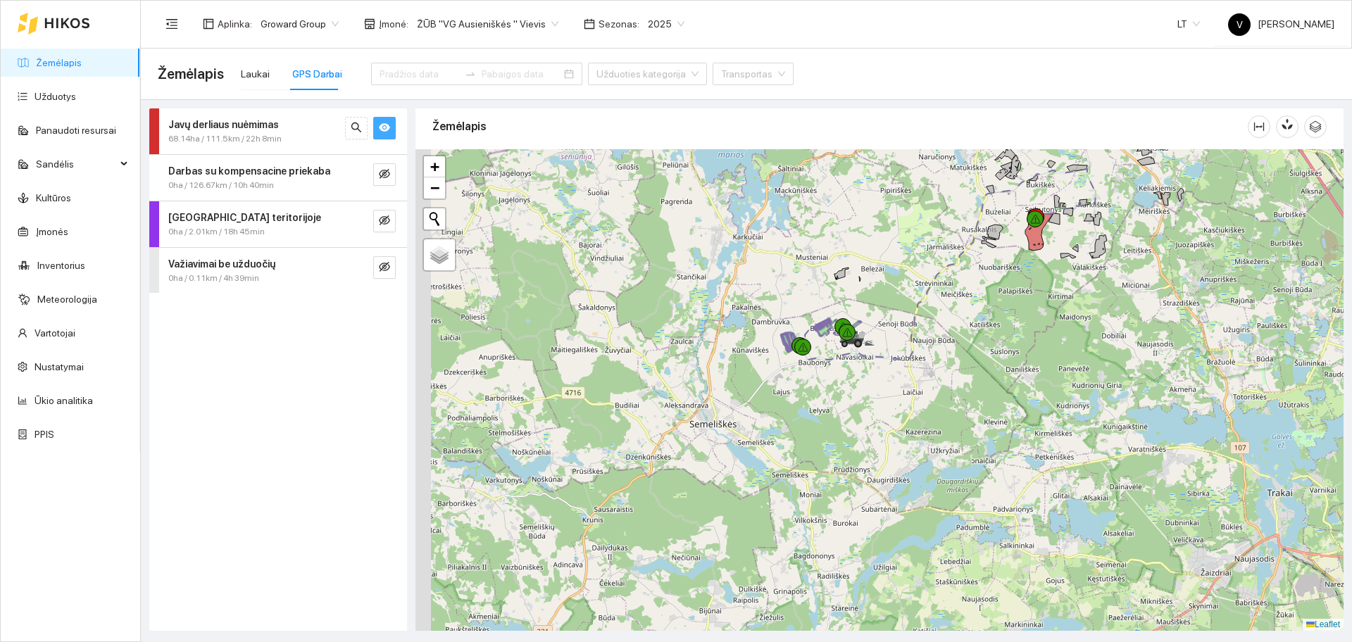
drag, startPoint x: 744, startPoint y: 420, endPoint x: 828, endPoint y: 378, distance: 94.5
click at [811, 397] on div at bounding box center [880, 390] width 928 height 482
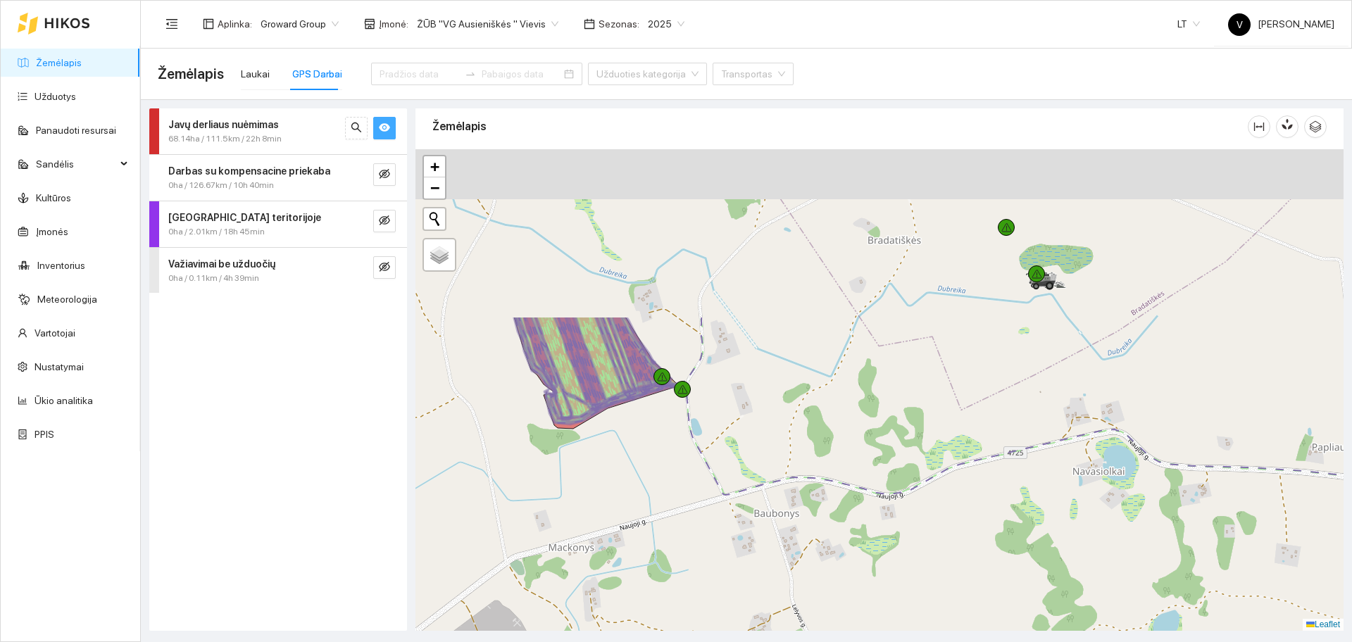
drag, startPoint x: 849, startPoint y: 274, endPoint x: 864, endPoint y: 492, distance: 218.9
click at [864, 492] on div at bounding box center [880, 390] width 928 height 482
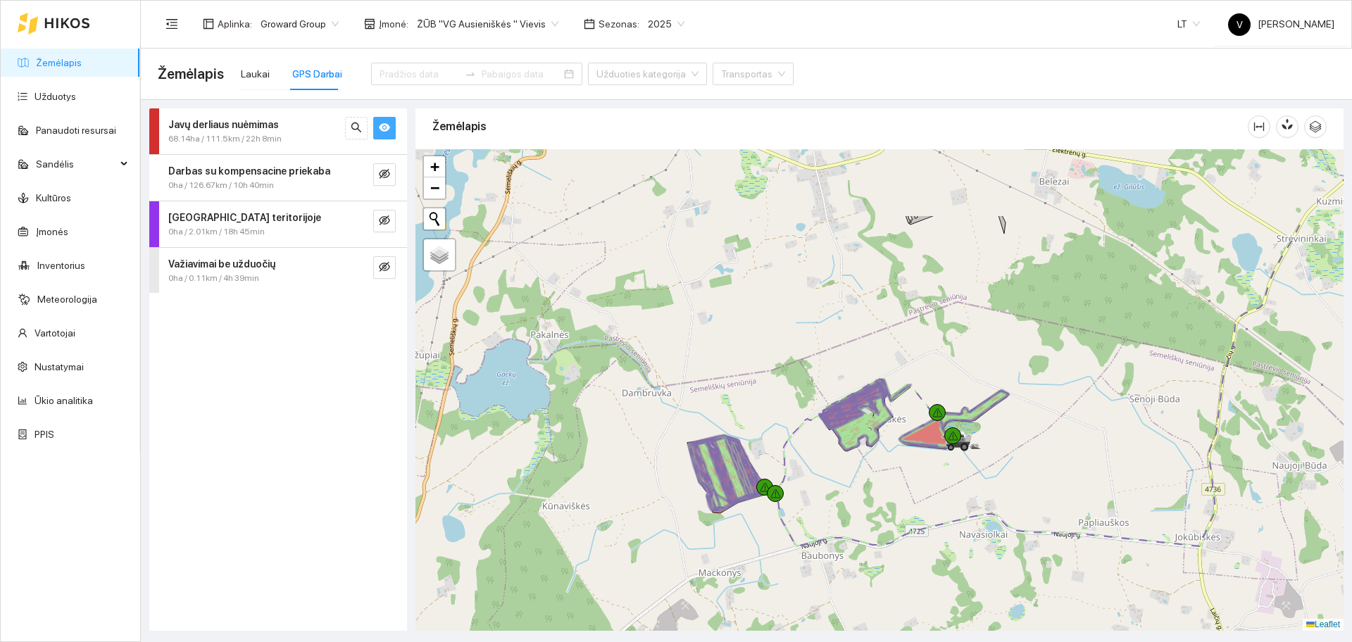
drag, startPoint x: 883, startPoint y: 307, endPoint x: 868, endPoint y: 454, distance: 148.0
click at [868, 449] on icon at bounding box center [864, 421] width 54 height 56
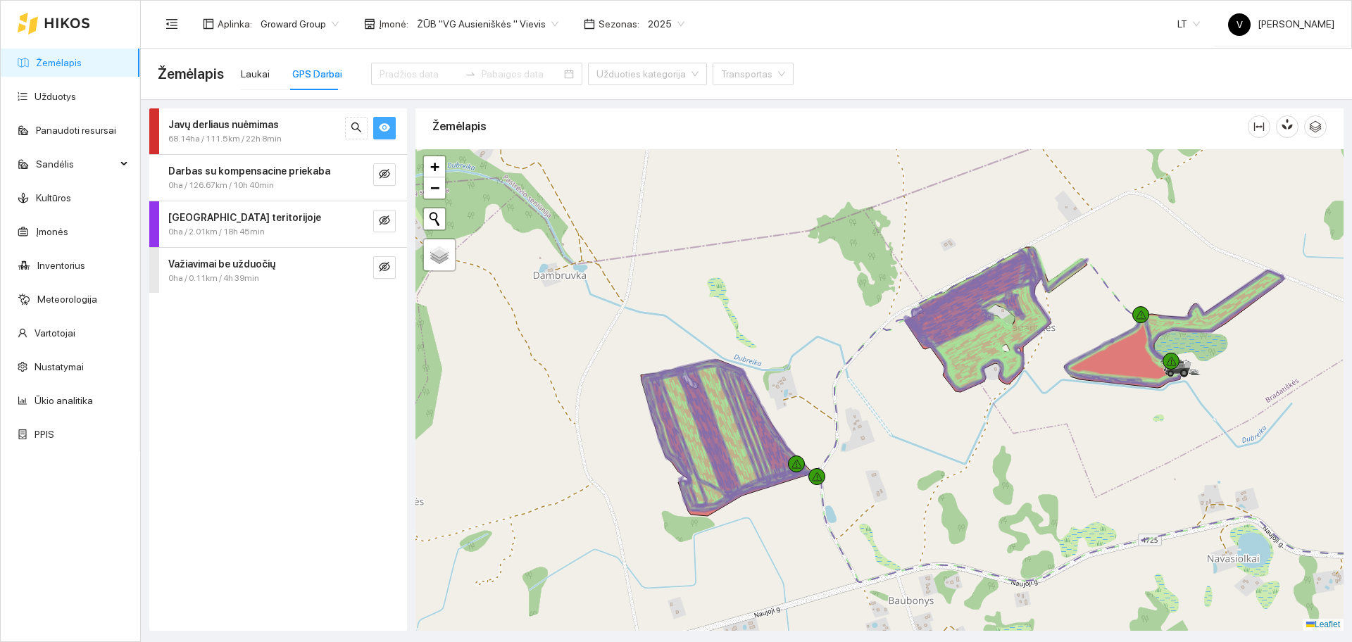
drag, startPoint x: 803, startPoint y: 392, endPoint x: 823, endPoint y: 379, distance: 23.4
click at [823, 379] on div at bounding box center [880, 390] width 928 height 482
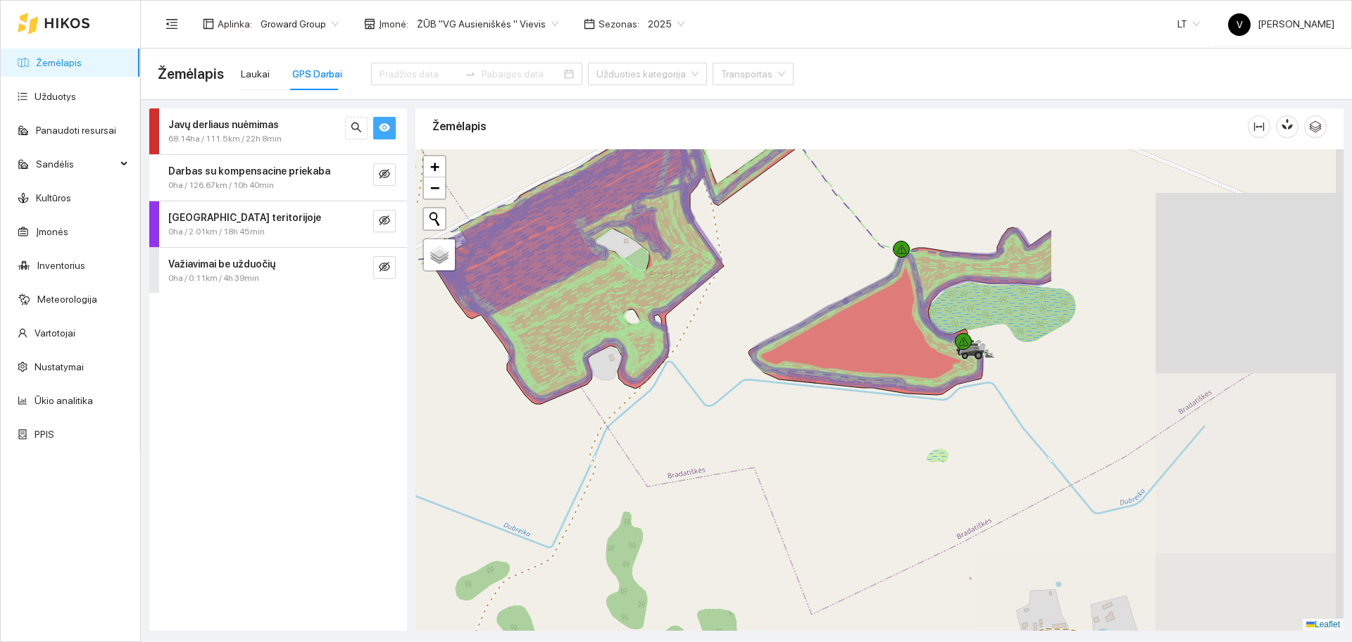
drag, startPoint x: 1155, startPoint y: 363, endPoint x: 797, endPoint y: 370, distance: 357.8
click at [764, 376] on icon at bounding box center [867, 345] width 232 height 93
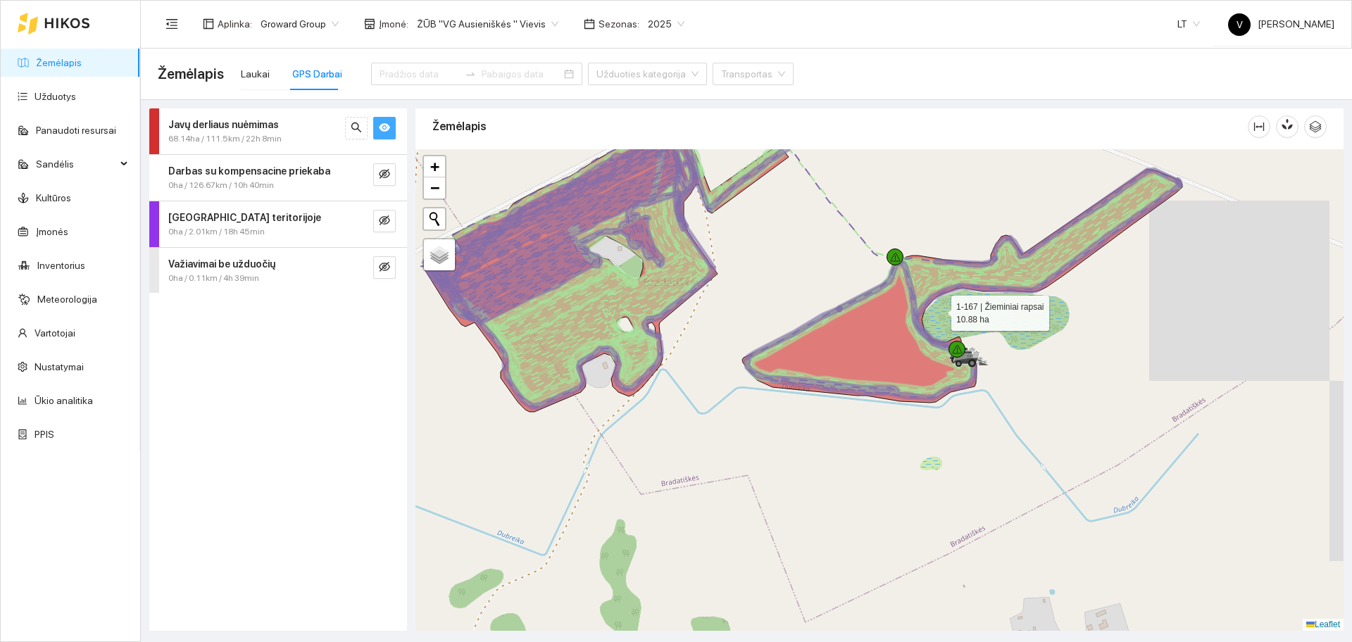
click at [870, 331] on icon at bounding box center [962, 286] width 440 height 234
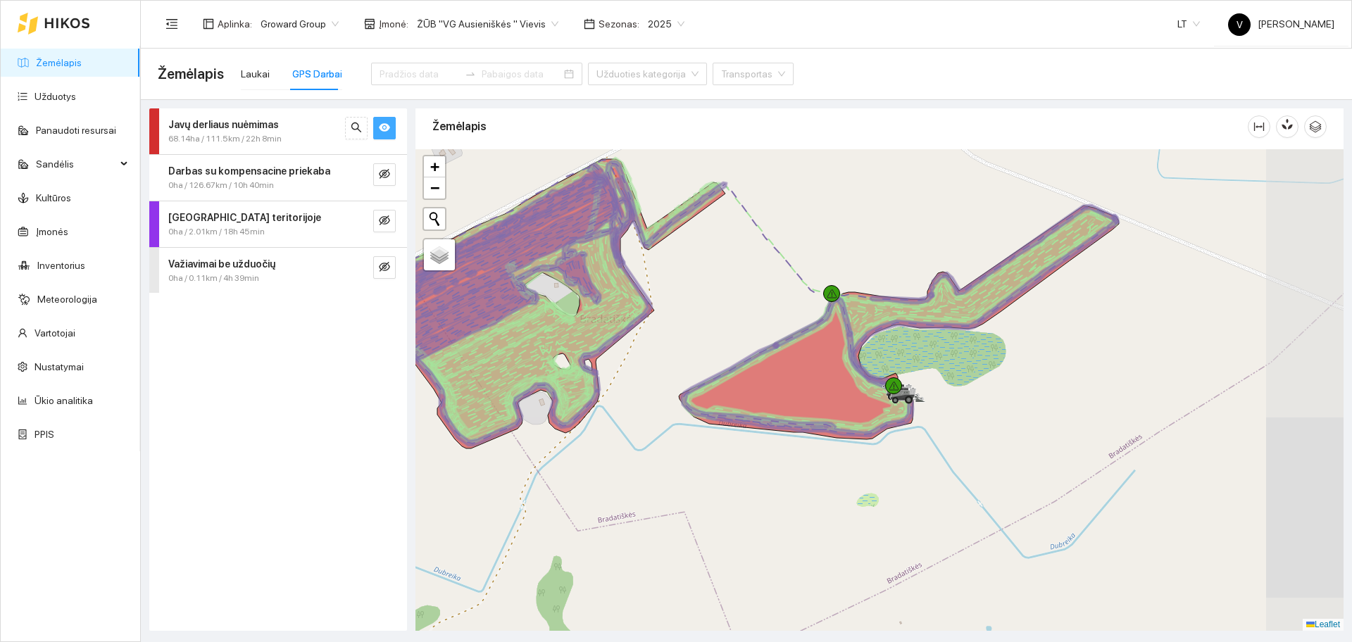
drag, startPoint x: 1201, startPoint y: 354, endPoint x: 951, endPoint y: 380, distance: 251.4
click at [951, 380] on div at bounding box center [880, 390] width 928 height 482
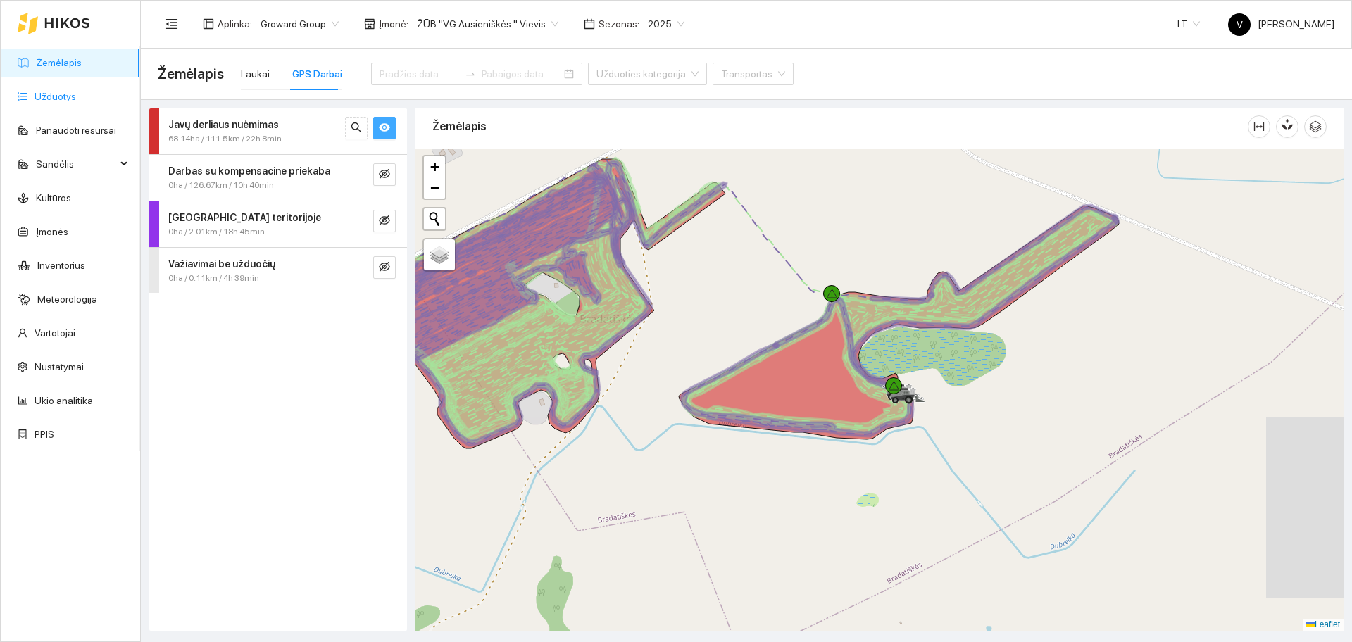
click at [55, 99] on link "Užduotys" at bounding box center [56, 96] width 42 height 11
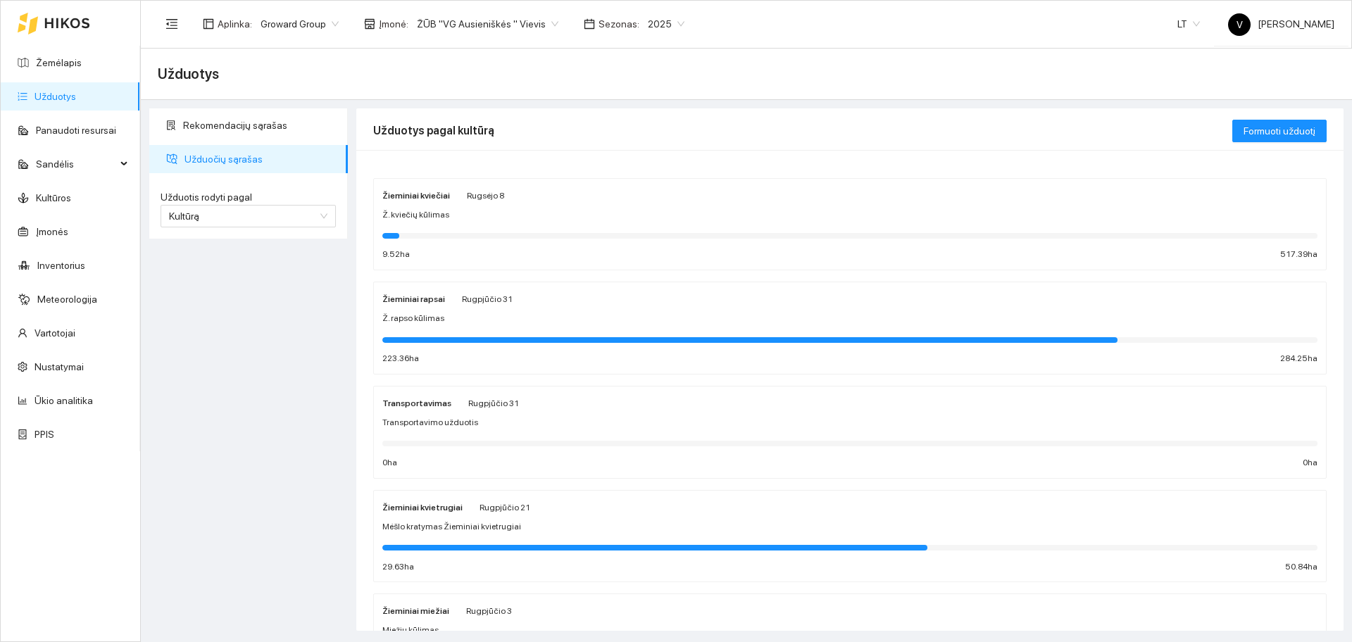
click at [419, 312] on span "Ž. rapso kūlimas" at bounding box center [413, 318] width 62 height 13
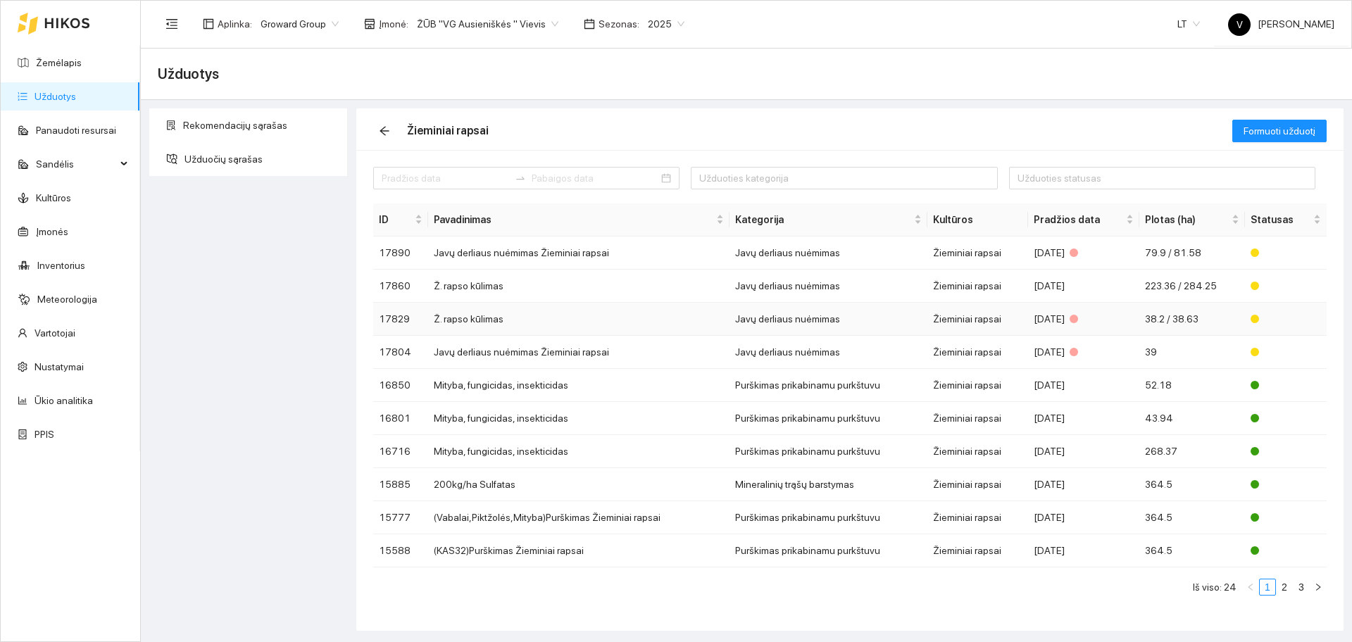
click at [490, 307] on td "Ž. rapso kūlimas" at bounding box center [578, 319] width 301 height 33
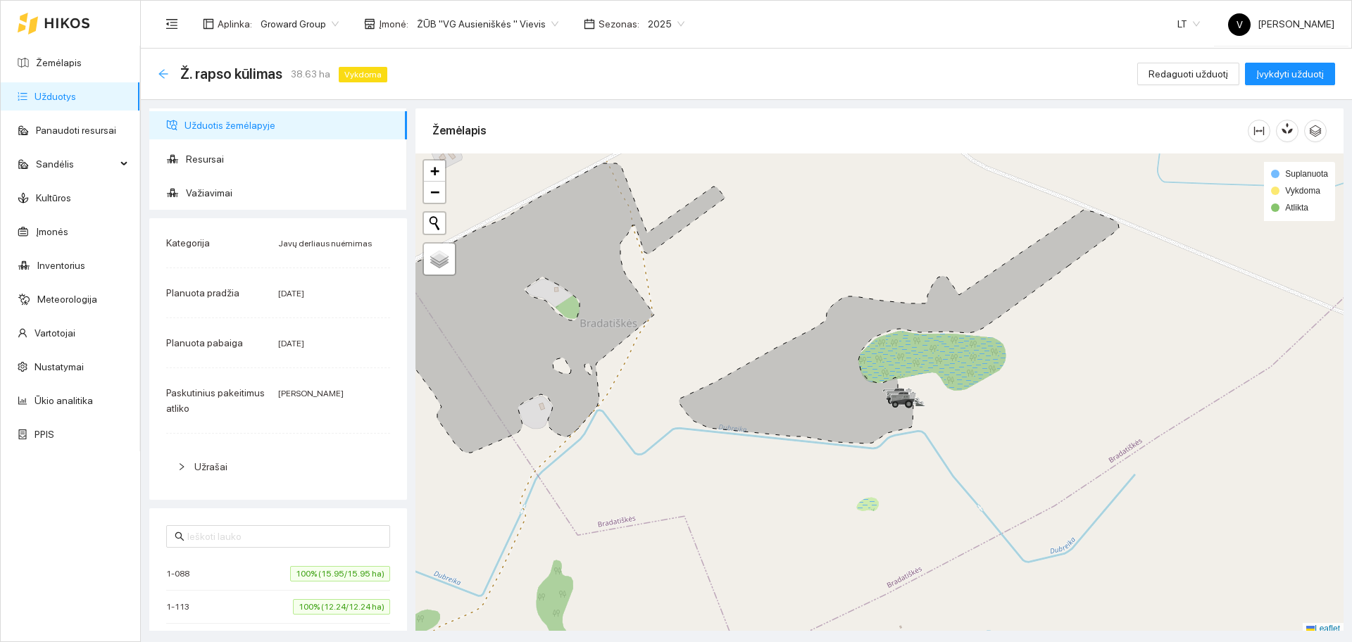
click at [163, 74] on icon "arrow-left" at bounding box center [163, 73] width 11 height 11
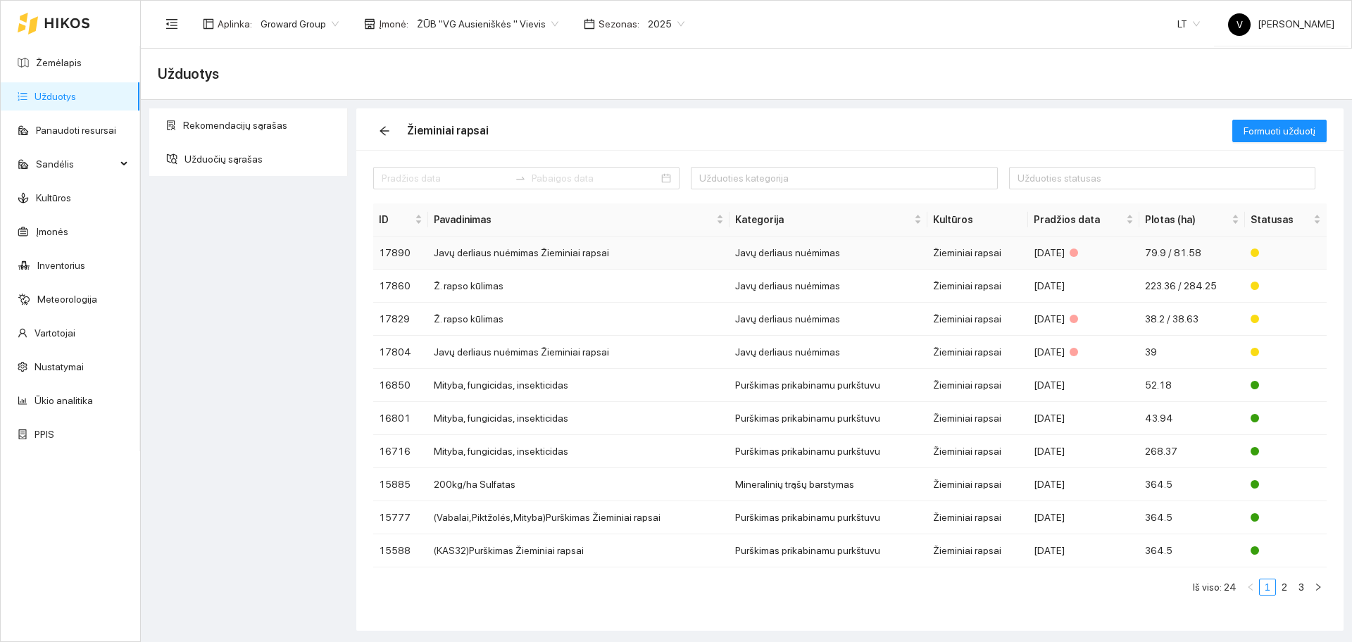
click at [496, 244] on td "Javų derliaus nuėmimas Žieminiai rapsai" at bounding box center [578, 253] width 301 height 33
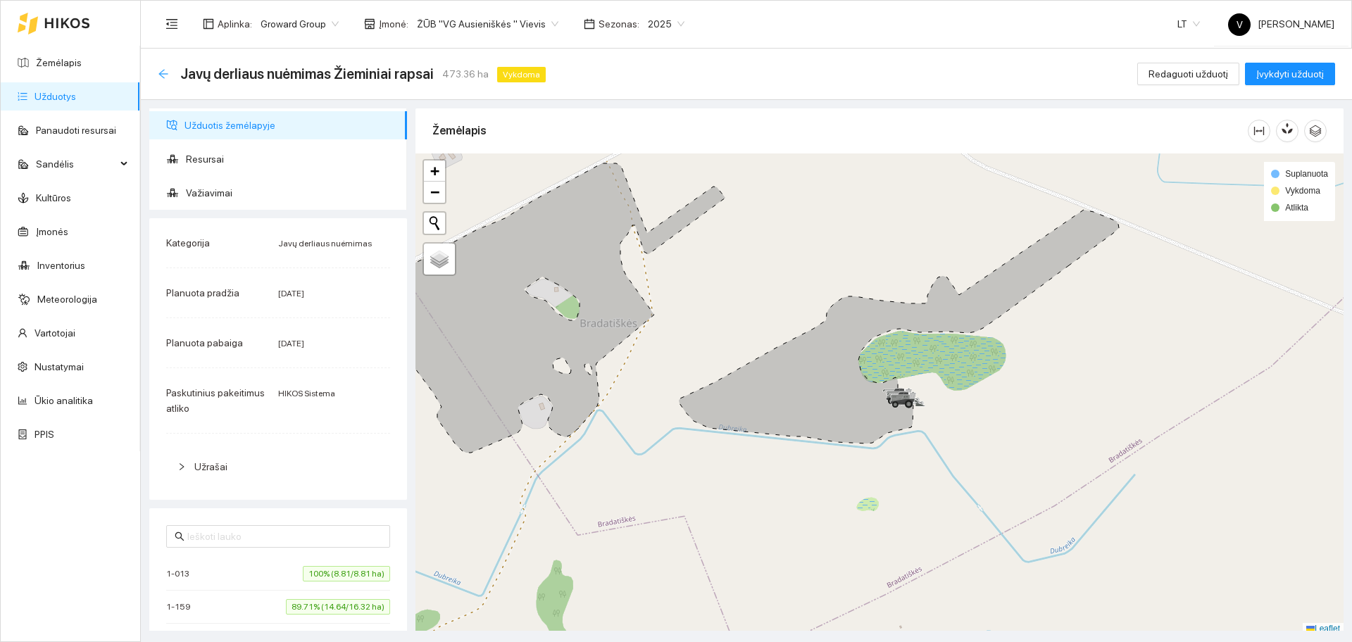
click at [166, 73] on icon "arrow-left" at bounding box center [163, 73] width 11 height 11
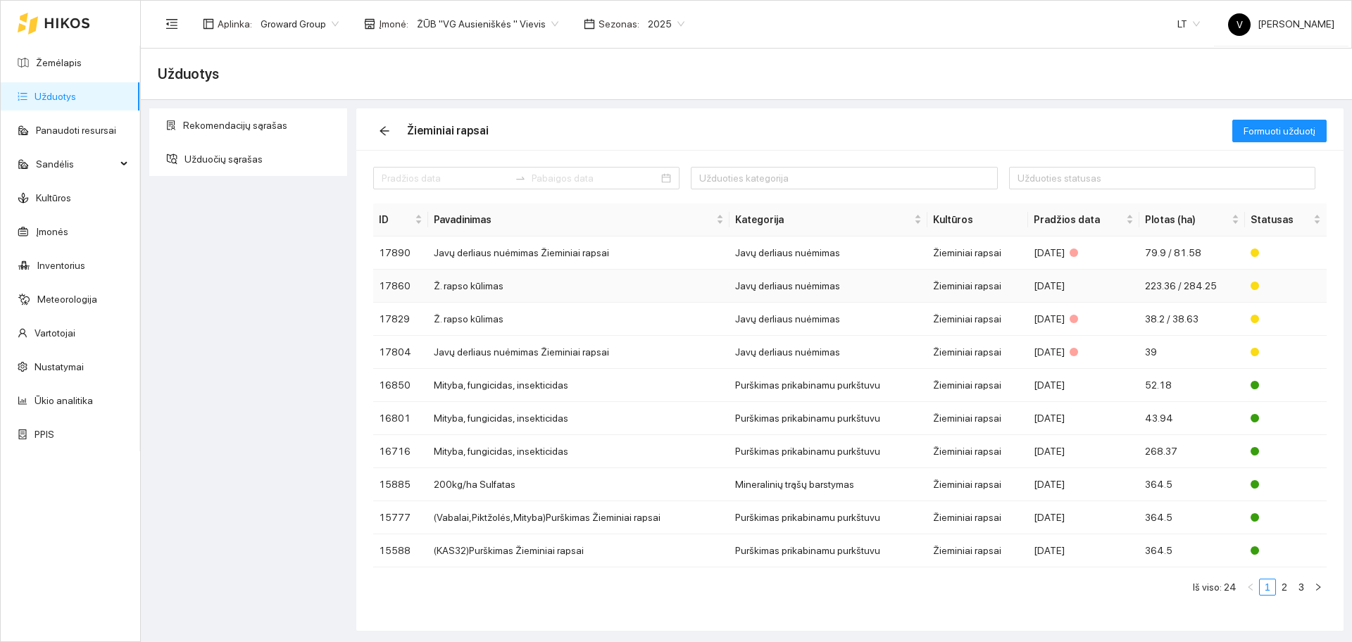
click at [490, 284] on td "Ž. rapso kūlimas" at bounding box center [578, 286] width 301 height 33
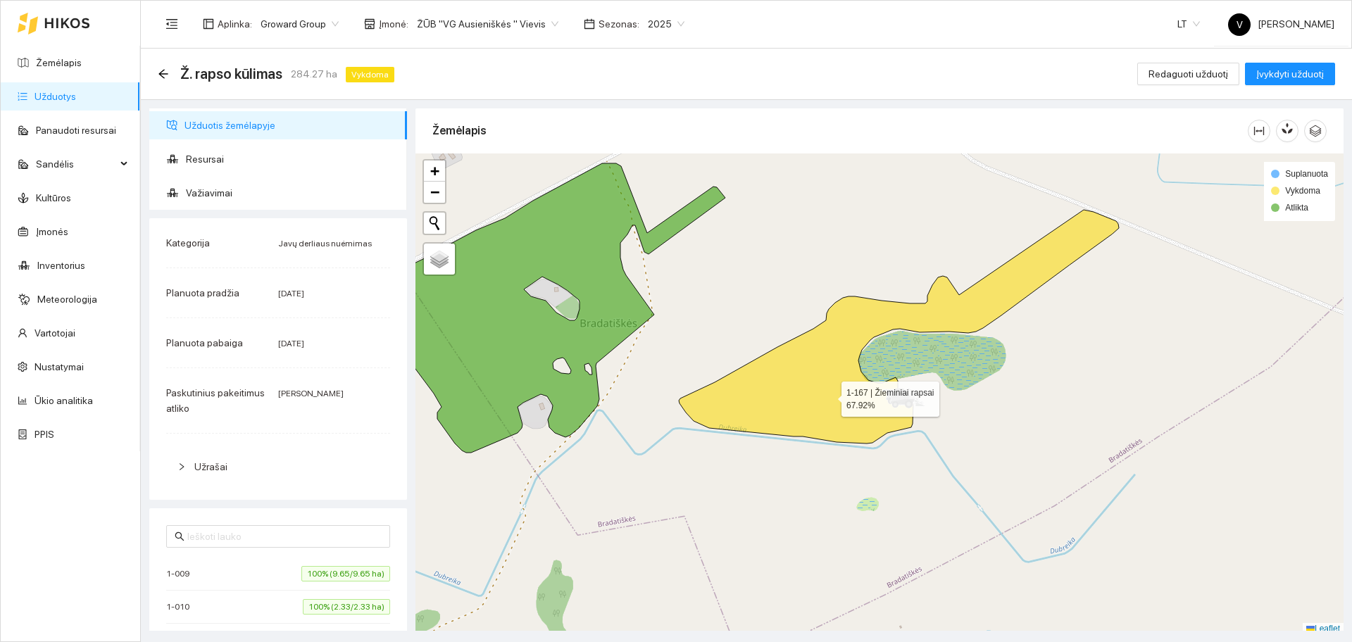
scroll to position [4, 0]
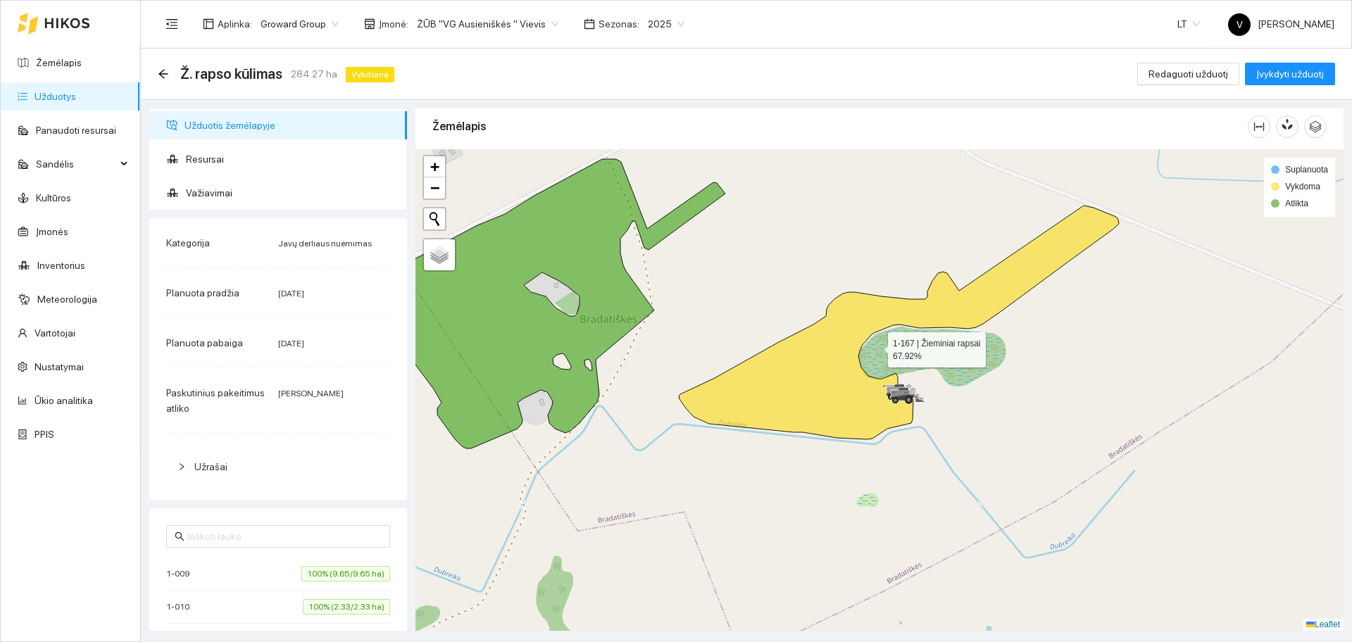
click at [829, 396] on icon at bounding box center [899, 323] width 440 height 234
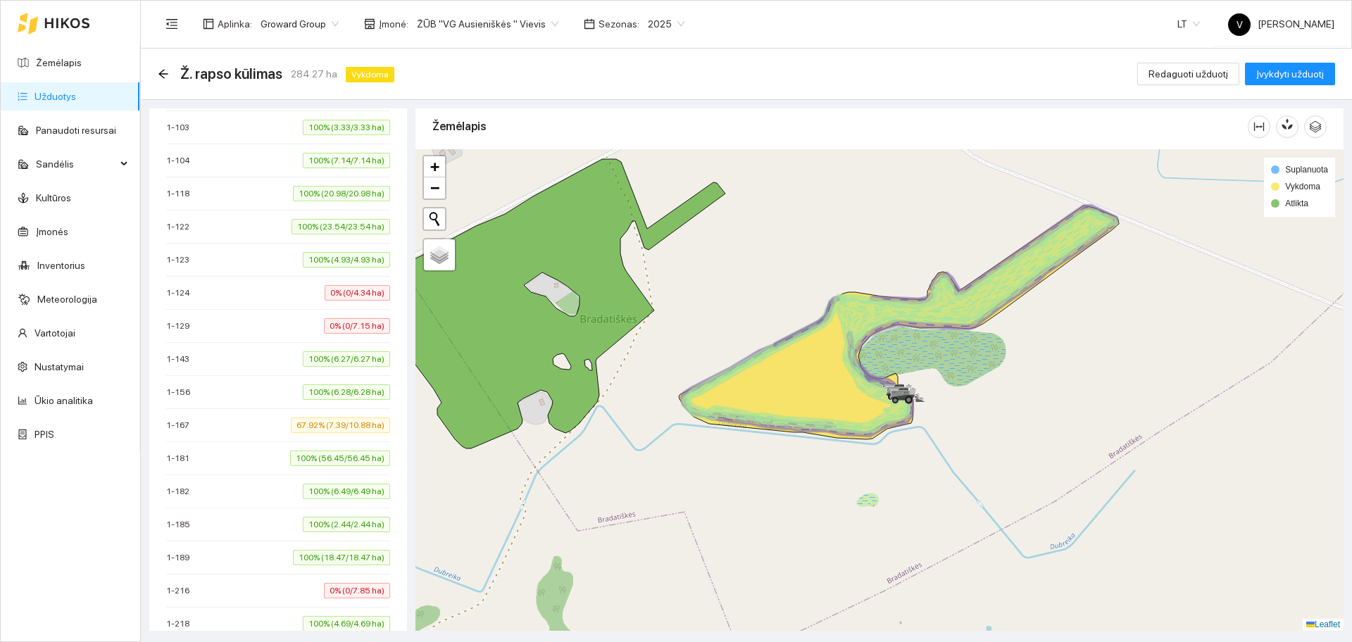
scroll to position [880, 0]
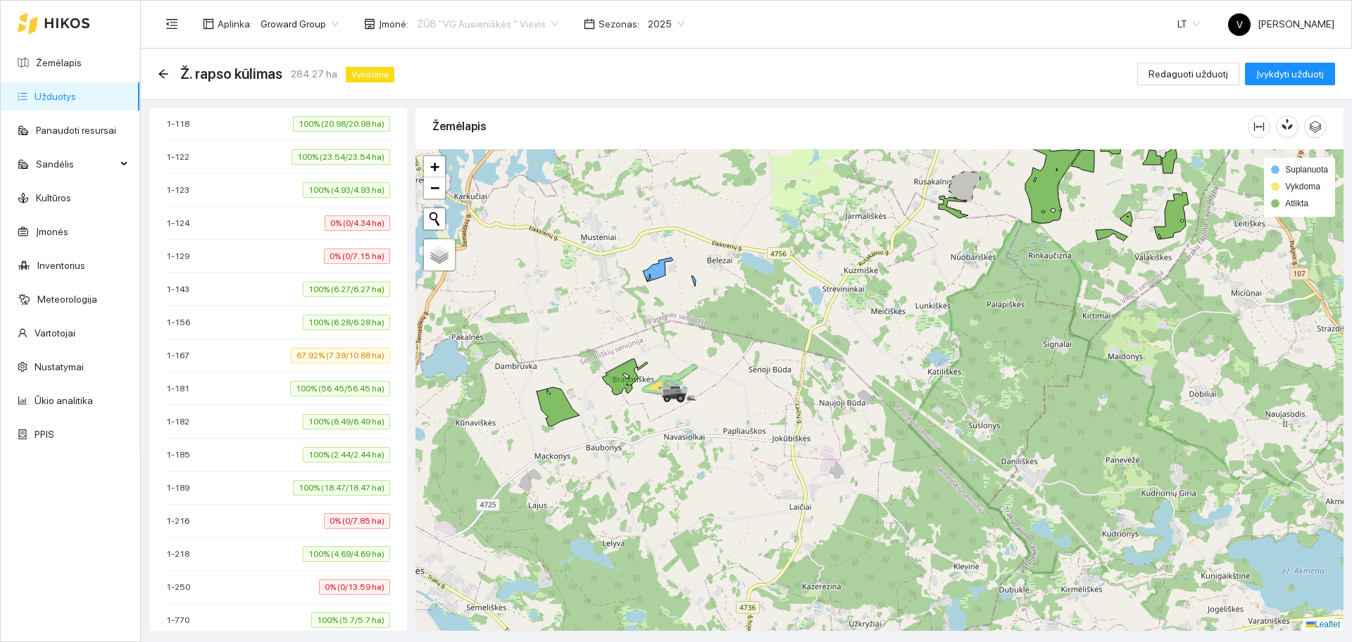
click at [518, 24] on span "ŽŪB "VG Ausieniškės " Vievis" at bounding box center [488, 23] width 142 height 21
click at [526, 120] on div "ŽŪB "VG Ausieniškės" Jonava" at bounding box center [483, 118] width 144 height 15
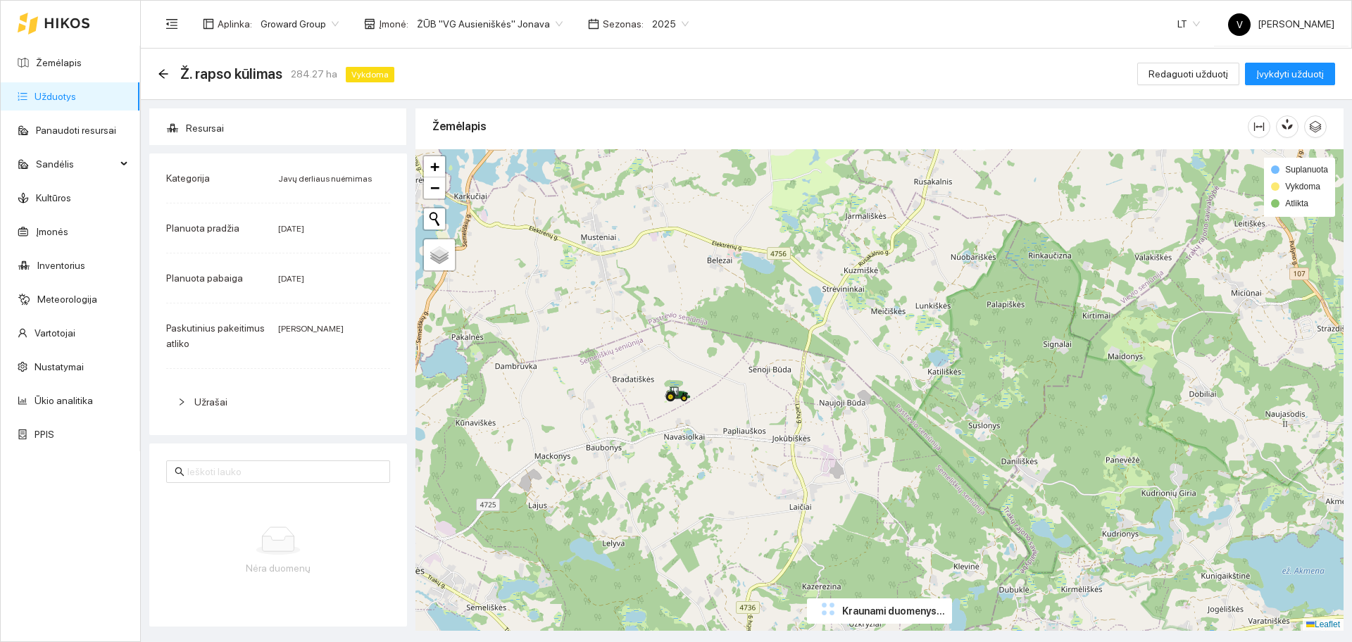
scroll to position [31, 0]
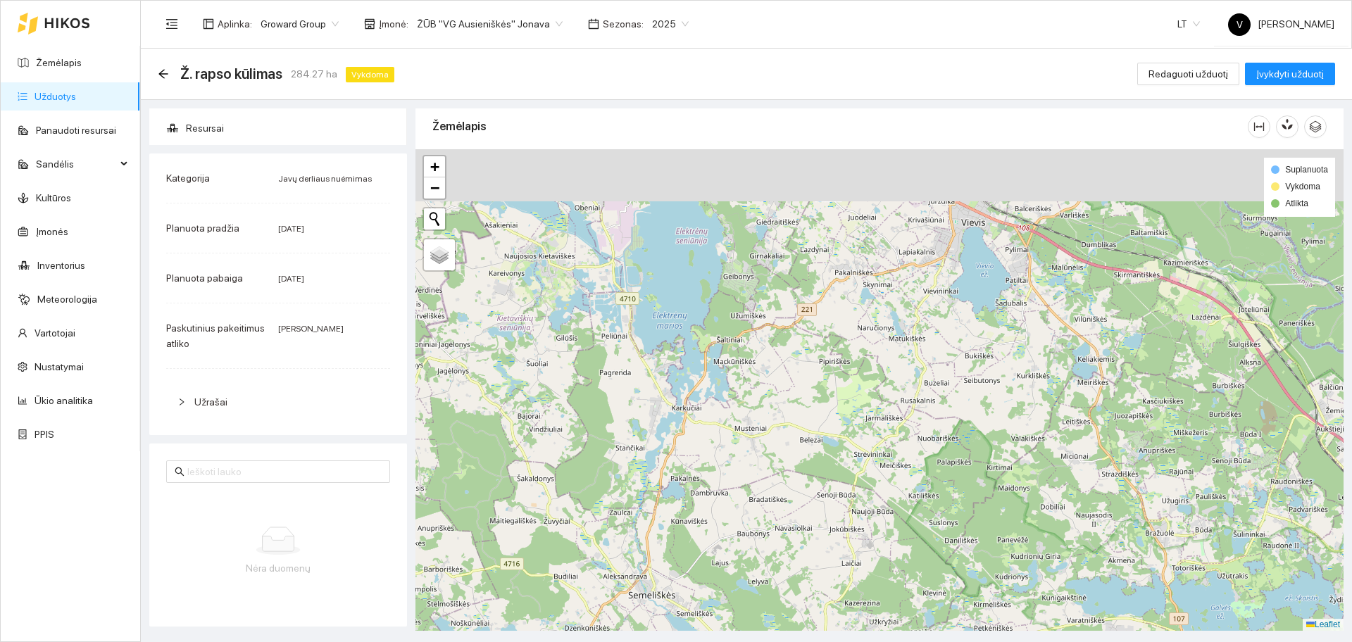
drag, startPoint x: 871, startPoint y: 389, endPoint x: 877, endPoint y: 427, distance: 39.1
click at [877, 427] on div at bounding box center [880, 390] width 928 height 482
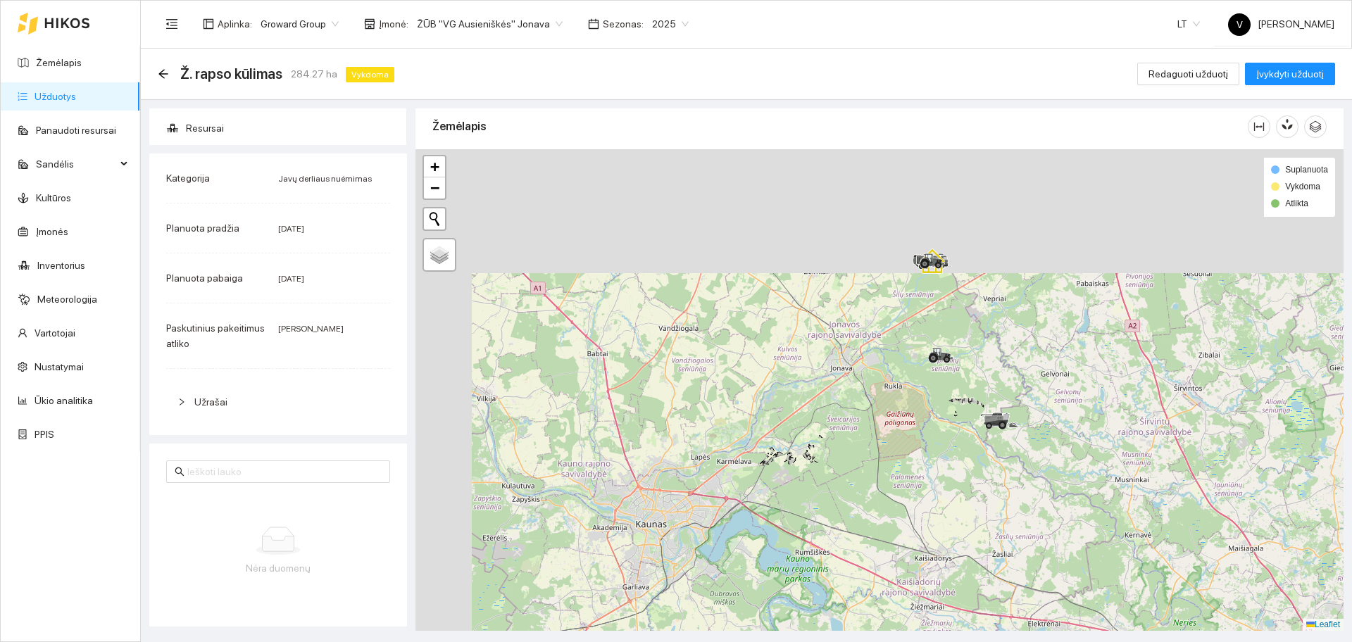
drag, startPoint x: 694, startPoint y: 313, endPoint x: 913, endPoint y: 563, distance: 331.9
click at [911, 579] on div at bounding box center [880, 390] width 928 height 482
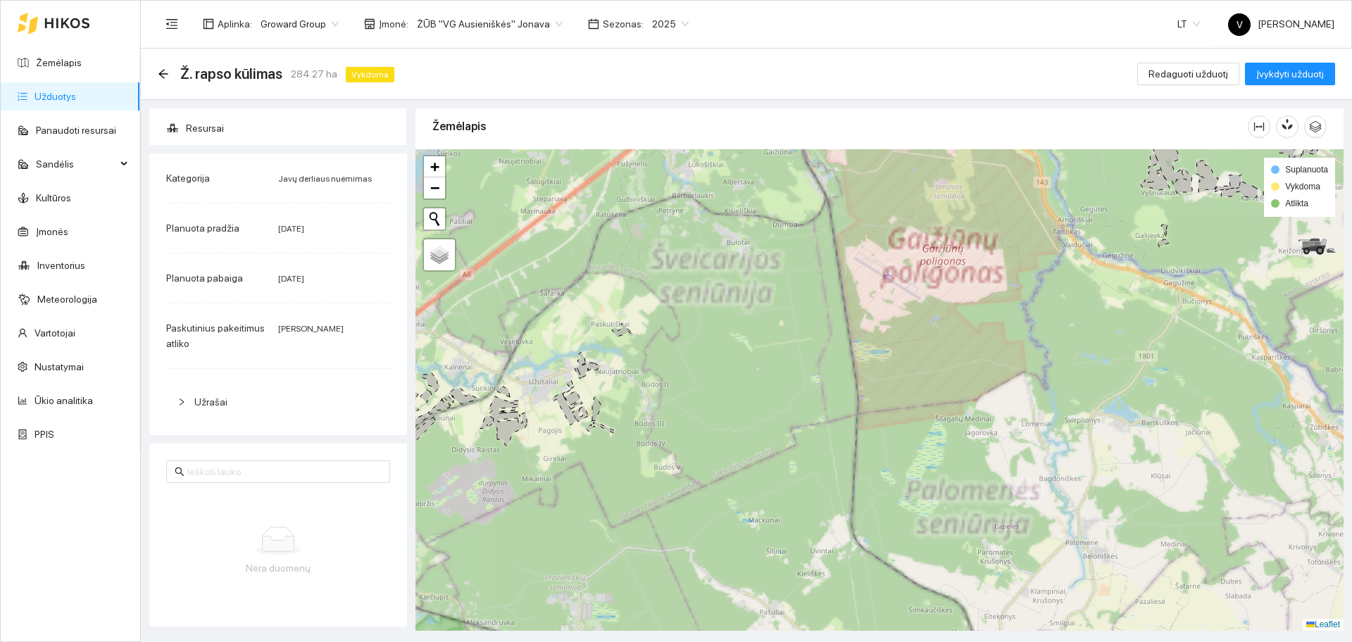
click at [1020, 342] on div at bounding box center [880, 390] width 928 height 482
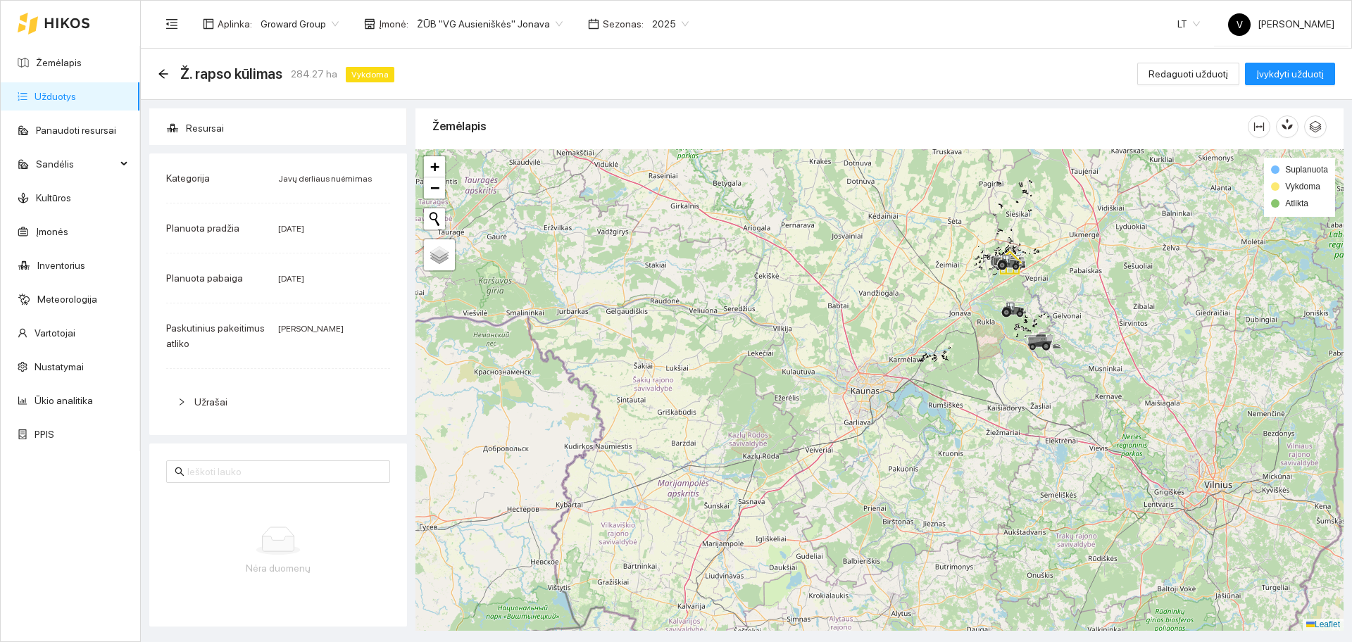
drag, startPoint x: 999, startPoint y: 318, endPoint x: 962, endPoint y: 423, distance: 111.4
click at [962, 423] on div at bounding box center [880, 390] width 928 height 482
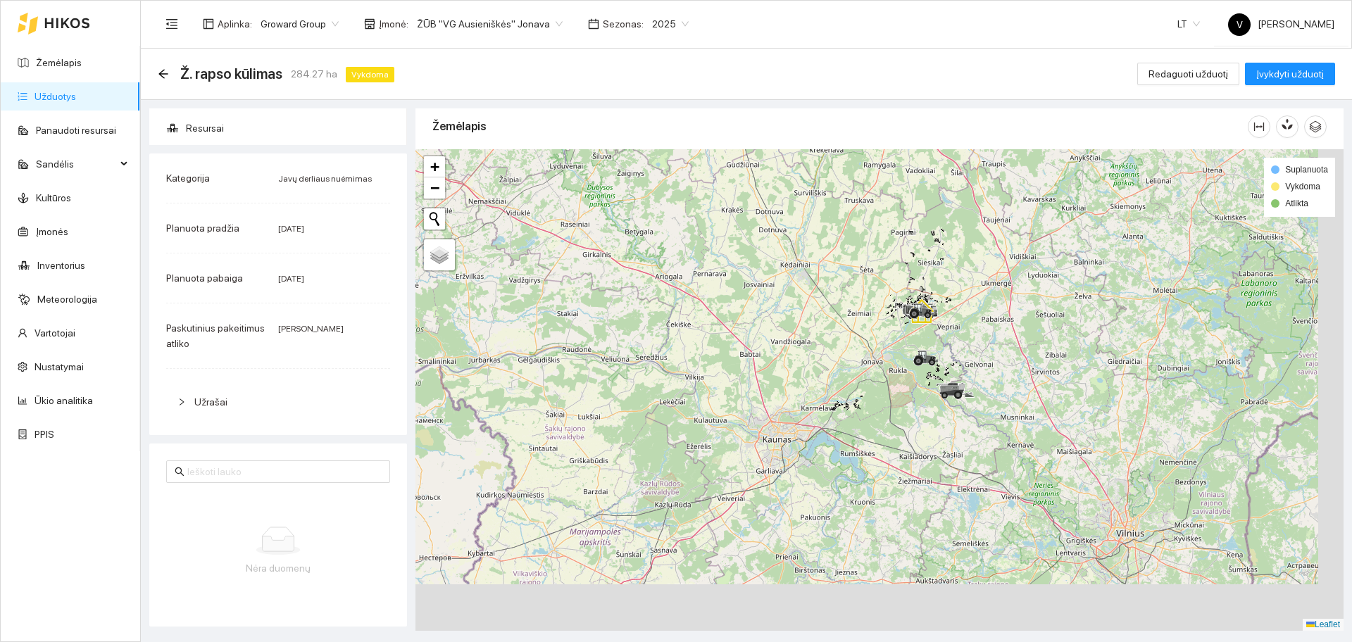
drag, startPoint x: 1015, startPoint y: 485, endPoint x: 983, endPoint y: 426, distance: 66.5
click at [965, 413] on div at bounding box center [880, 390] width 928 height 482
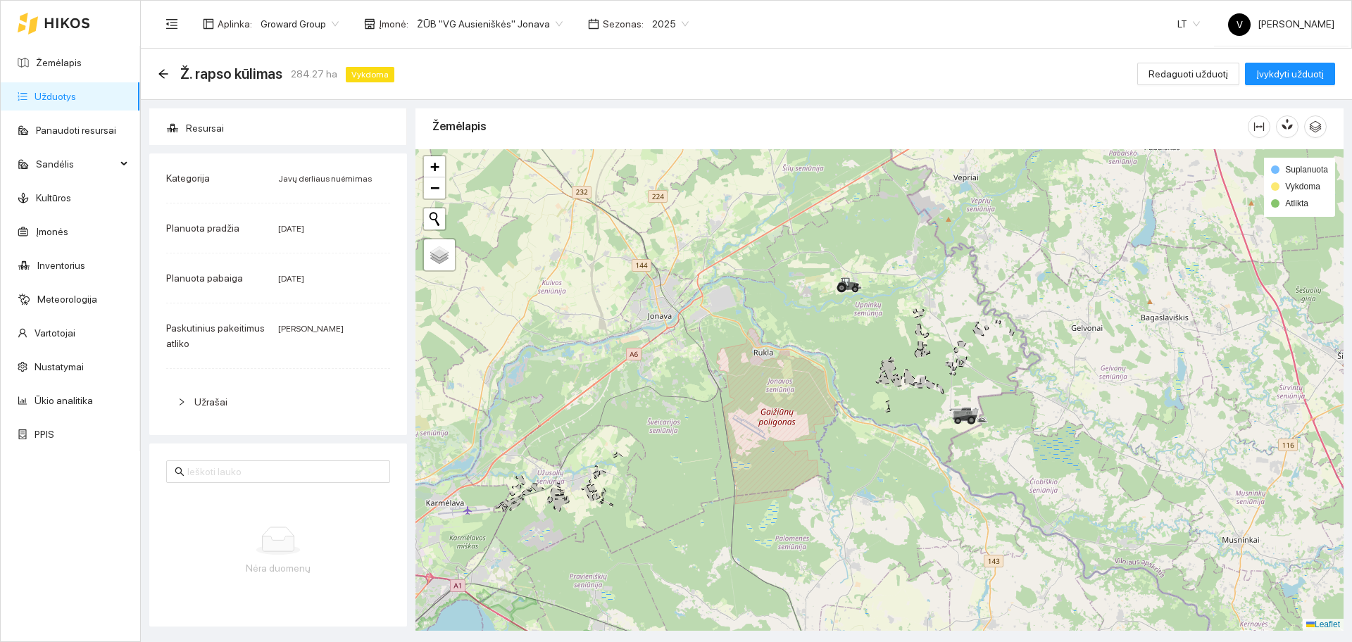
drag, startPoint x: 820, startPoint y: 251, endPoint x: 937, endPoint y: 400, distance: 189.5
click at [937, 400] on div at bounding box center [880, 390] width 928 height 482
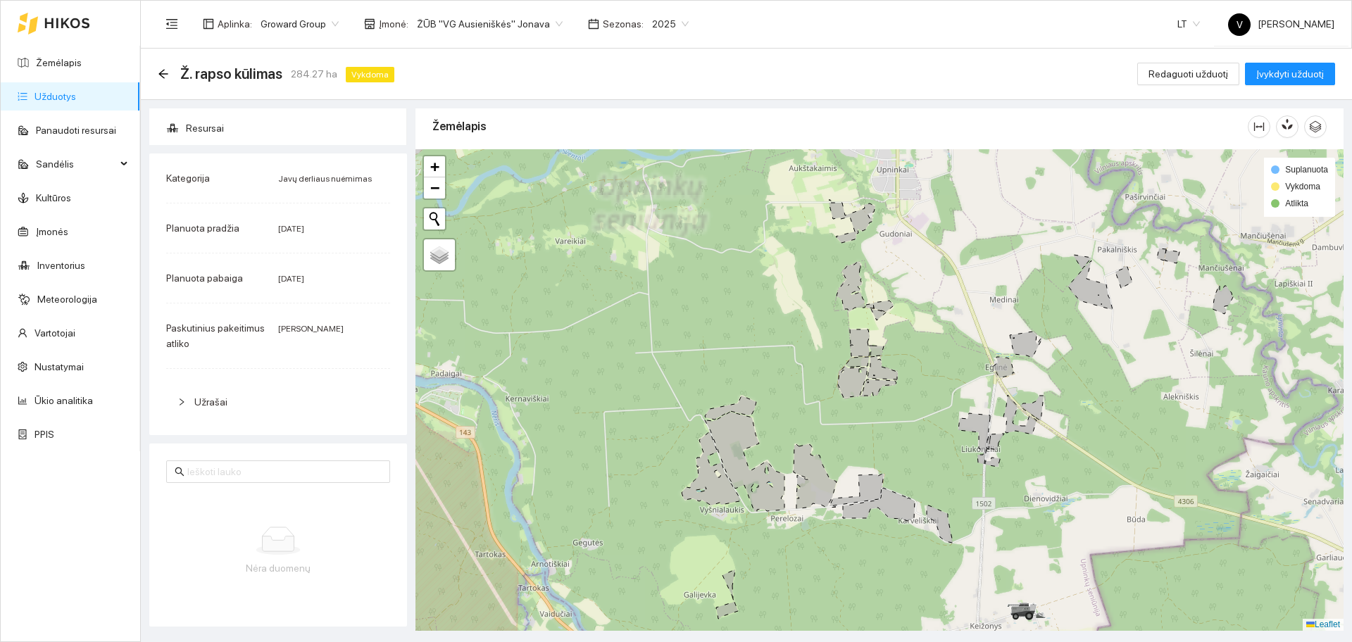
drag, startPoint x: 969, startPoint y: 330, endPoint x: 946, endPoint y: 354, distance: 32.9
click at [947, 354] on div at bounding box center [880, 390] width 928 height 482
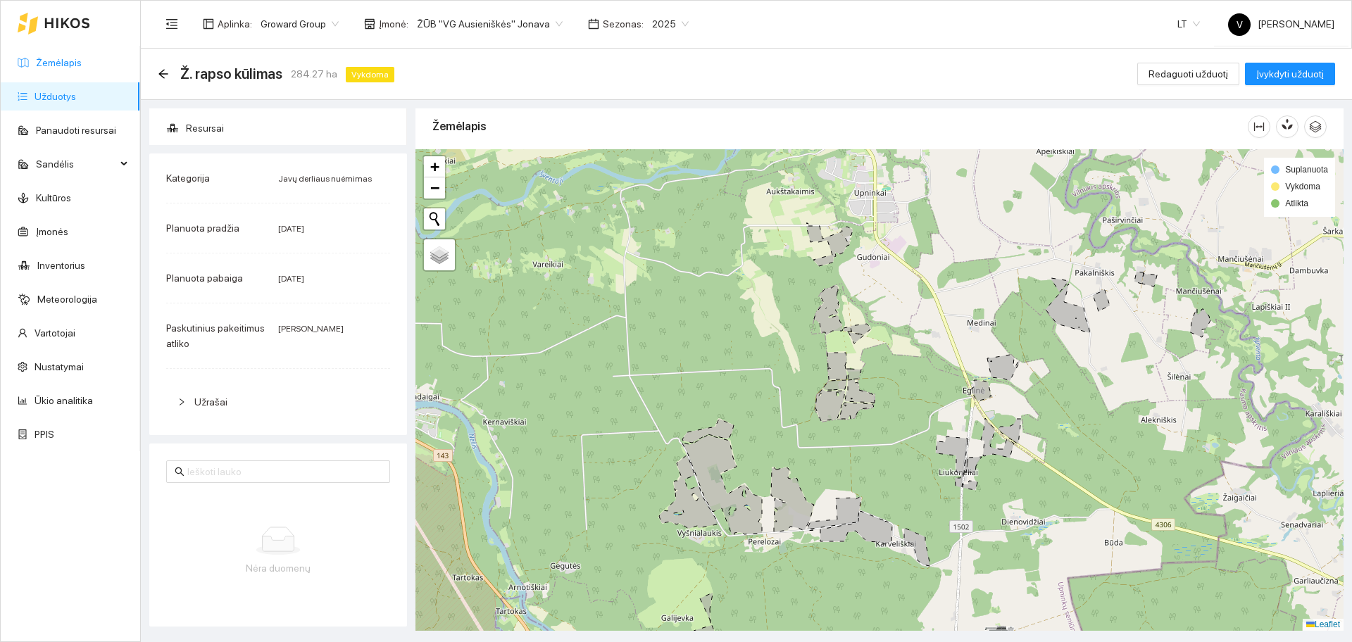
click at [58, 61] on link "Žemėlapis" at bounding box center [59, 62] width 46 height 11
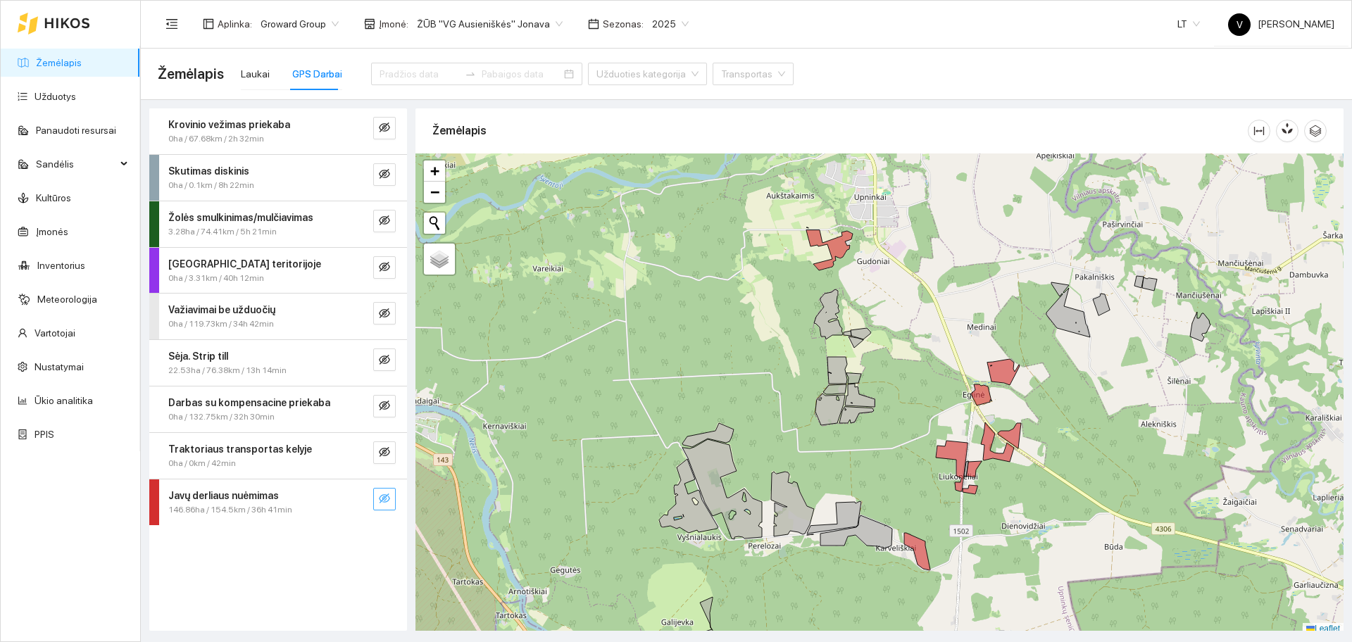
click at [377, 492] on button "button" at bounding box center [384, 499] width 23 height 23
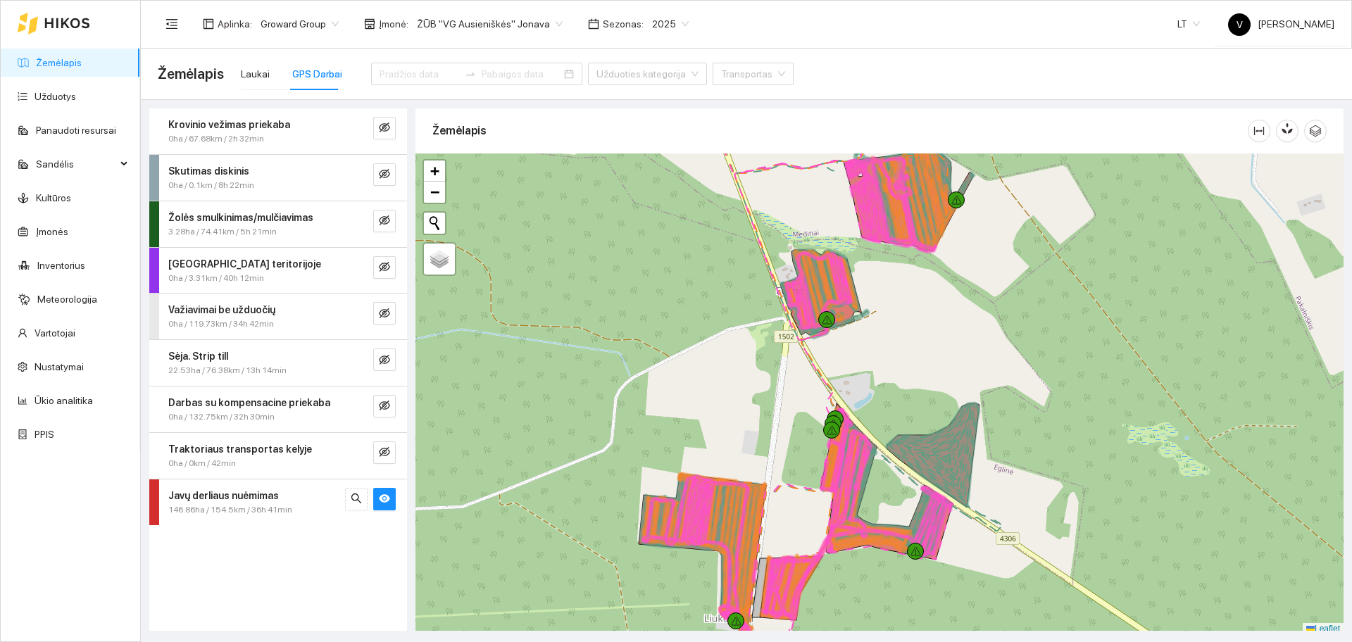
scroll to position [4, 0]
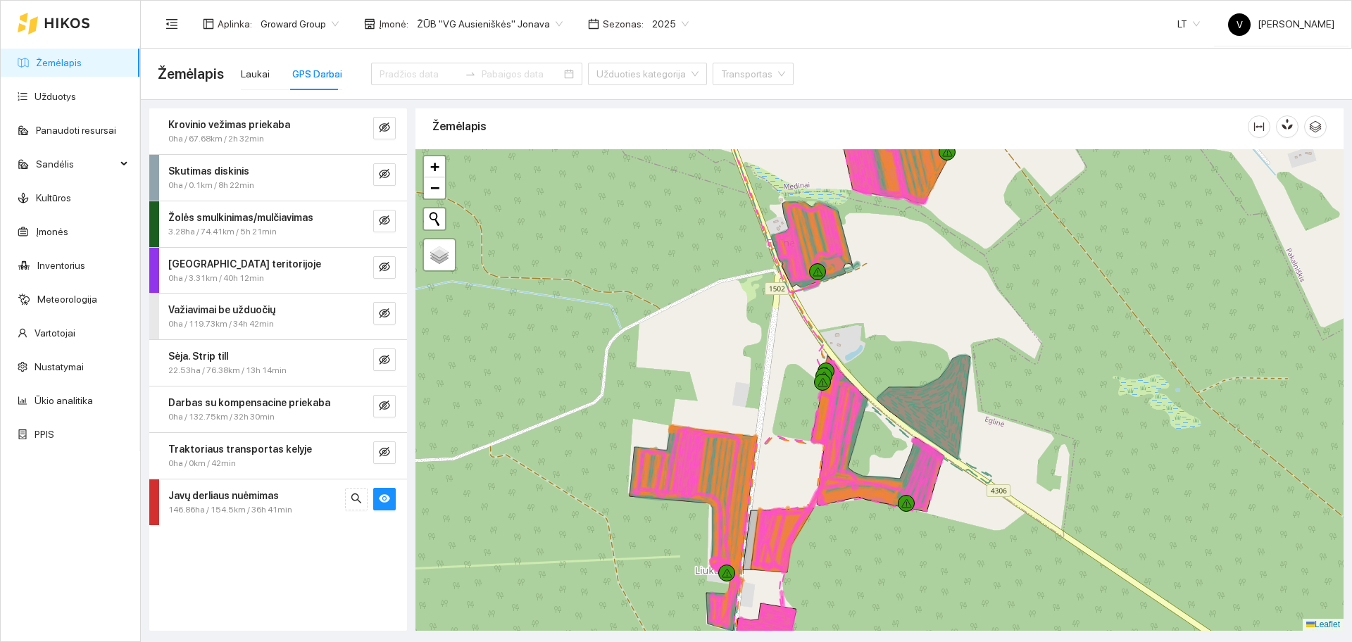
drag, startPoint x: 1052, startPoint y: 492, endPoint x: 1040, endPoint y: 447, distance: 47.3
click at [1041, 447] on div at bounding box center [880, 390] width 928 height 482
